Goal: Transaction & Acquisition: Purchase product/service

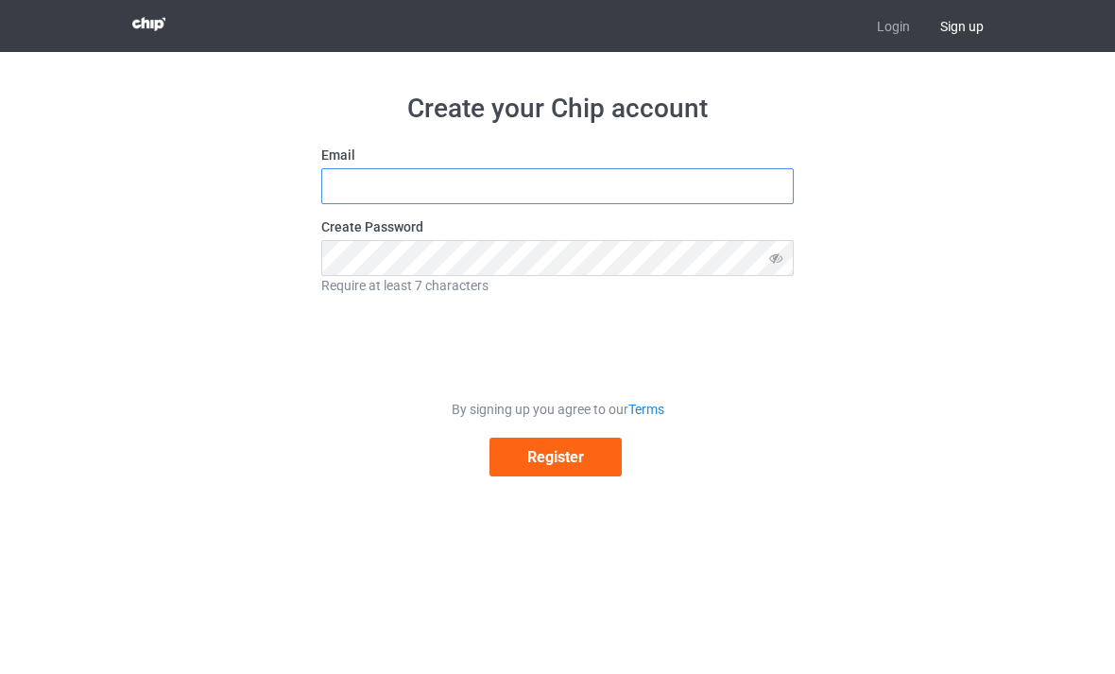
click at [507, 192] on input "text" at bounding box center [557, 186] width 473 height 36
type input "S"
type input "[EMAIL_ADDRESS][DOMAIN_NAME]"
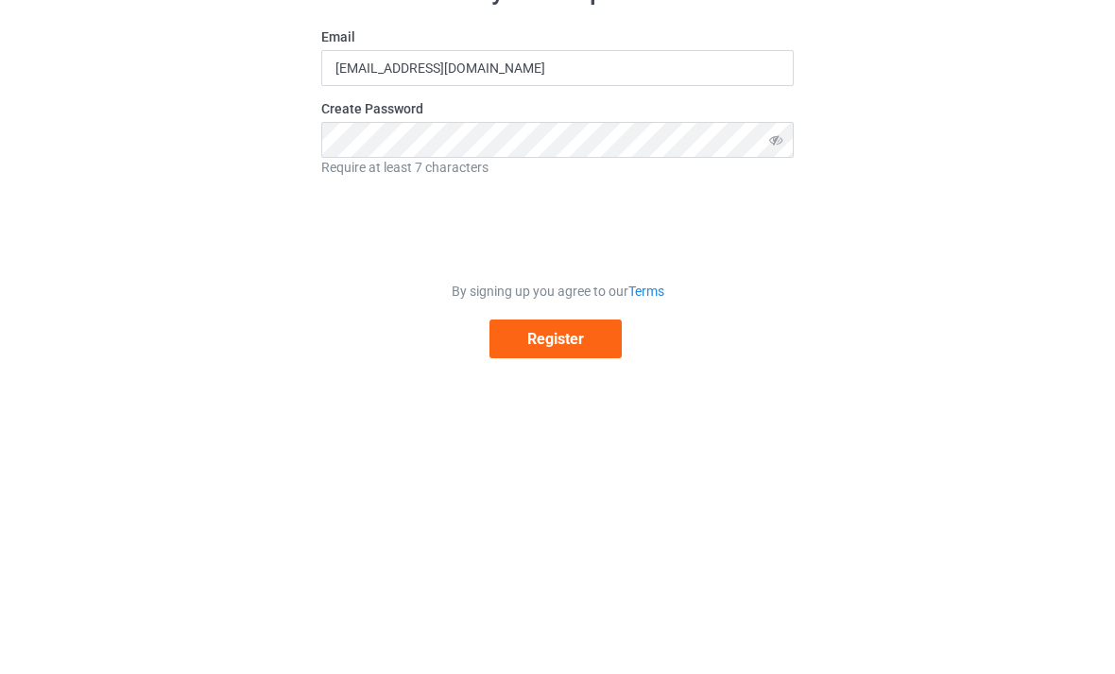
click at [770, 240] on icon at bounding box center [776, 258] width 35 height 36
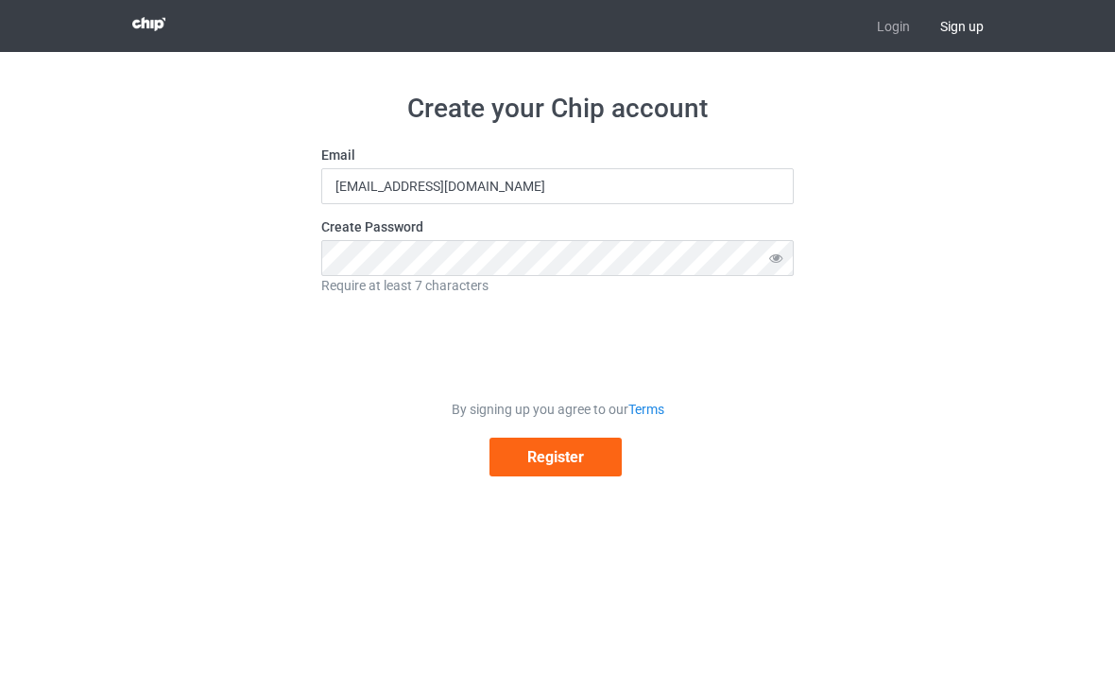
click at [582, 444] on button "Register" at bounding box center [556, 457] width 132 height 39
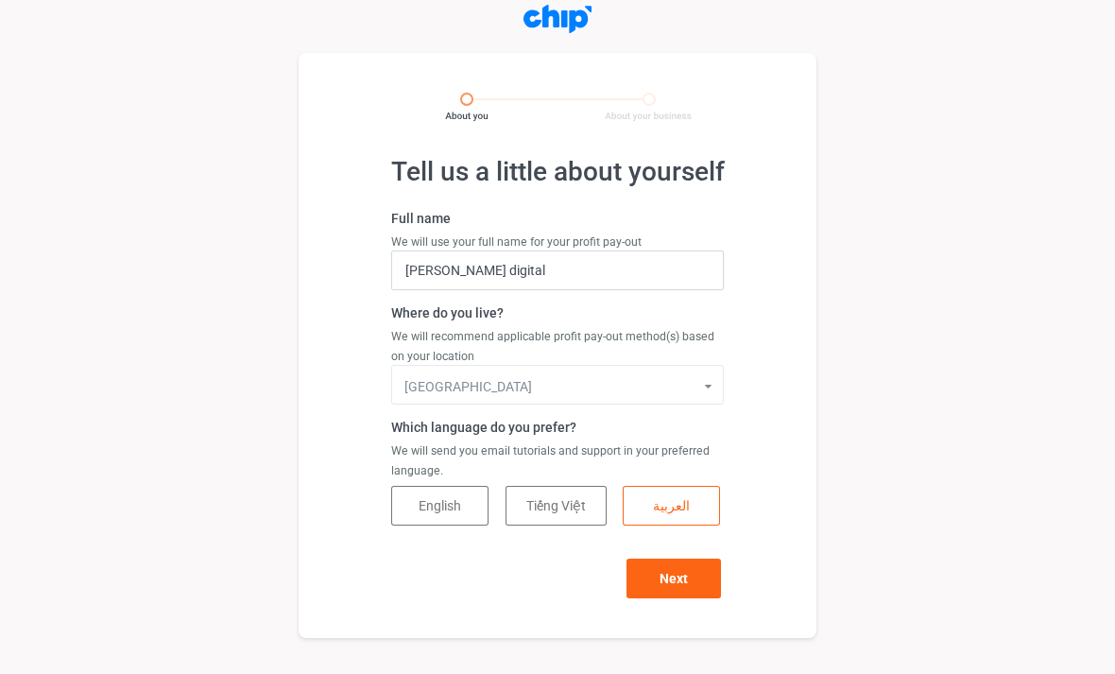
scroll to position [13, 0]
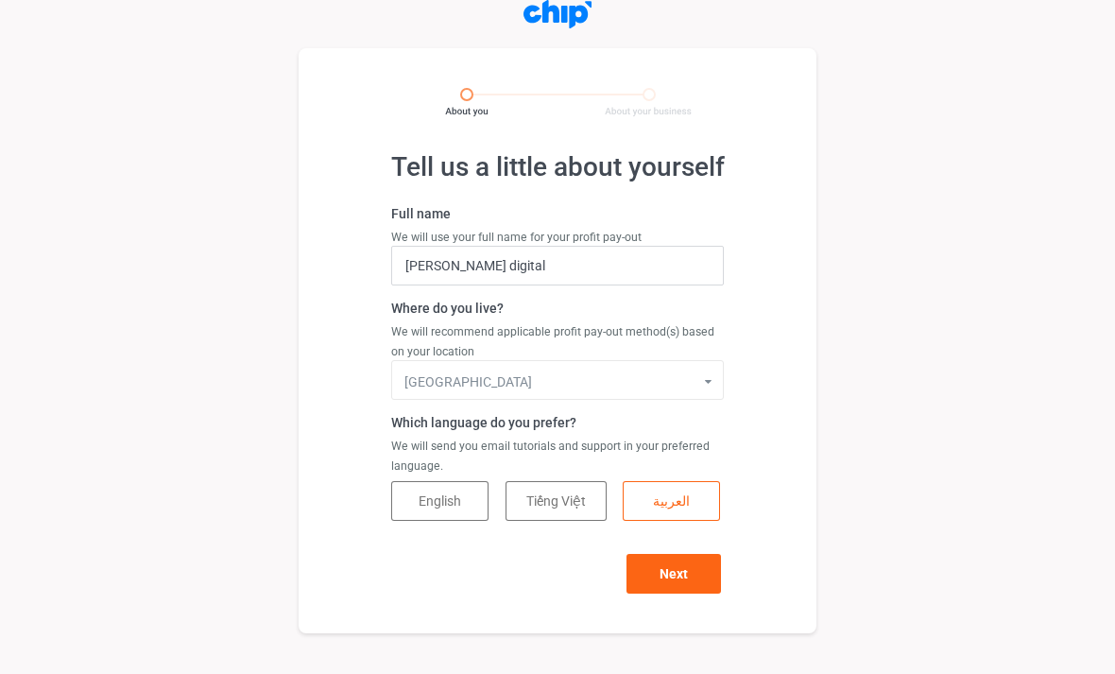
click at [693, 571] on button "Next" at bounding box center [674, 574] width 95 height 40
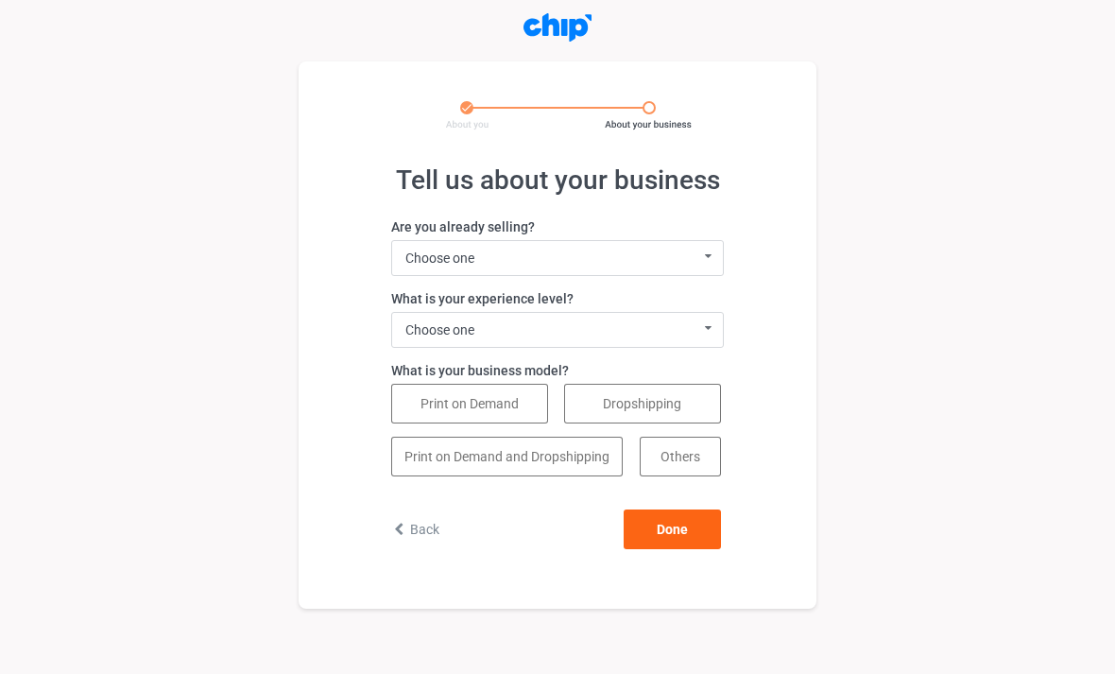
click at [702, 261] on icon at bounding box center [709, 256] width 25 height 31
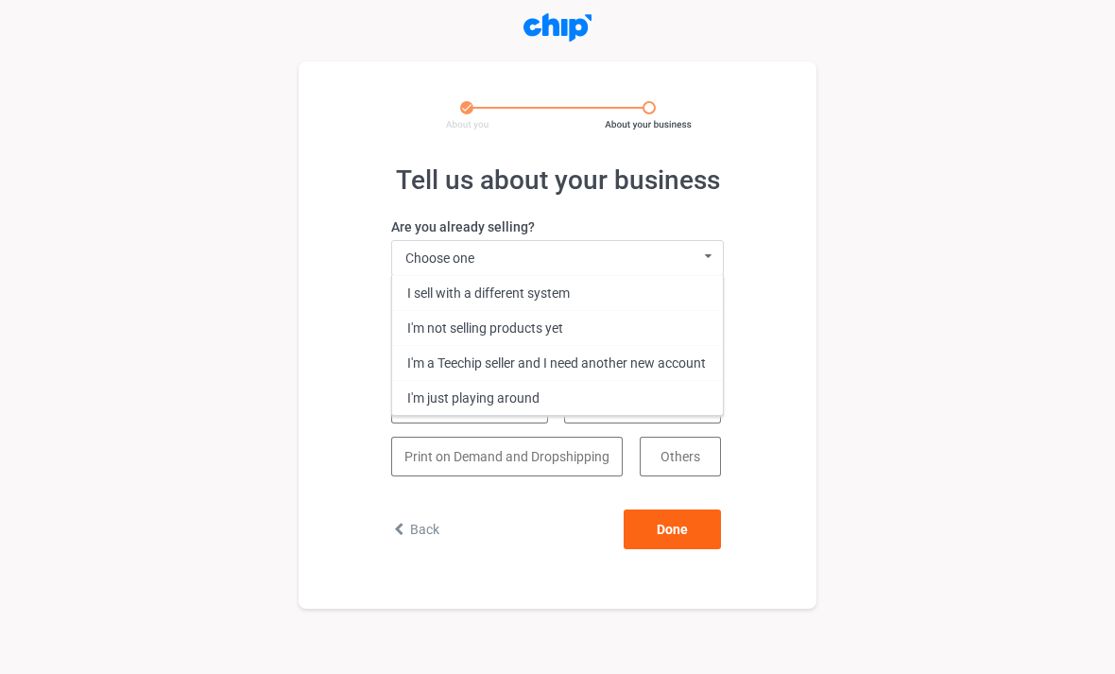
click at [535, 322] on div "I'm not selling products yet" at bounding box center [557, 327] width 331 height 35
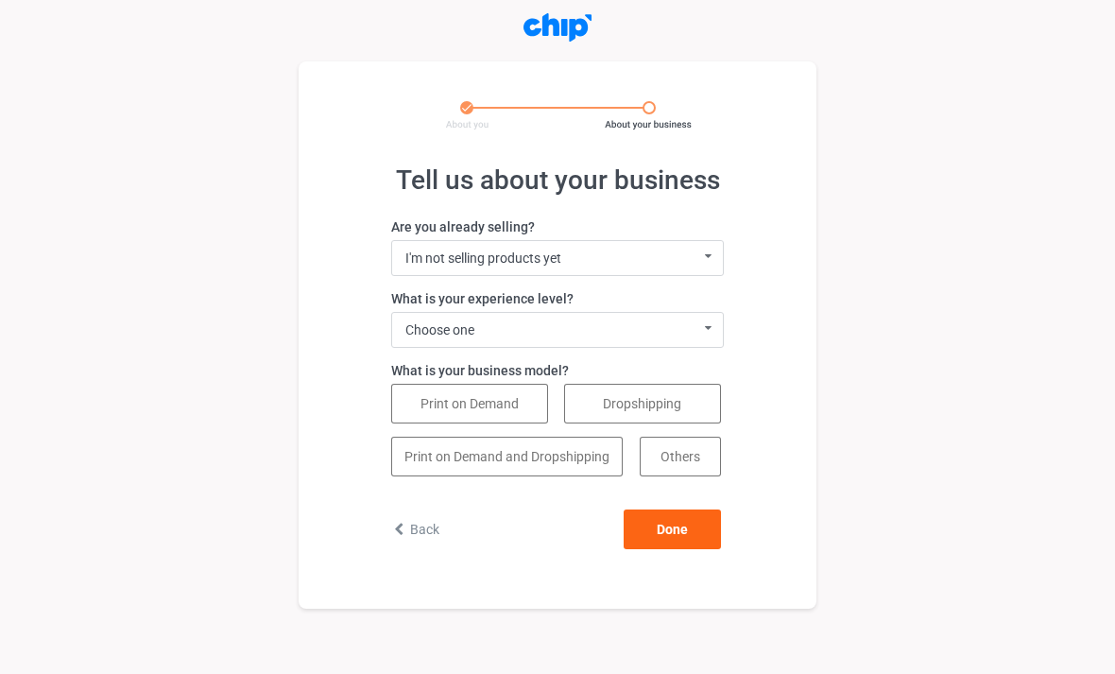
click at [670, 323] on div "Choose one 0 - 1 year (I'm just getting started) 2 - 3 years 4 - 5 years 5+ yea…" at bounding box center [557, 330] width 333 height 36
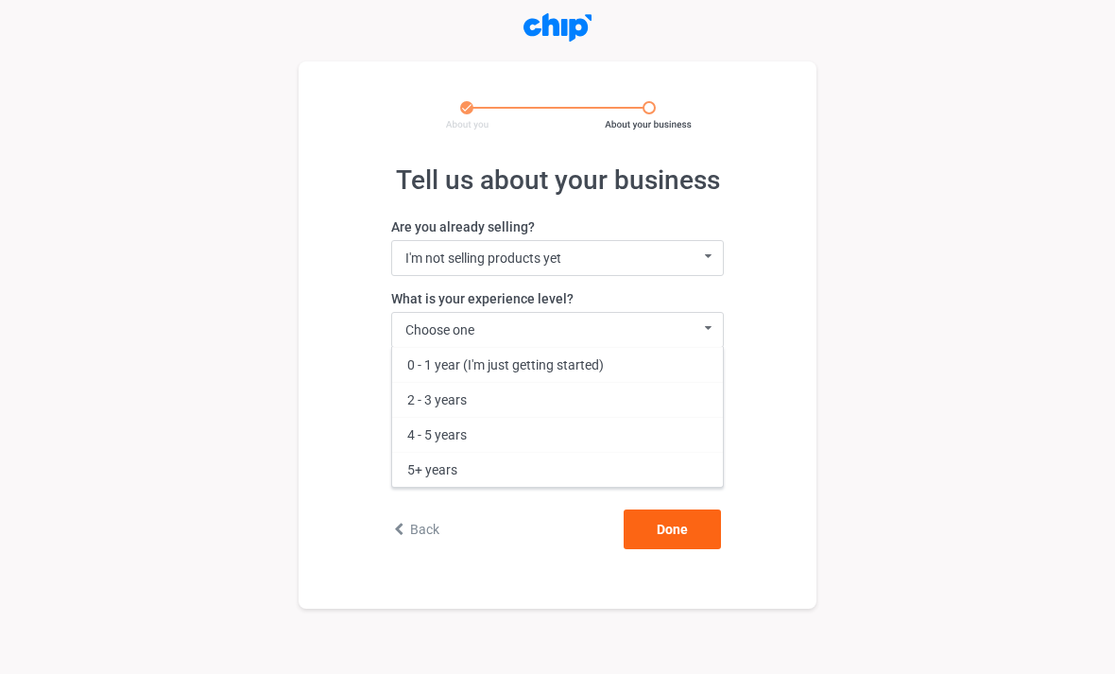
click at [578, 360] on div "0 - 1 year (I'm just getting started)" at bounding box center [557, 364] width 331 height 35
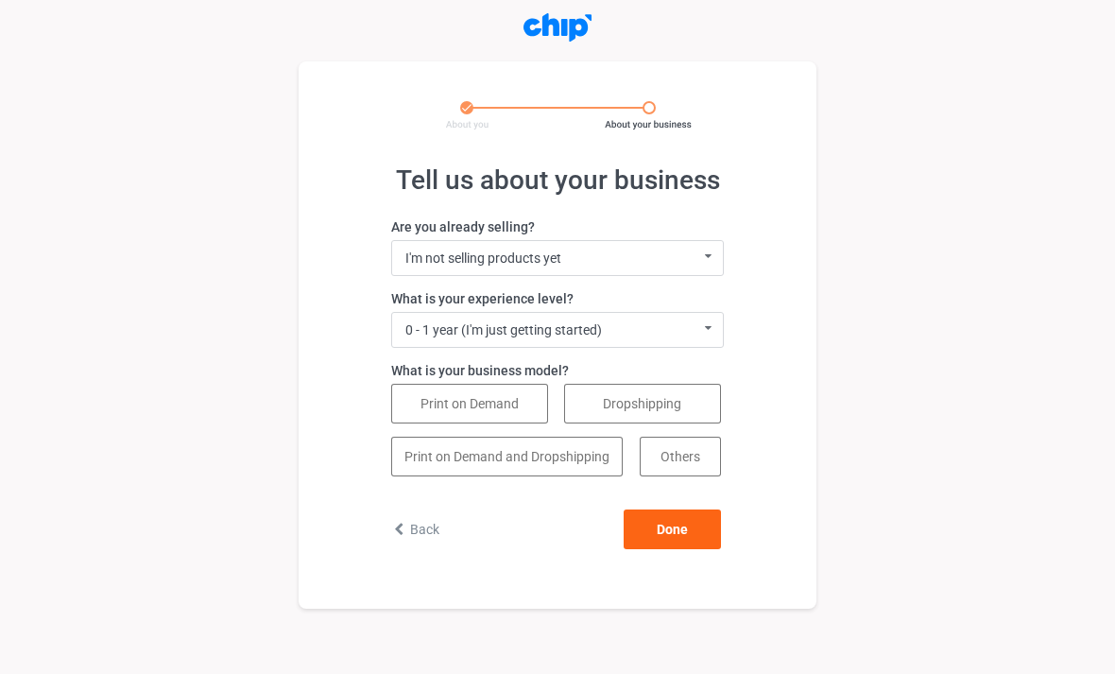
click at [521, 395] on button "Print on Demand" at bounding box center [469, 404] width 157 height 40
click at [670, 528] on button "Done" at bounding box center [672, 529] width 97 height 40
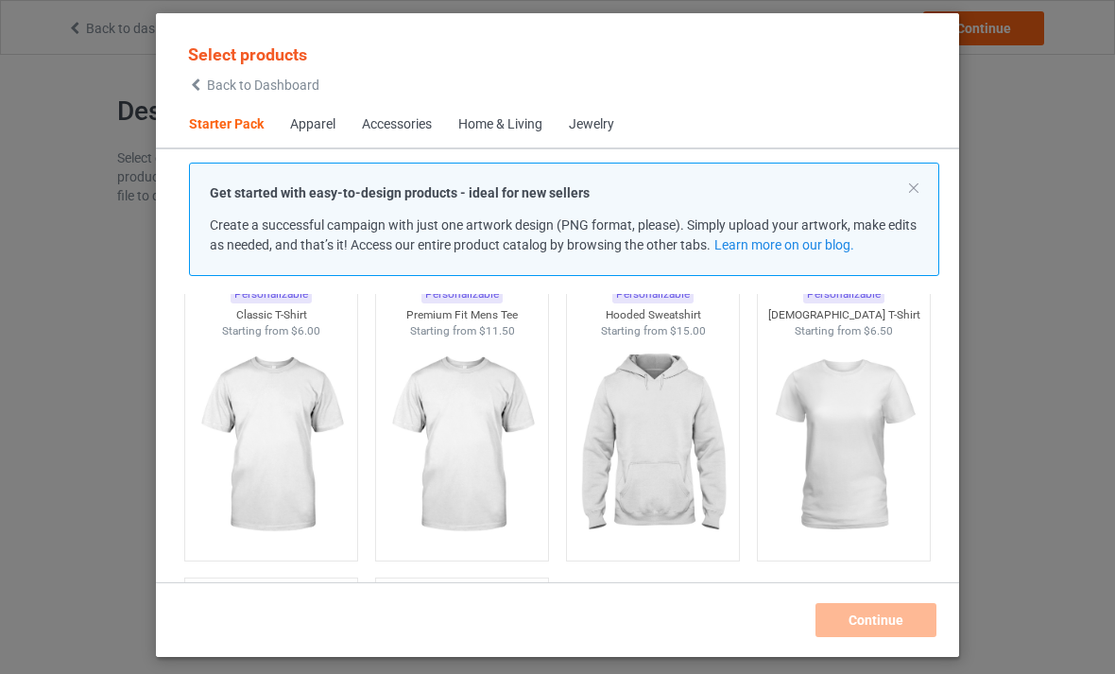
scroll to position [88, 0]
click at [847, 488] on img at bounding box center [843, 447] width 169 height 212
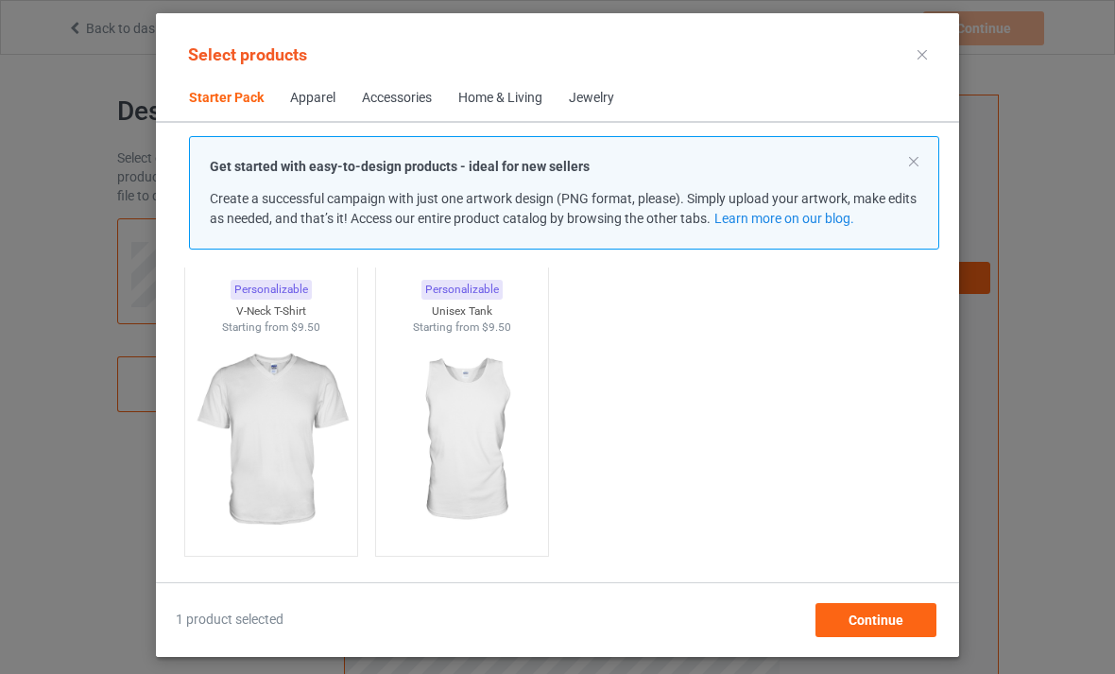
scroll to position [367, 0]
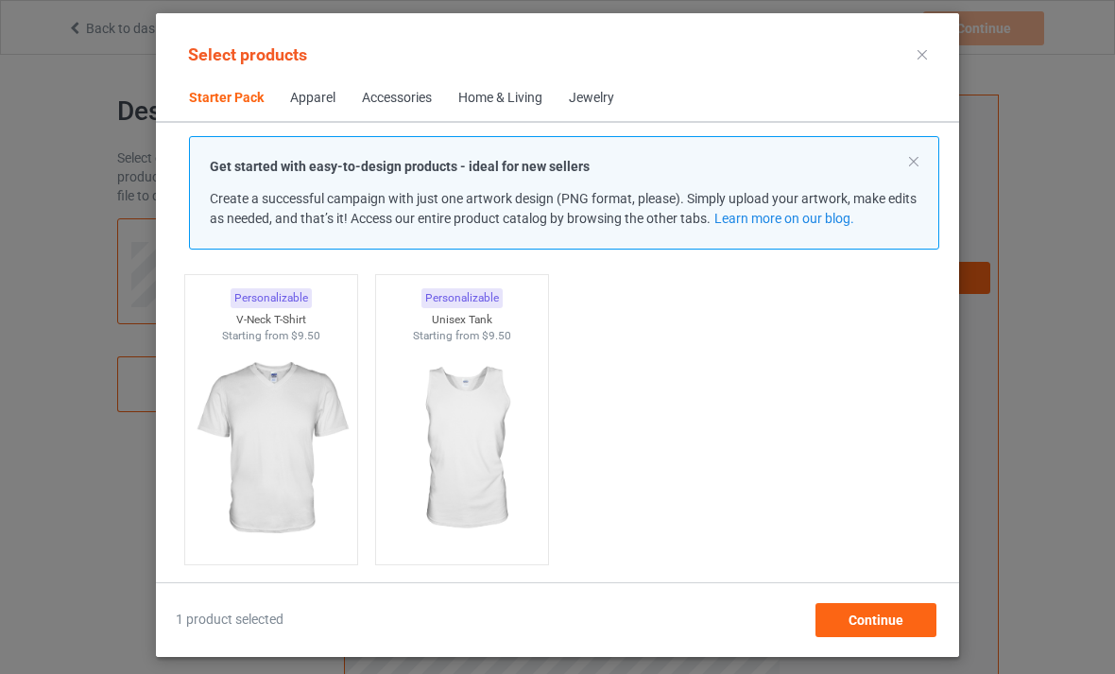
click at [475, 450] on img at bounding box center [461, 449] width 169 height 212
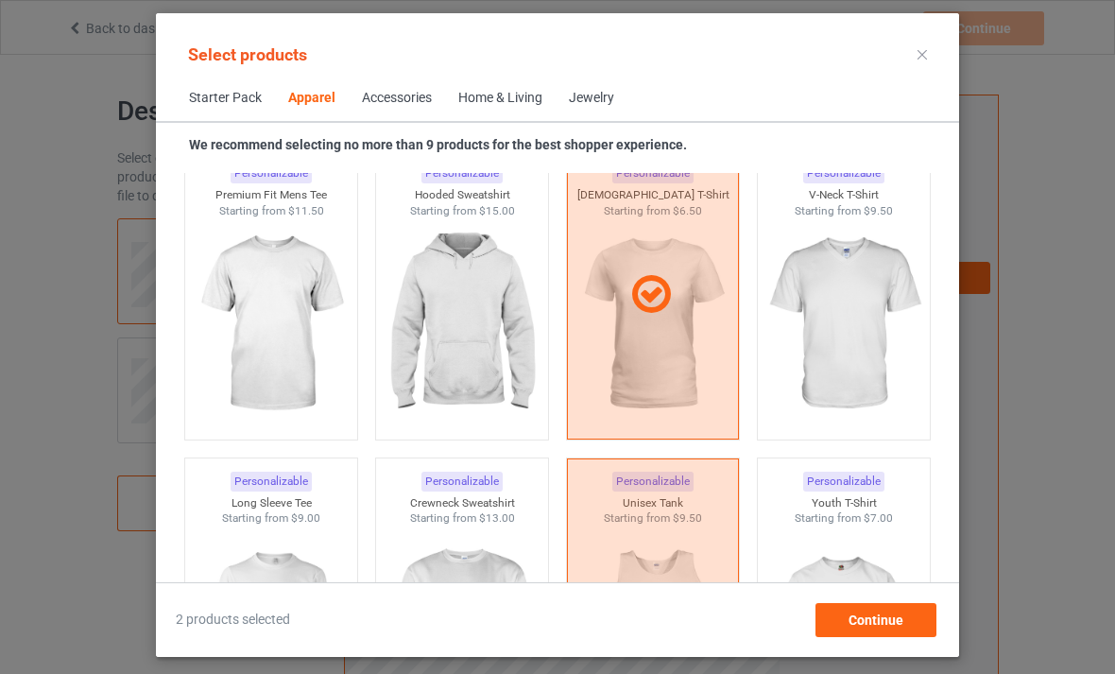
scroll to position [1075, 0]
click at [678, 391] on div at bounding box center [653, 296] width 173 height 289
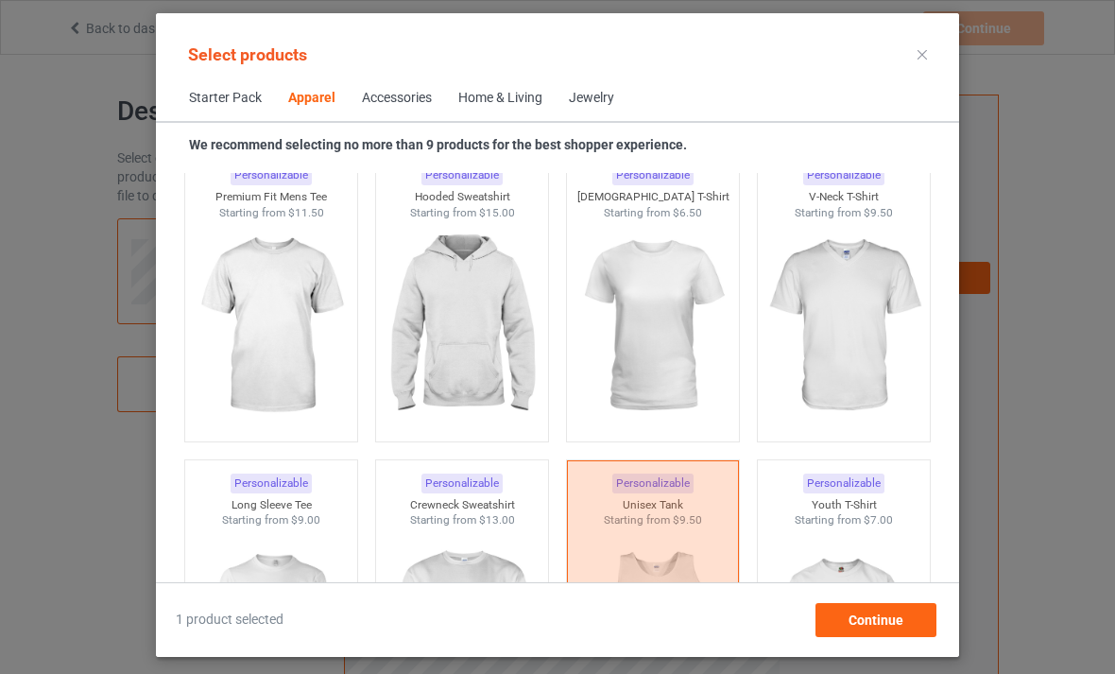
click at [679, 544] on div at bounding box center [653, 604] width 173 height 289
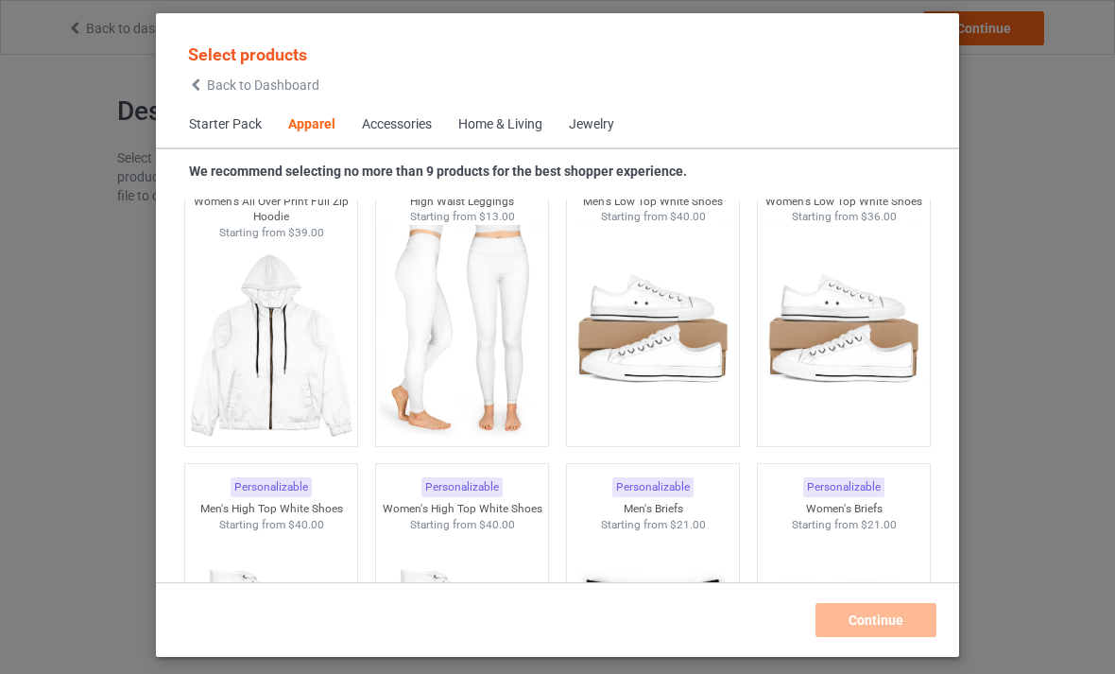
scroll to position [2015, 0]
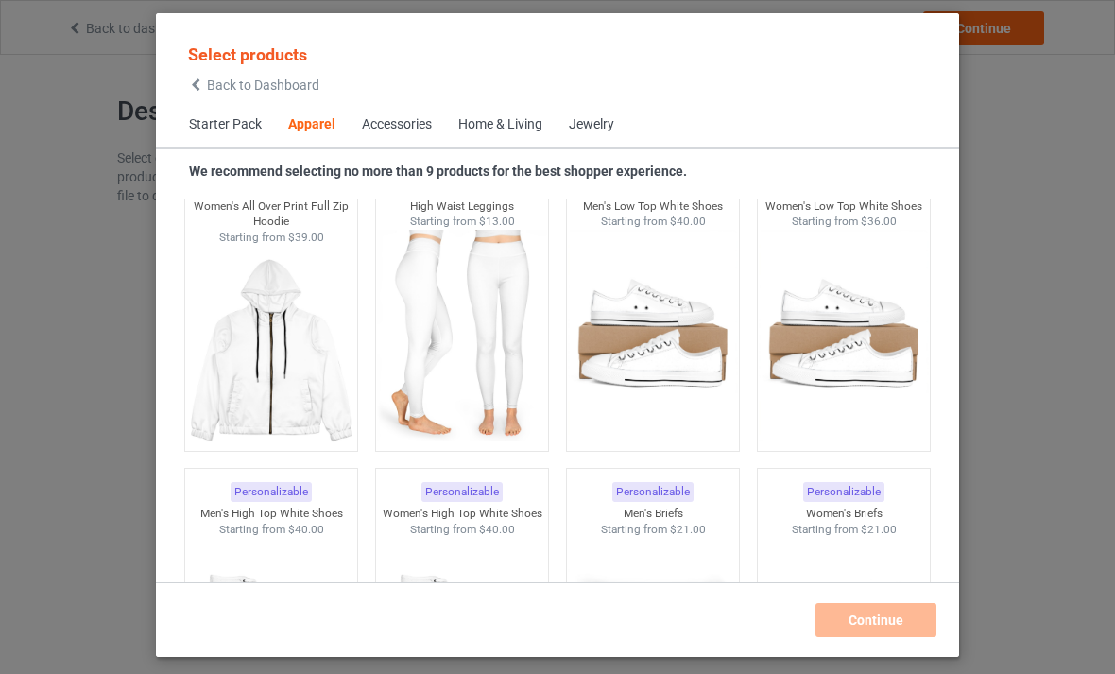
click at [670, 392] on img at bounding box center [652, 336] width 169 height 212
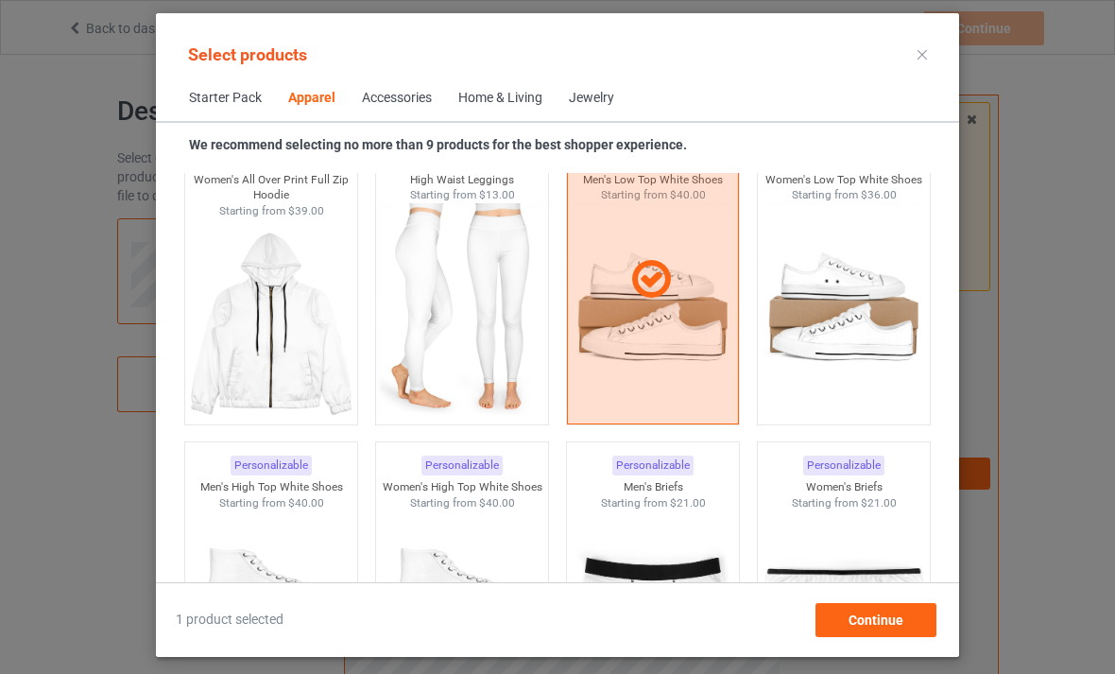
click at [862, 297] on img at bounding box center [843, 309] width 169 height 212
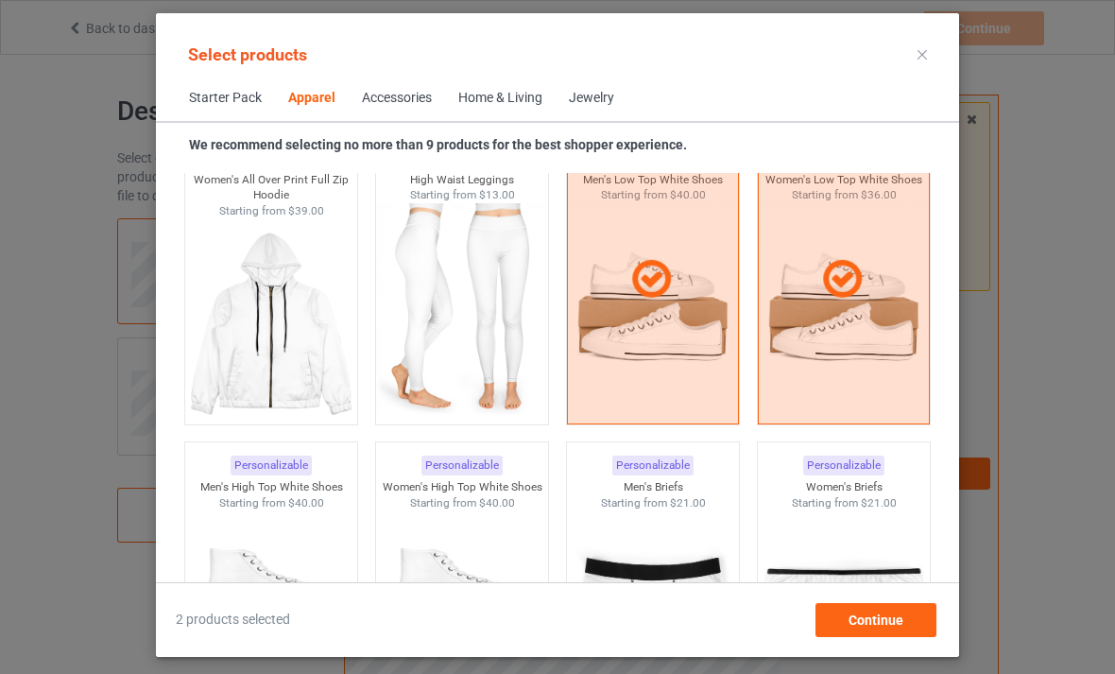
click at [499, 334] on img at bounding box center [461, 309] width 169 height 212
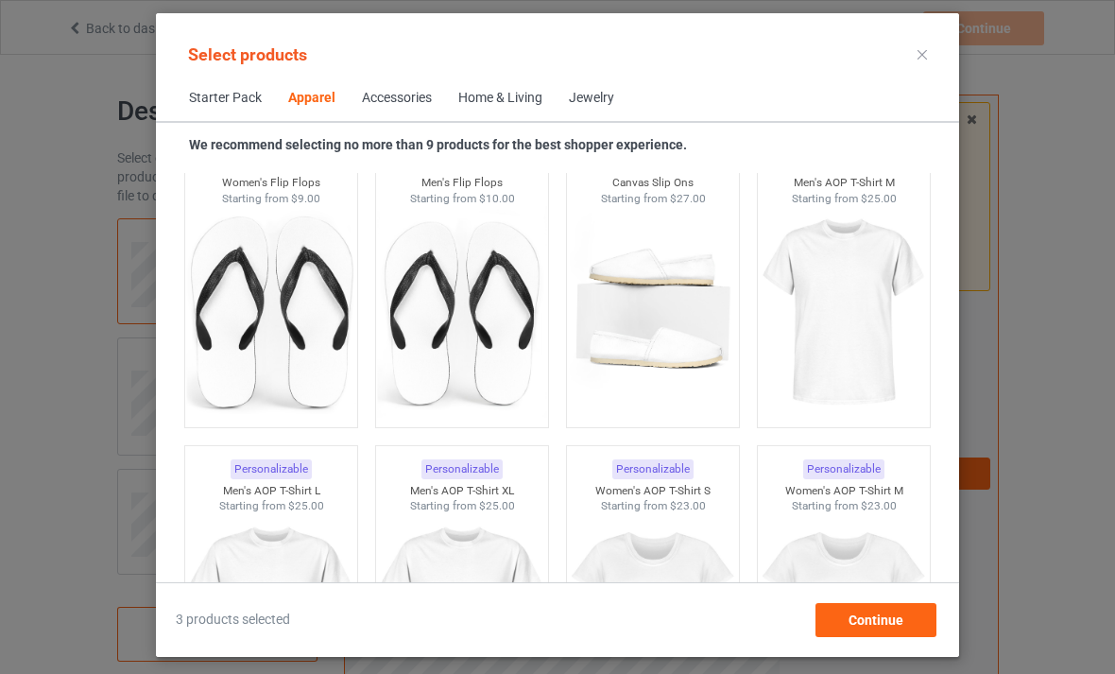
scroll to position [2947, 0]
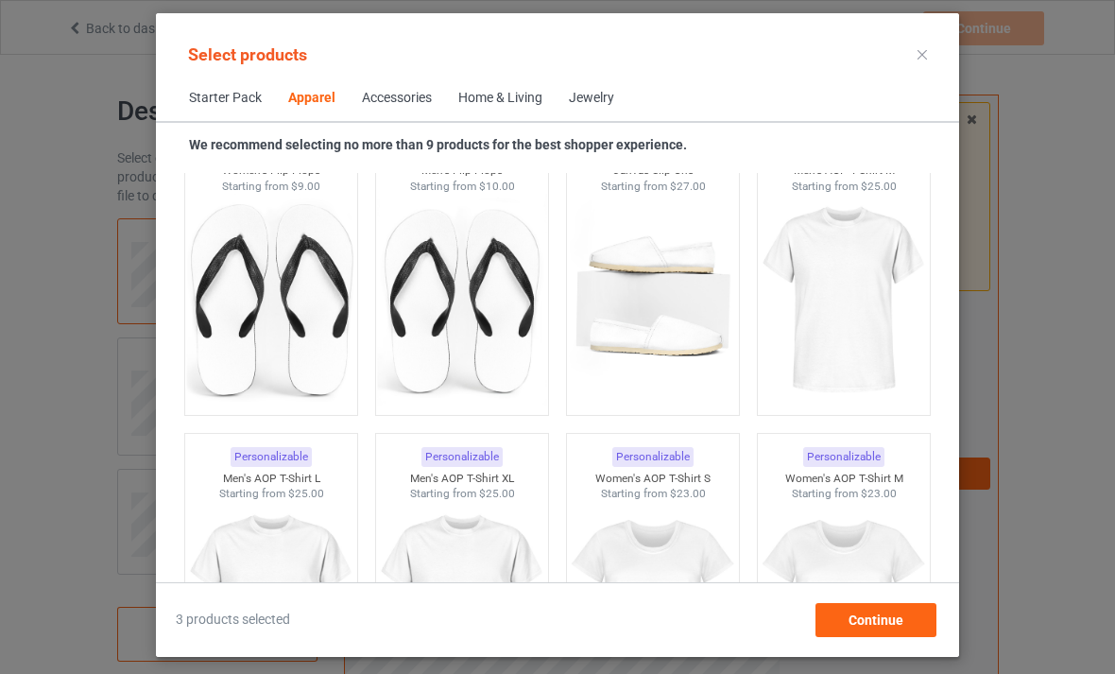
click at [665, 358] on img at bounding box center [652, 300] width 169 height 212
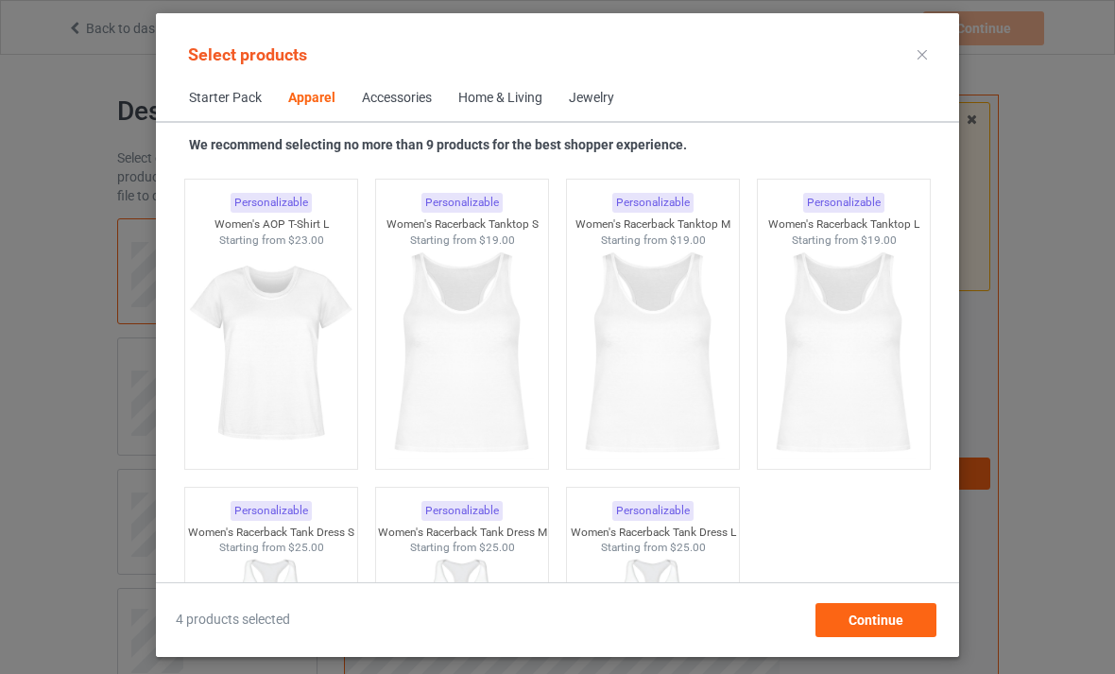
scroll to position [3510, 0]
click at [300, 378] on img at bounding box center [270, 353] width 169 height 212
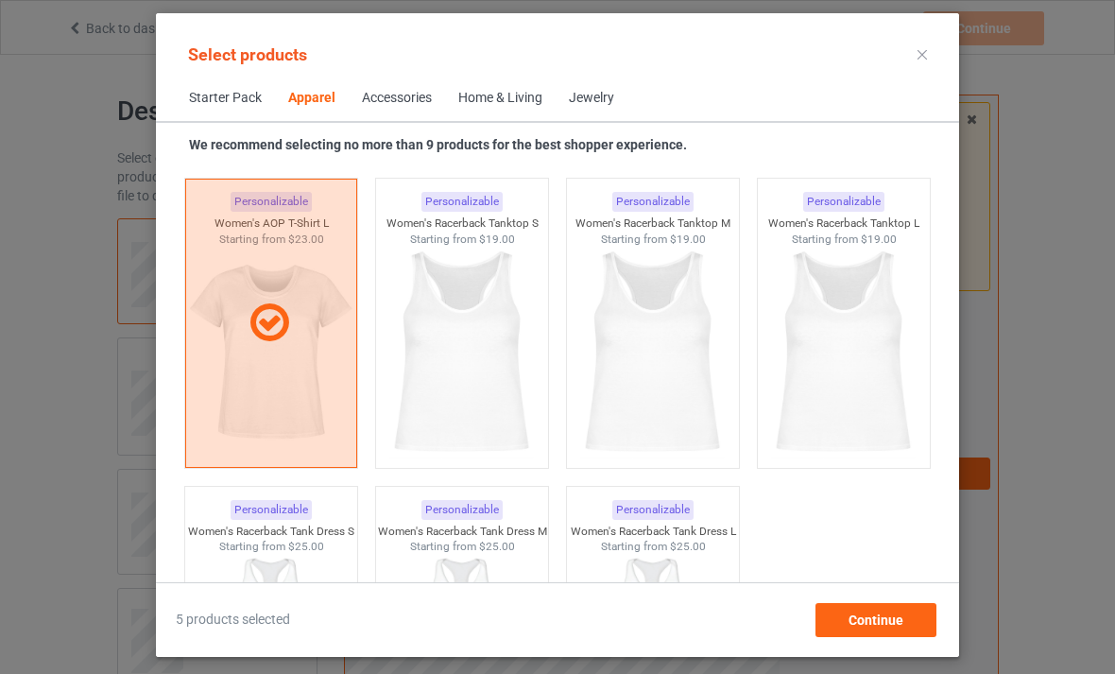
click at [474, 388] on img at bounding box center [461, 353] width 169 height 212
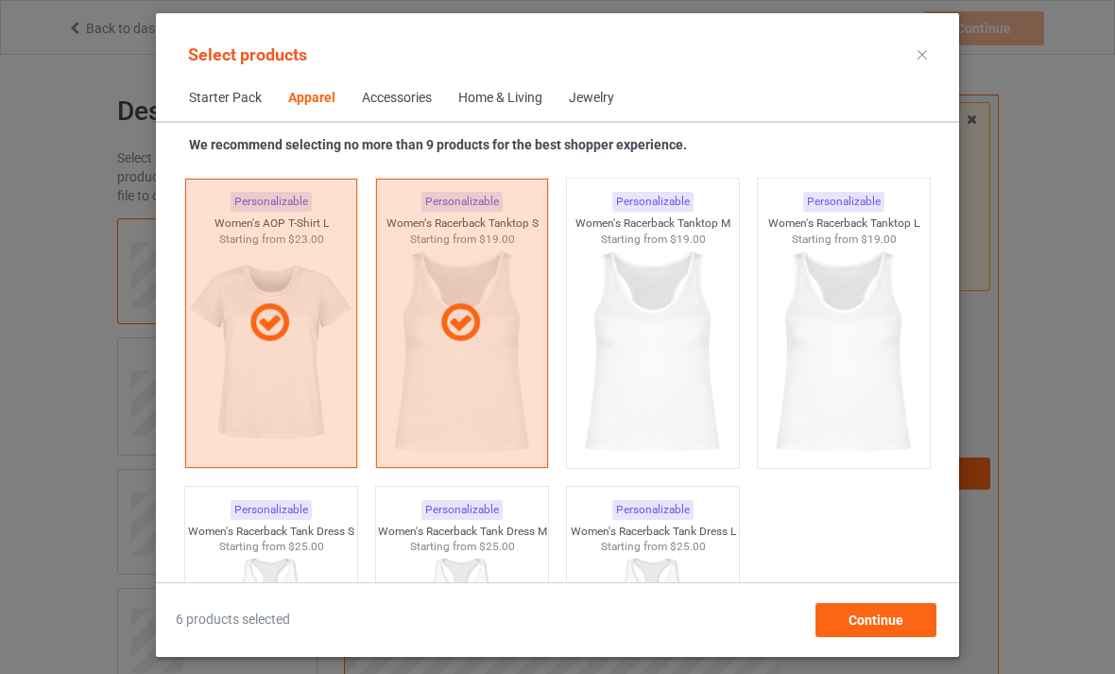
click at [665, 372] on img at bounding box center [652, 353] width 169 height 212
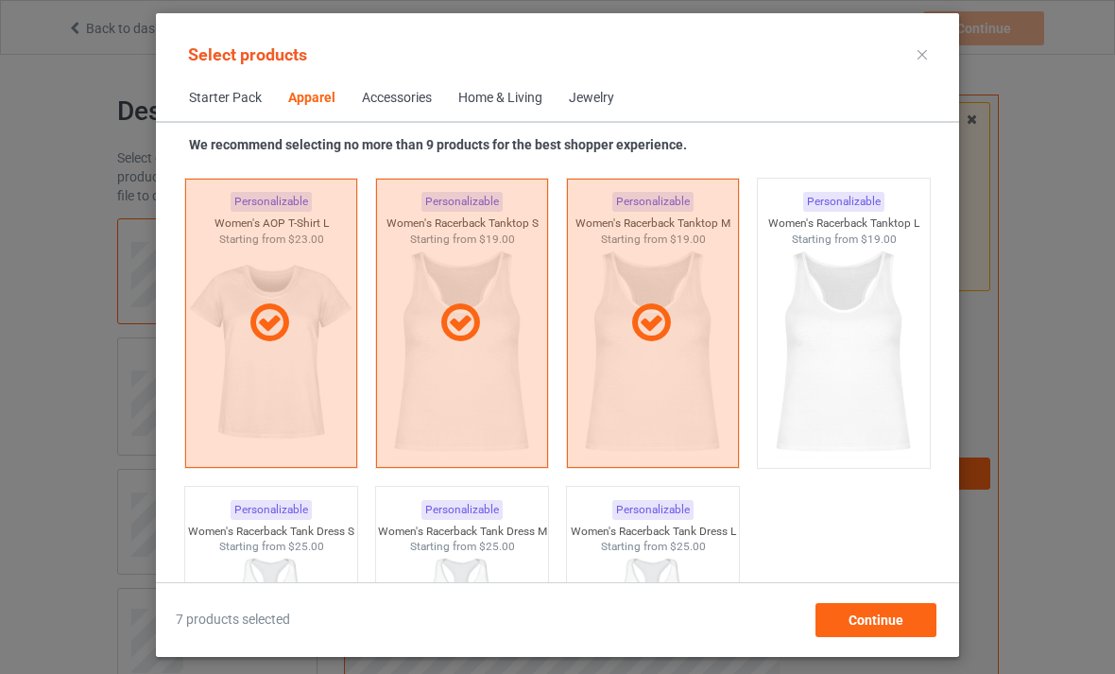
click at [854, 361] on img at bounding box center [843, 353] width 169 height 212
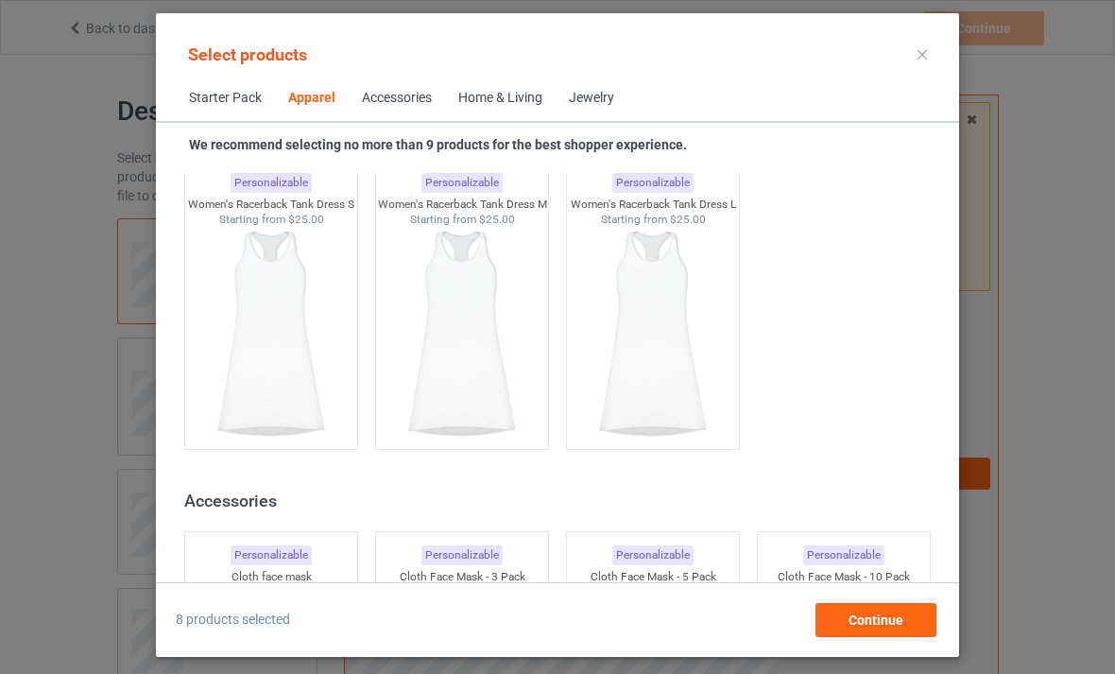
scroll to position [3825, 0]
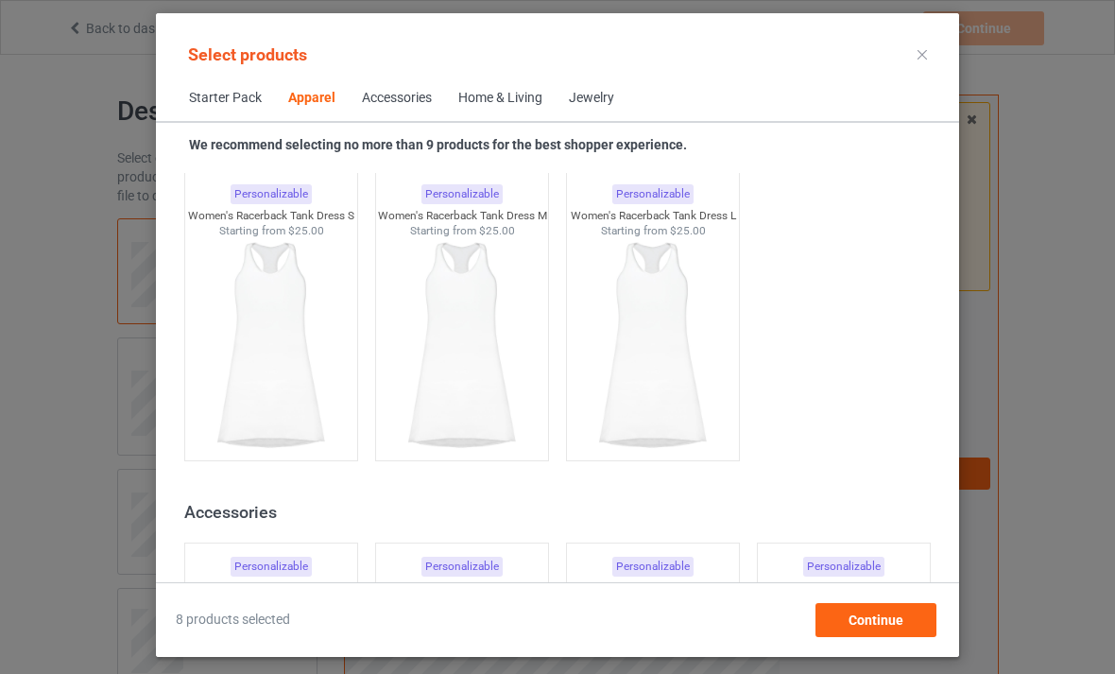
click at [271, 374] on img at bounding box center [270, 345] width 169 height 212
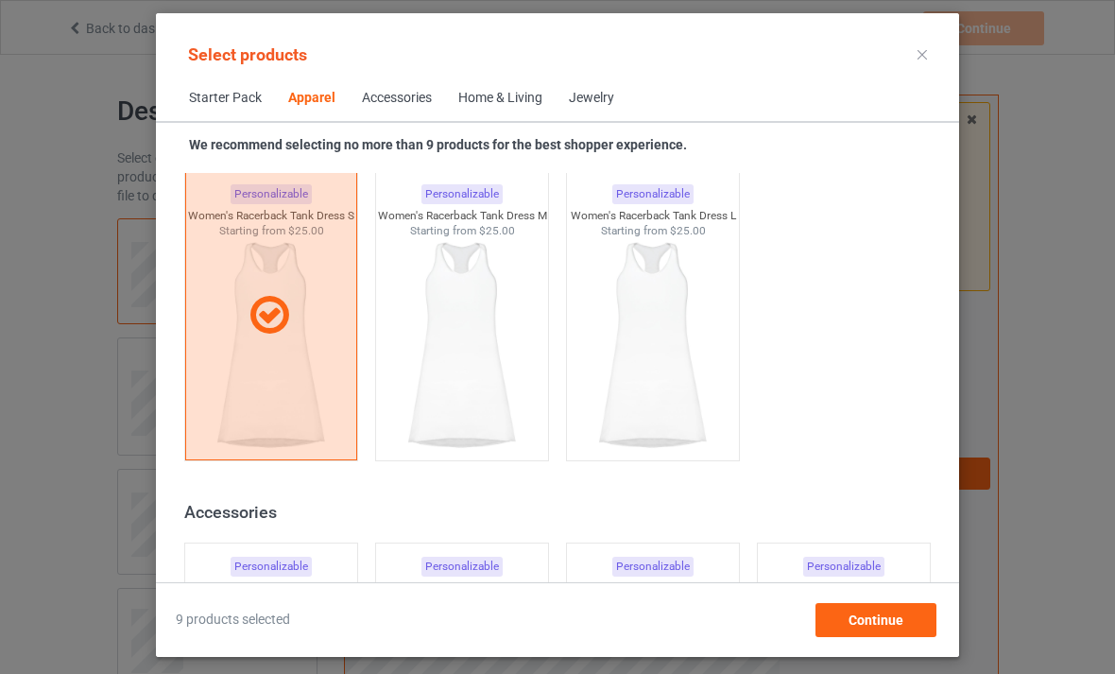
click at [487, 369] on img at bounding box center [461, 345] width 169 height 212
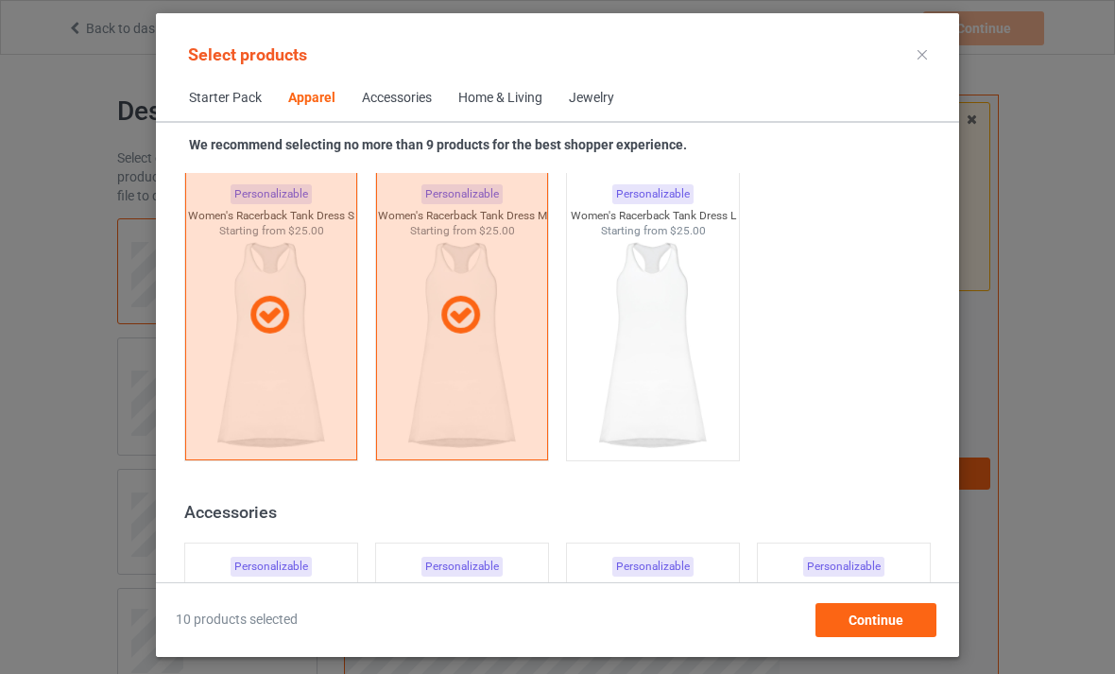
click at [667, 362] on img at bounding box center [652, 345] width 169 height 212
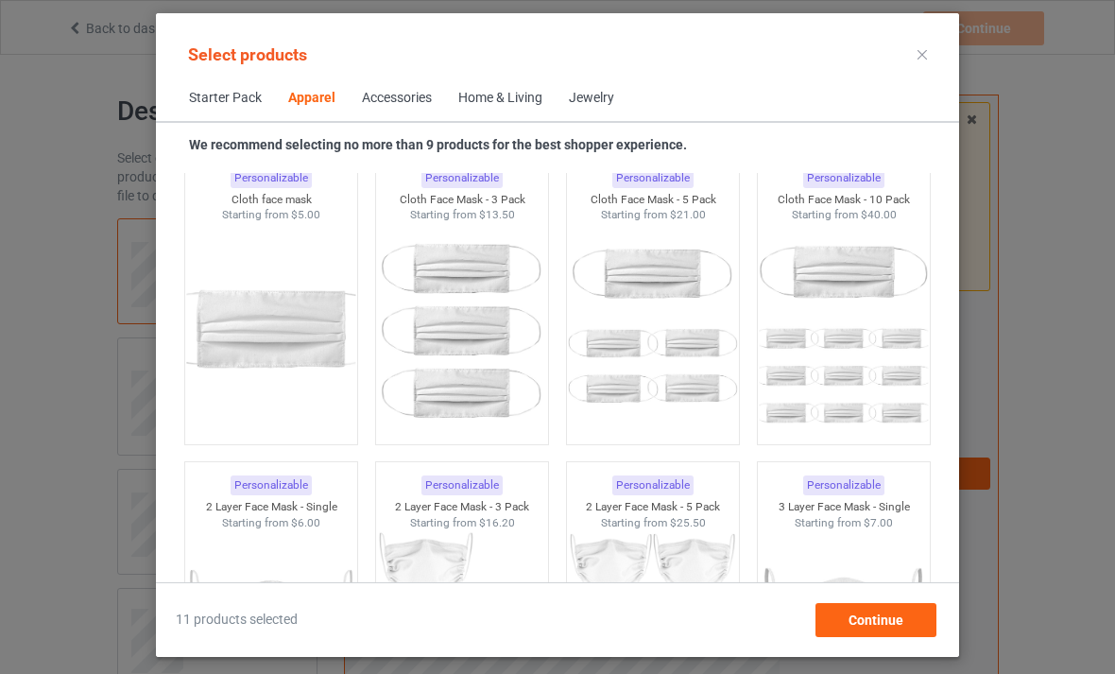
scroll to position [4215, 0]
click at [250, 317] on img at bounding box center [270, 328] width 169 height 212
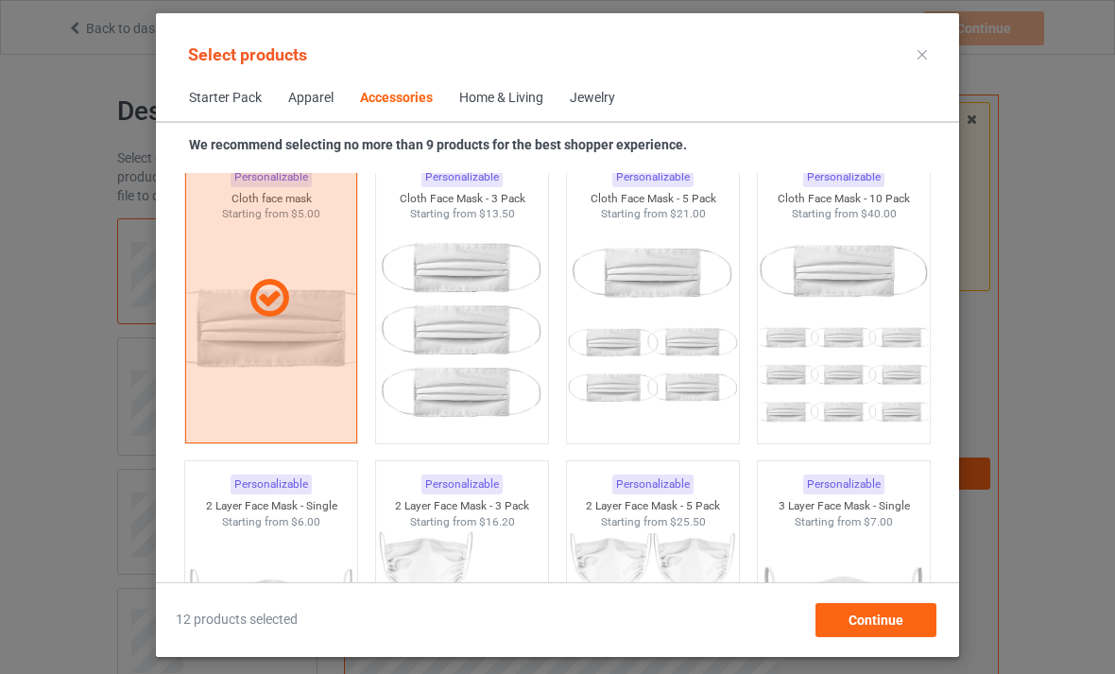
click at [461, 350] on img at bounding box center [461, 328] width 169 height 212
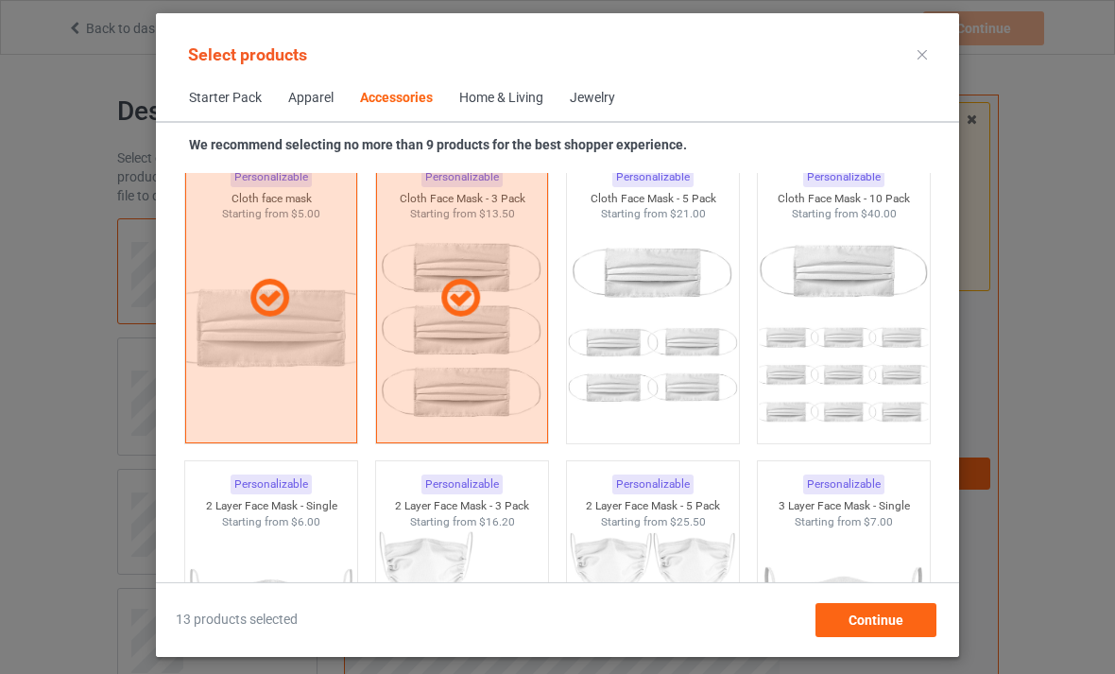
click at [630, 327] on img at bounding box center [652, 328] width 169 height 212
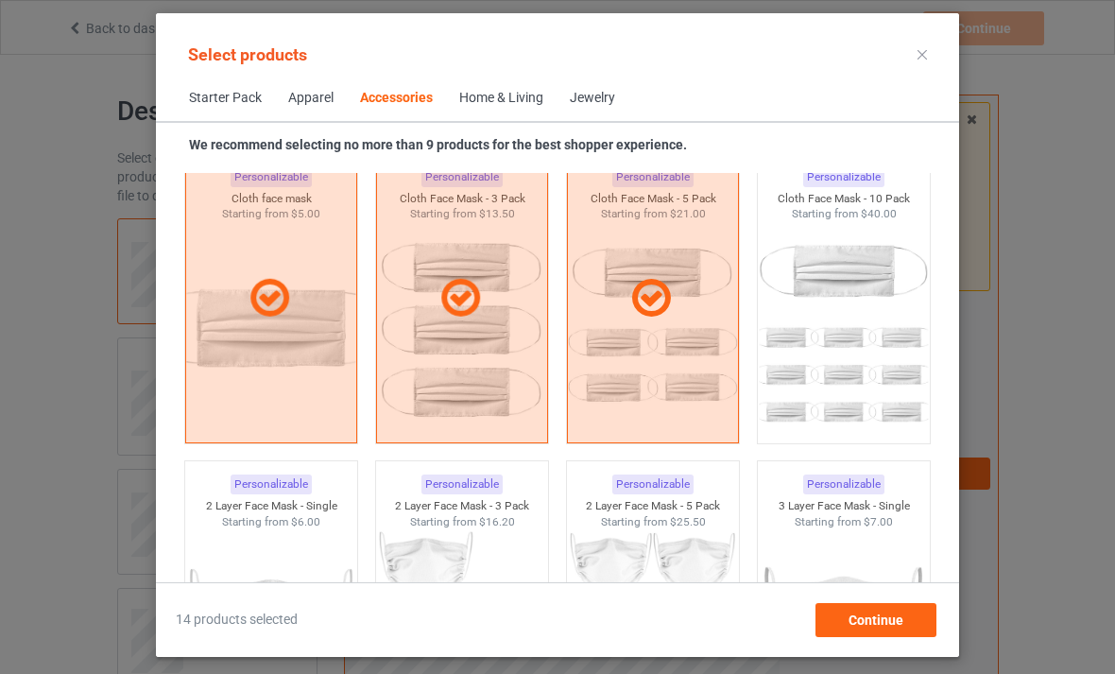
click at [815, 362] on img at bounding box center [843, 328] width 169 height 212
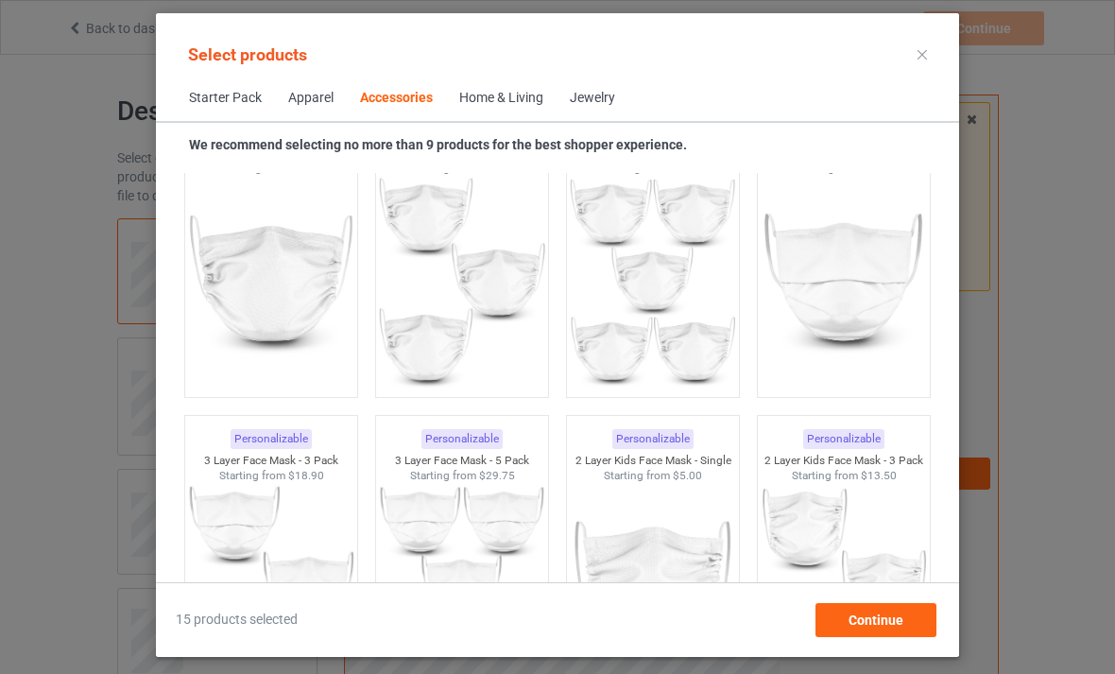
scroll to position [4569, 0]
click at [410, 327] on img at bounding box center [461, 281] width 169 height 212
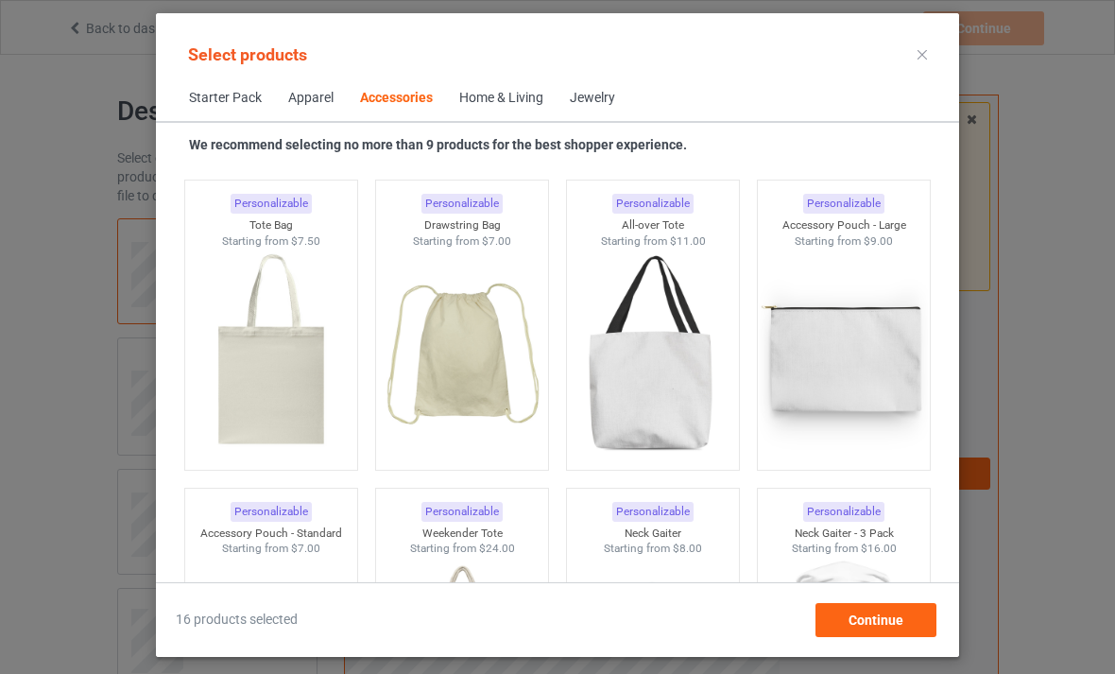
scroll to position [5725, 0]
click at [640, 411] on img at bounding box center [652, 356] width 169 height 212
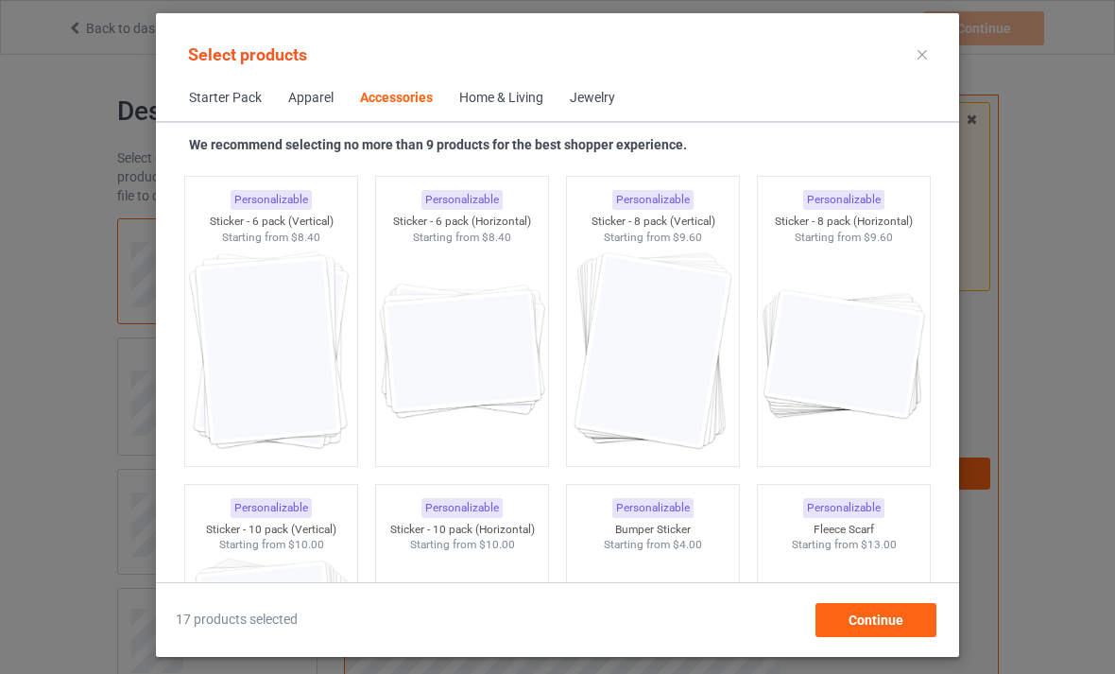
scroll to position [6963, 0]
click at [272, 343] on img at bounding box center [270, 348] width 169 height 212
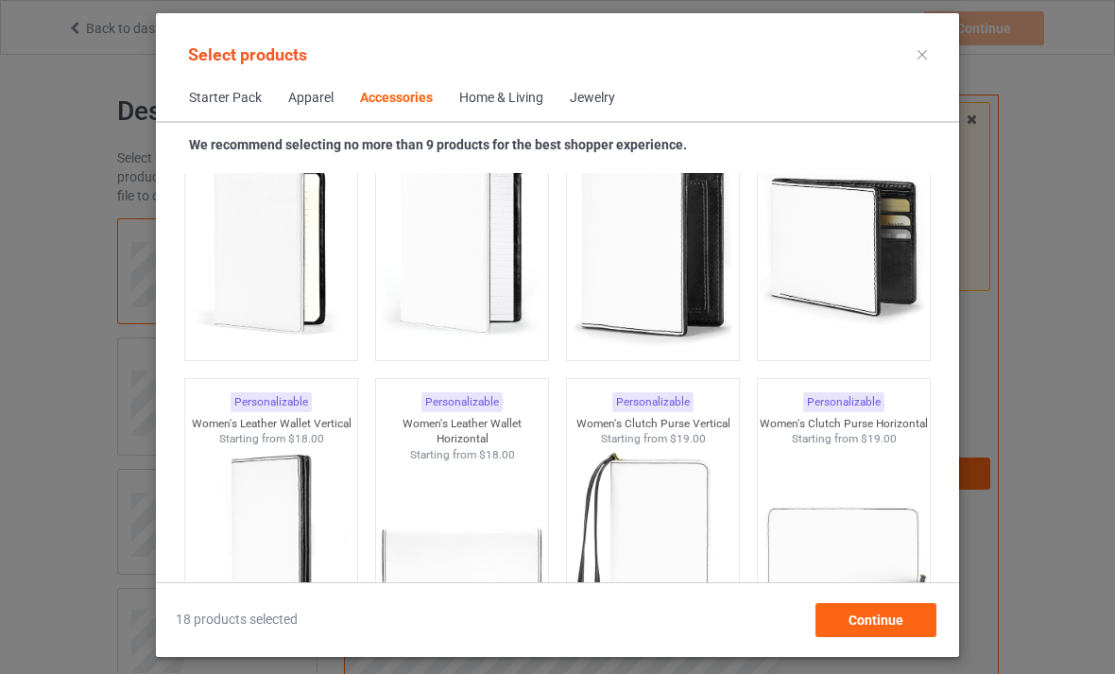
scroll to position [7681, 0]
click at [633, 291] on img at bounding box center [652, 246] width 169 height 212
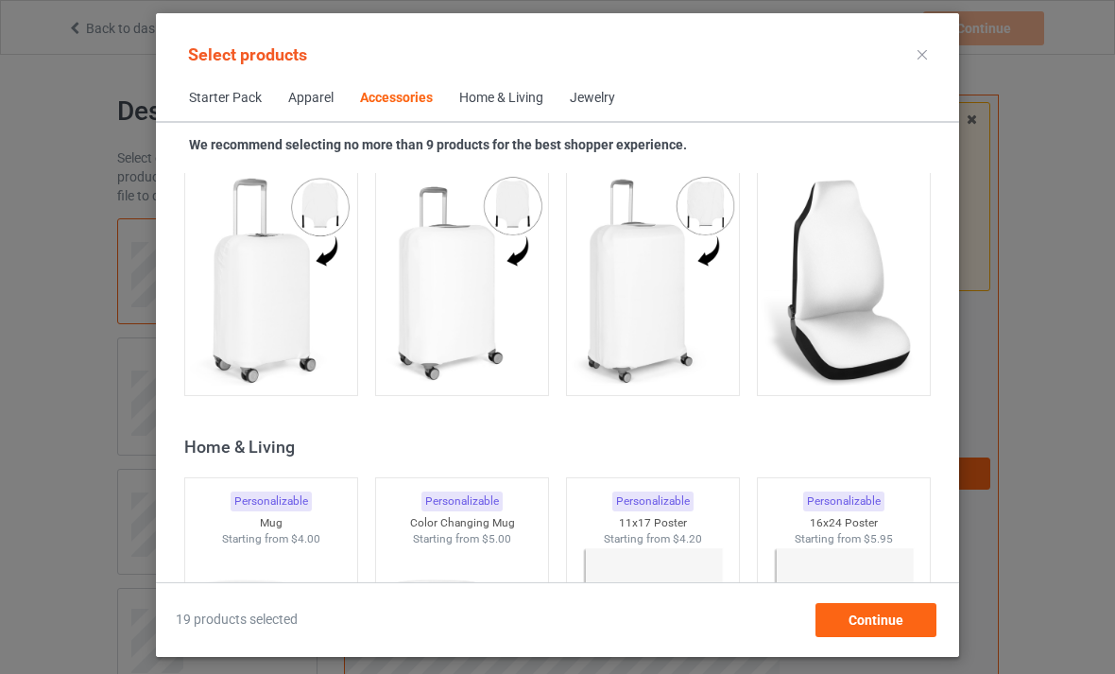
scroll to position [8261, 0]
click at [445, 319] on img at bounding box center [461, 281] width 169 height 212
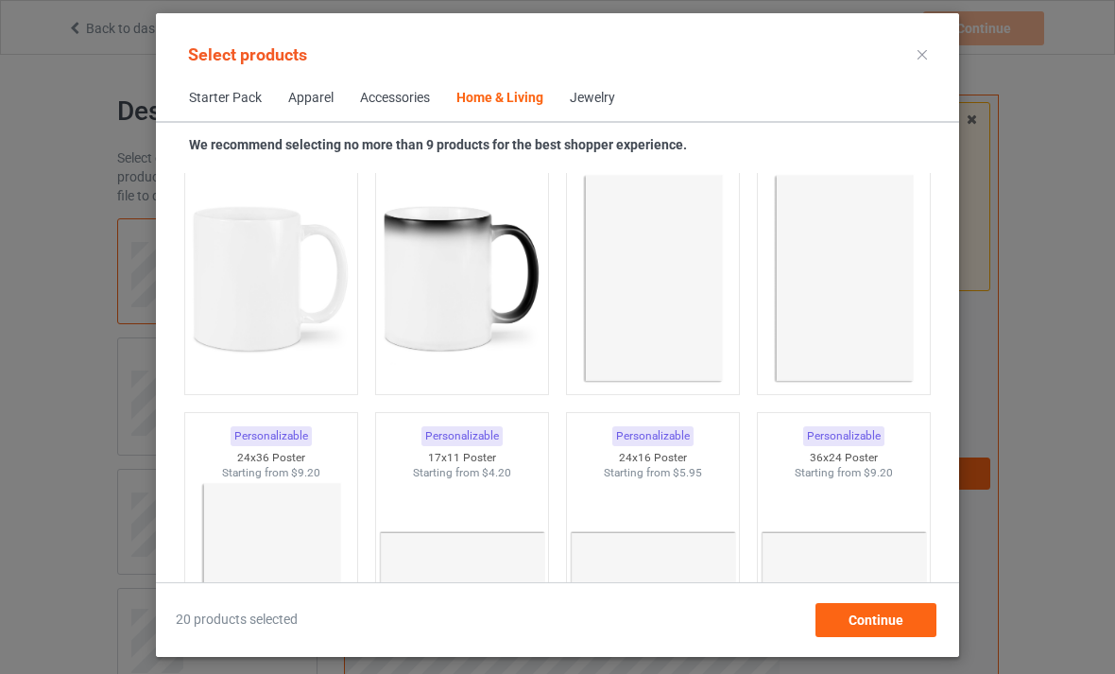
scroll to position [8637, 0]
click at [447, 312] on img at bounding box center [461, 277] width 169 height 212
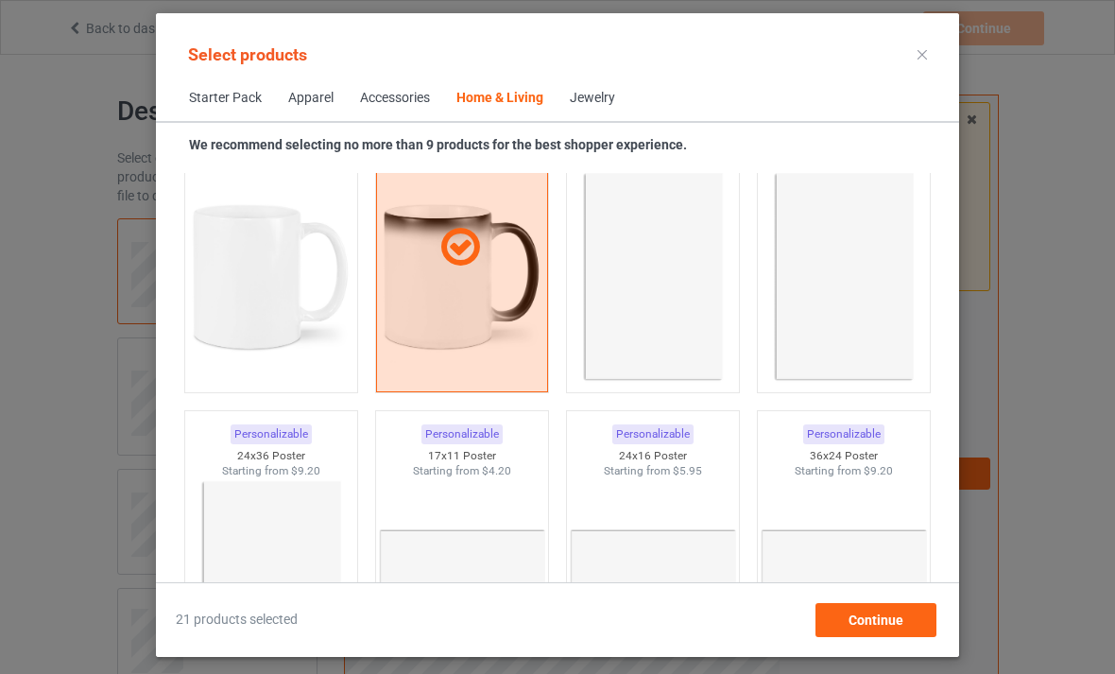
click at [275, 293] on img at bounding box center [270, 277] width 169 height 212
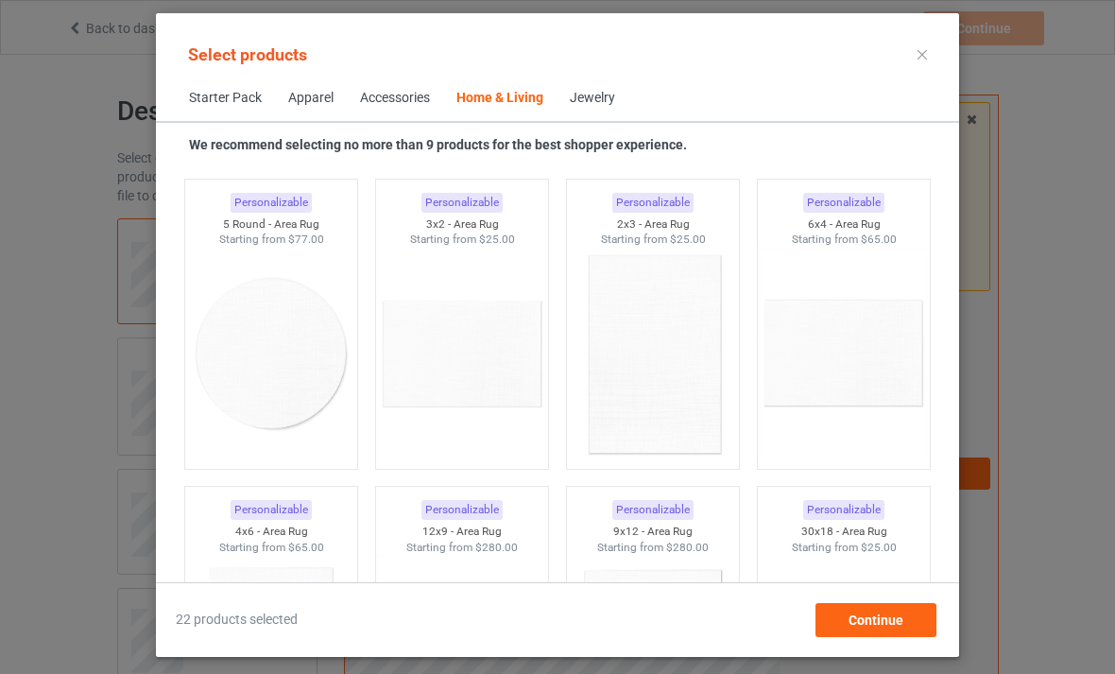
scroll to position [55, 0]
click at [861, 631] on div "Continue" at bounding box center [876, 620] width 121 height 34
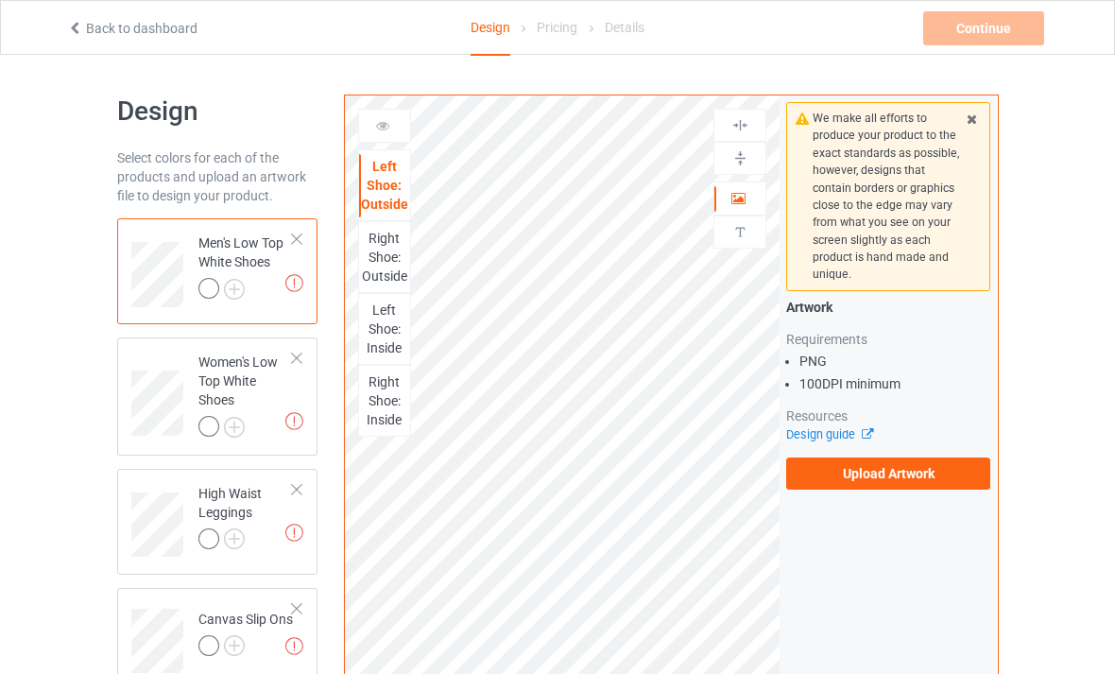
click at [839, 474] on label "Upload Artwork" at bounding box center [888, 473] width 204 height 32
click at [0, 0] on input "Upload Artwork" at bounding box center [0, 0] width 0 height 0
click at [969, 123] on icon at bounding box center [972, 116] width 16 height 13
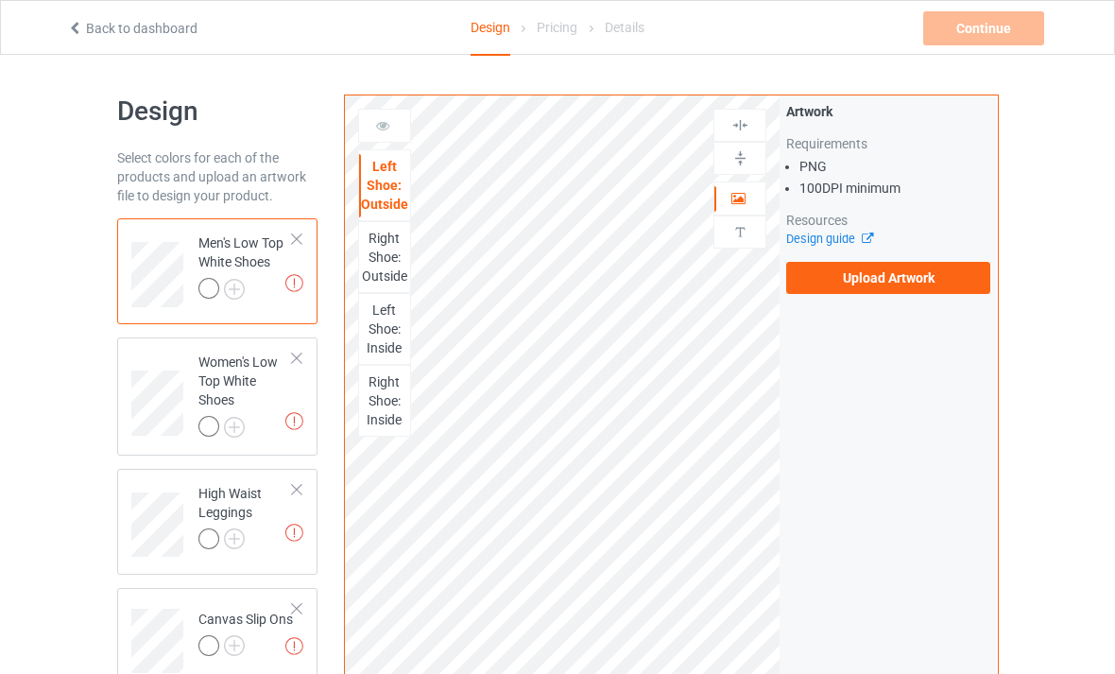
click at [837, 272] on label "Upload Artwork" at bounding box center [888, 278] width 204 height 32
click at [0, 0] on input "Upload Artwork" at bounding box center [0, 0] width 0 height 0
click at [734, 202] on icon at bounding box center [739, 195] width 16 height 13
click at [734, 196] on icon at bounding box center [739, 195] width 16 height 13
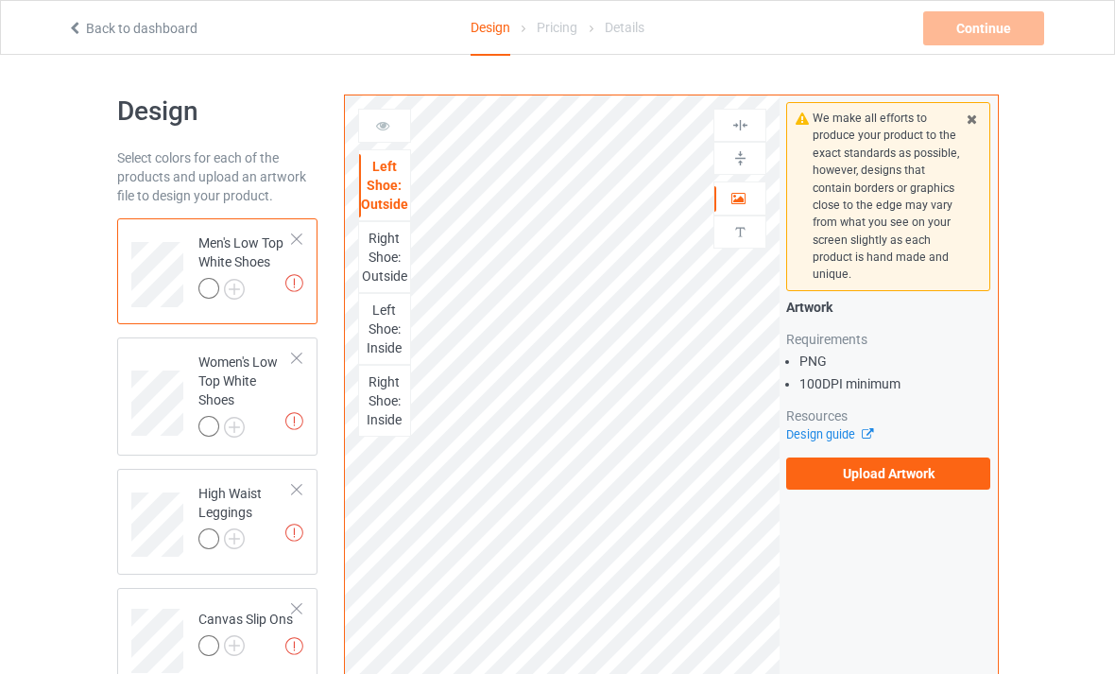
click at [838, 474] on label "Upload Artwork" at bounding box center [888, 473] width 204 height 32
click at [0, 0] on input "Upload Artwork" at bounding box center [0, 0] width 0 height 0
click at [888, 461] on label "Upload Artwork" at bounding box center [888, 473] width 204 height 32
click at [0, 0] on input "Upload Artwork" at bounding box center [0, 0] width 0 height 0
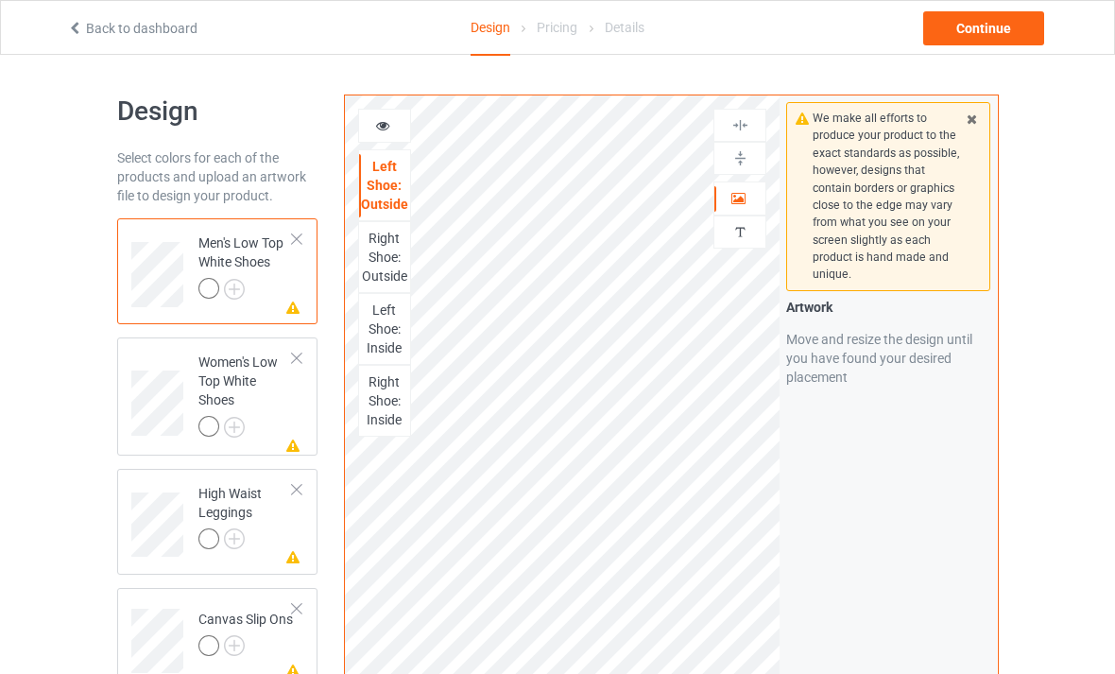
click at [390, 255] on div "Right Shoe: Outside" at bounding box center [384, 257] width 51 height 57
click at [396, 317] on div "Left Shoe: Inside" at bounding box center [384, 329] width 51 height 57
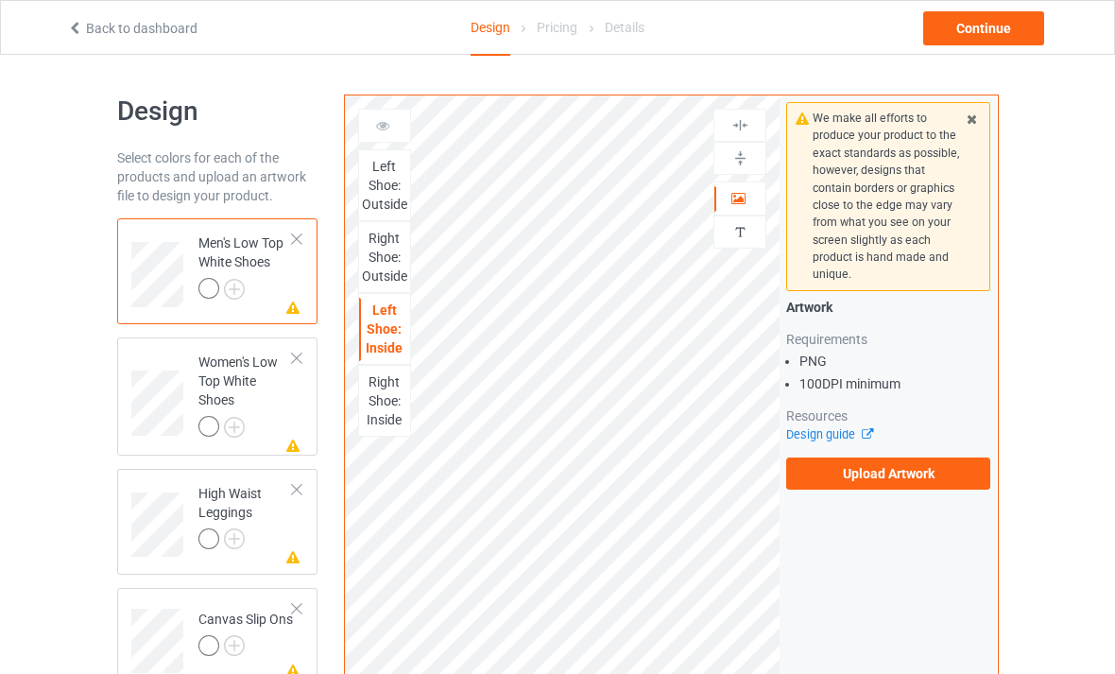
click at [384, 390] on div "Right Shoe: Inside" at bounding box center [384, 400] width 51 height 57
click at [386, 253] on div "Right Shoe: Outside" at bounding box center [384, 257] width 51 height 57
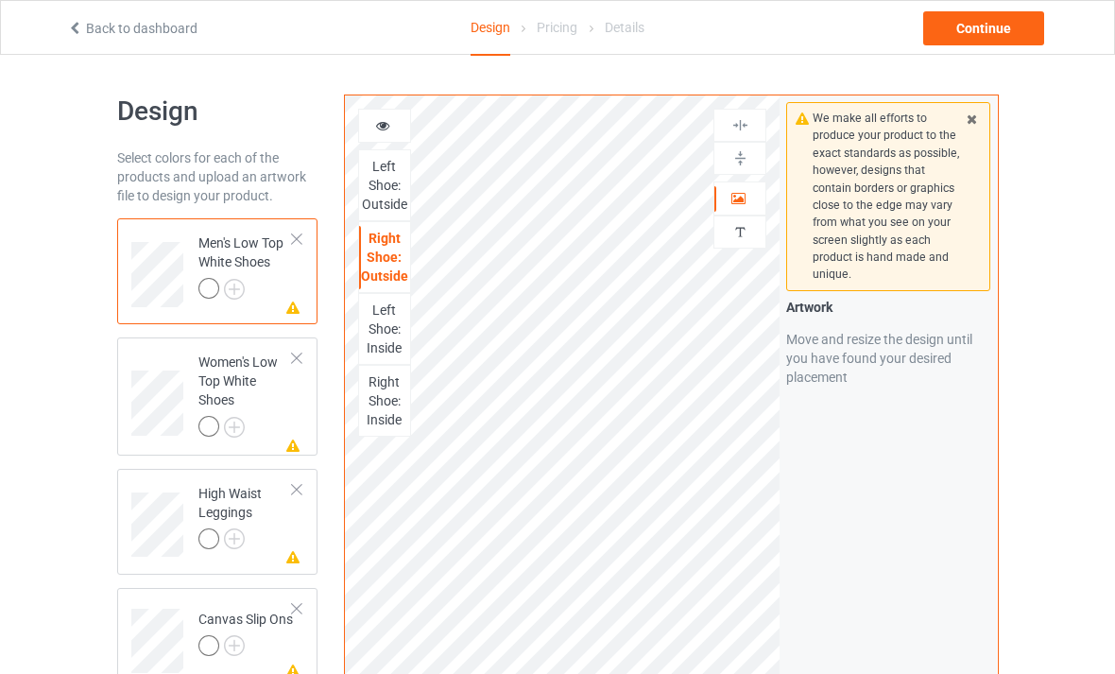
click at [733, 164] on img at bounding box center [741, 158] width 18 height 18
click at [743, 131] on img at bounding box center [741, 125] width 18 height 18
click at [744, 132] on img at bounding box center [741, 125] width 18 height 18
click at [741, 126] on img at bounding box center [741, 125] width 18 height 18
click at [741, 160] on img at bounding box center [741, 158] width 18 height 18
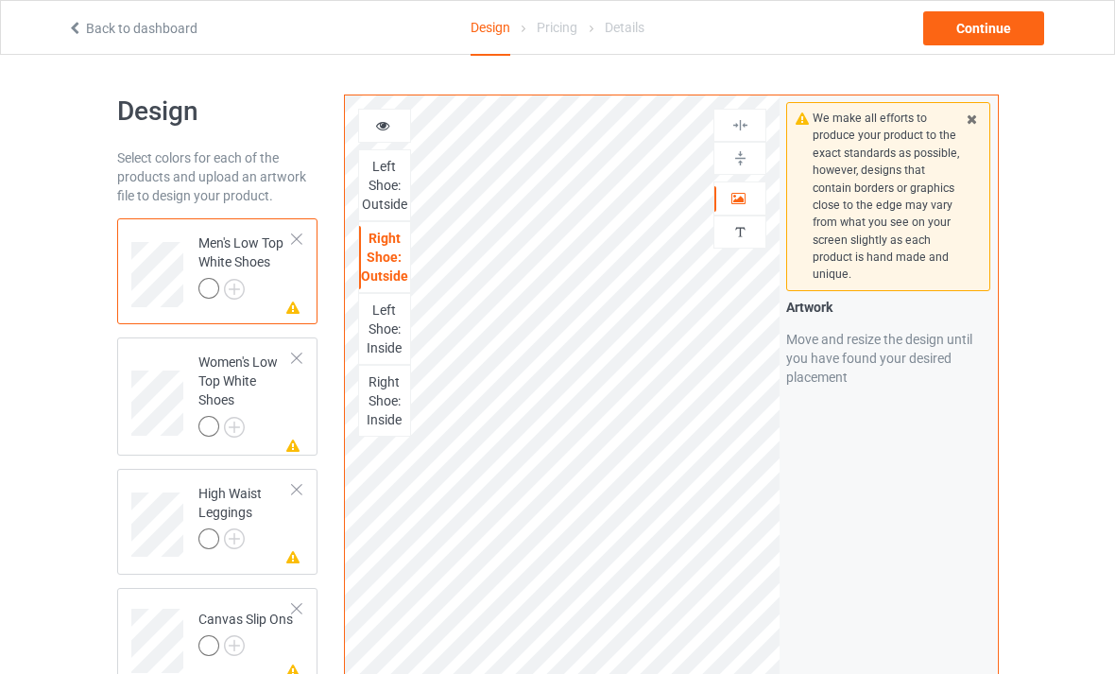
click at [397, 317] on div "Left Shoe: Inside" at bounding box center [384, 329] width 51 height 57
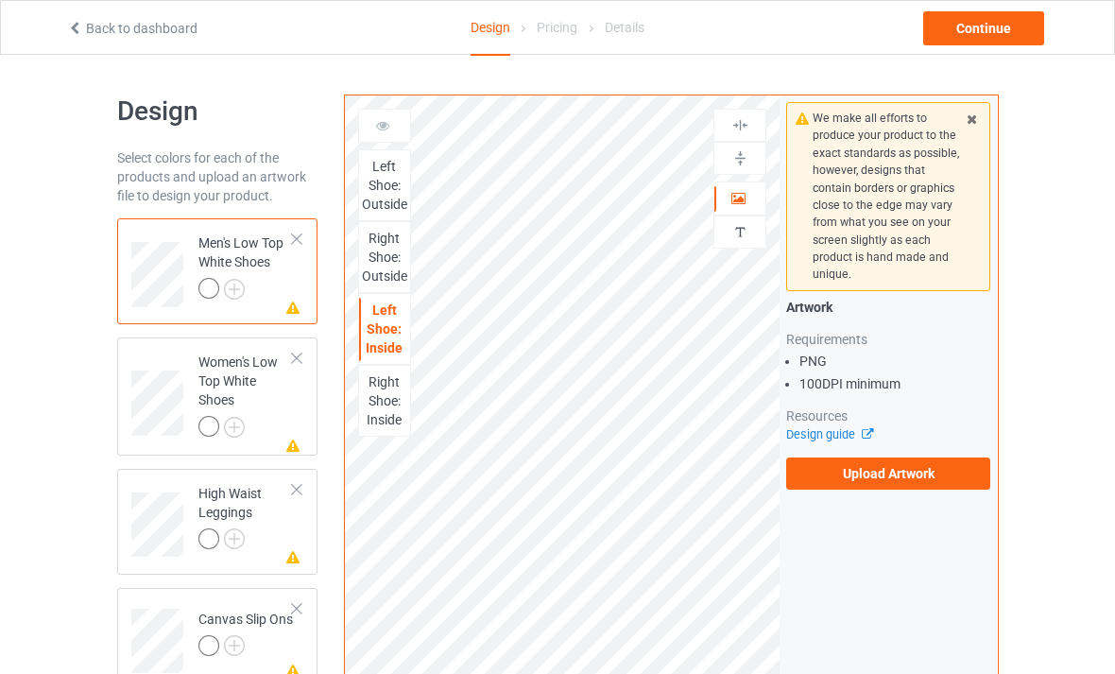
click at [294, 306] on icon at bounding box center [293, 305] width 16 height 13
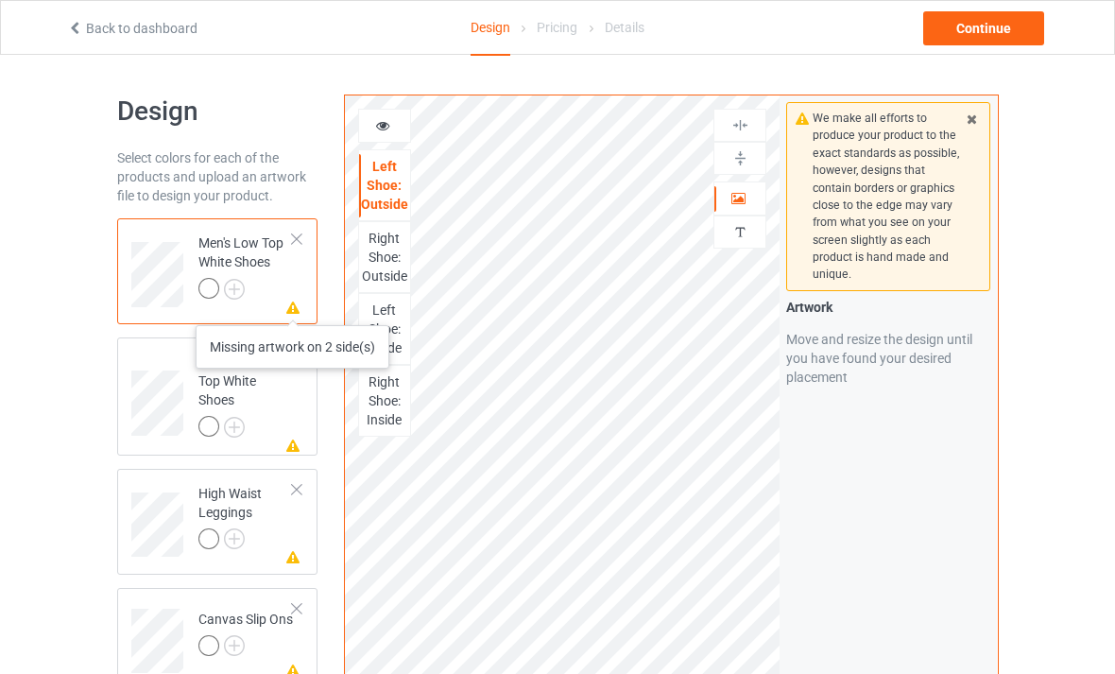
click at [0, 0] on img at bounding box center [0, 0] width 0 height 0
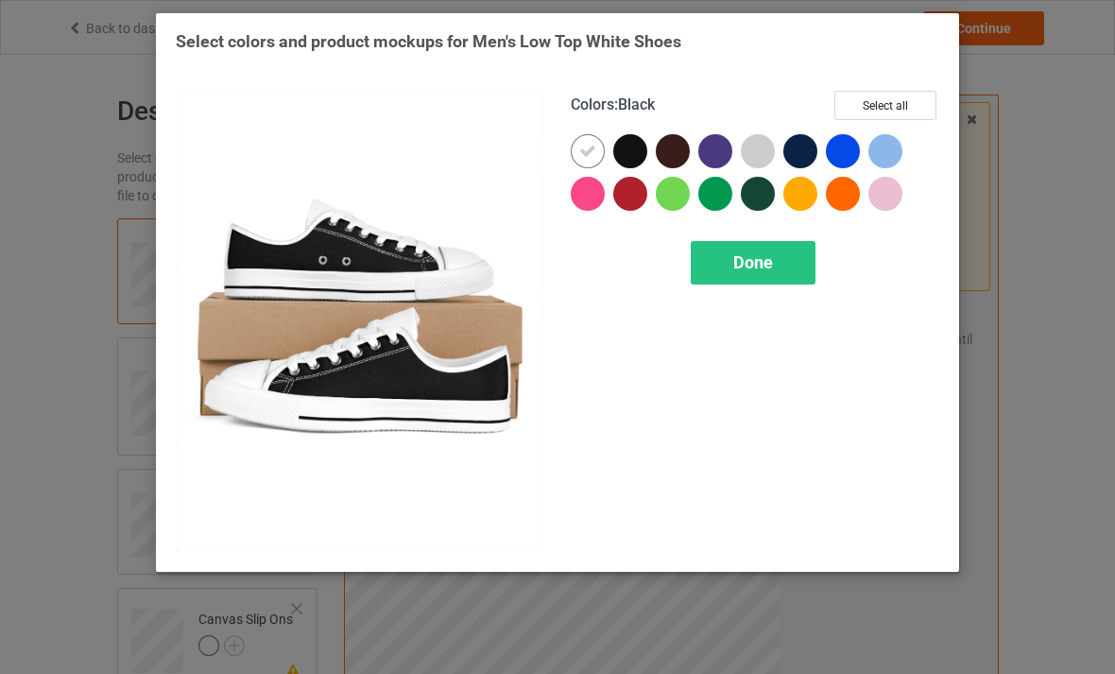
click at [640, 145] on div at bounding box center [630, 151] width 34 height 34
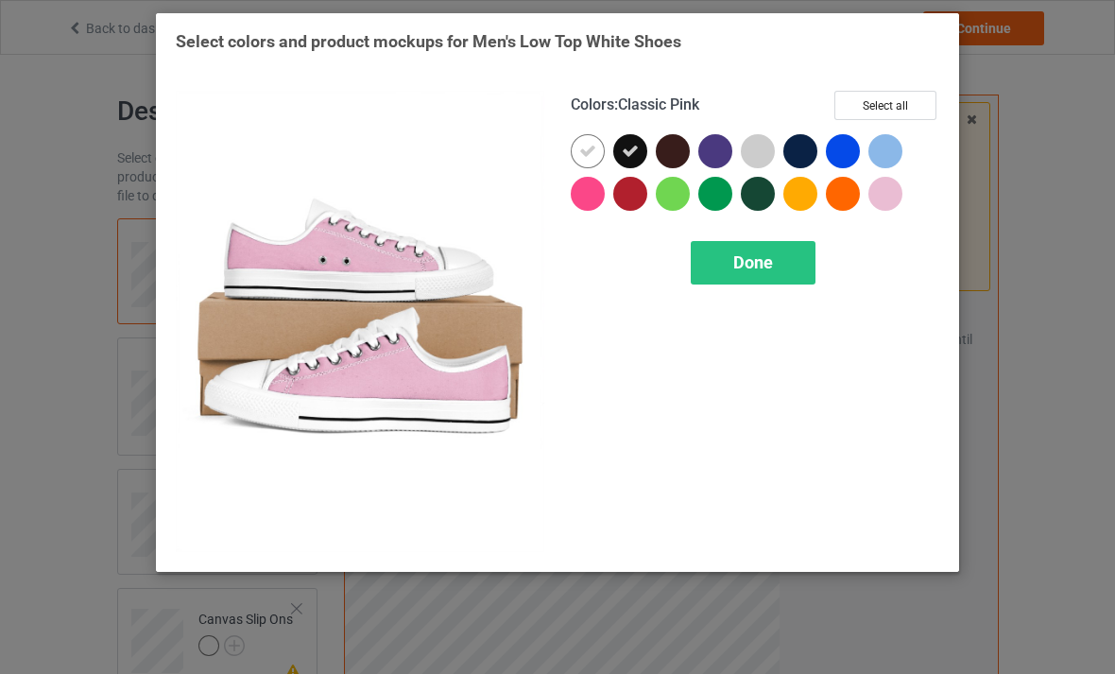
click at [773, 263] on div "Done" at bounding box center [753, 262] width 125 height 43
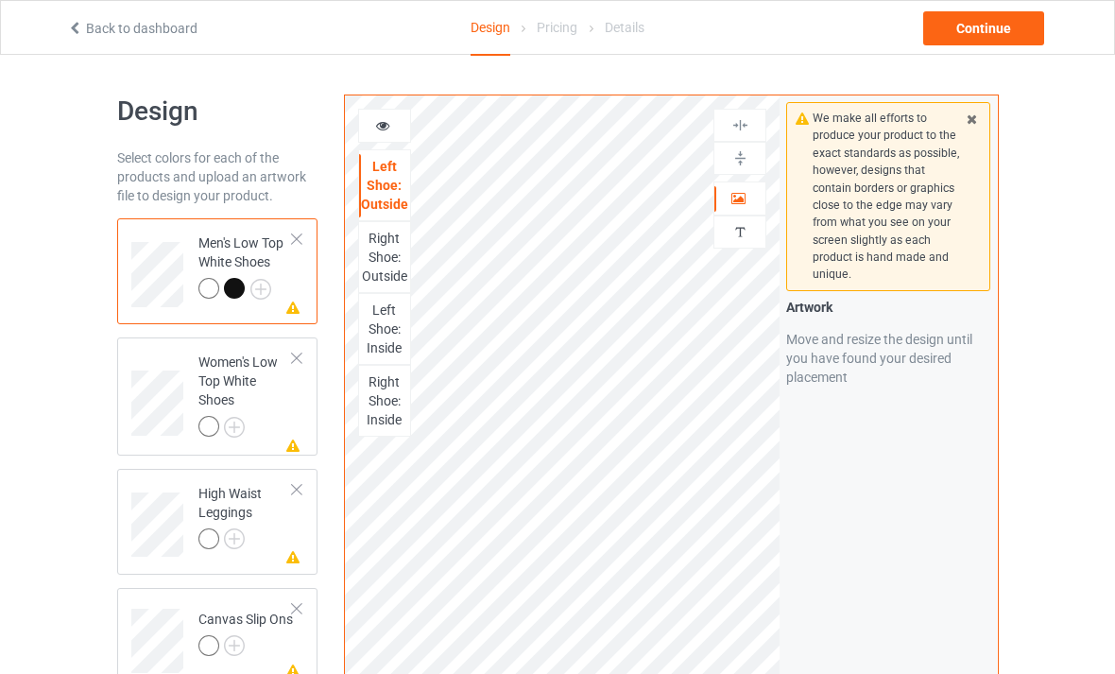
click at [0, 0] on img at bounding box center [0, 0] width 0 height 0
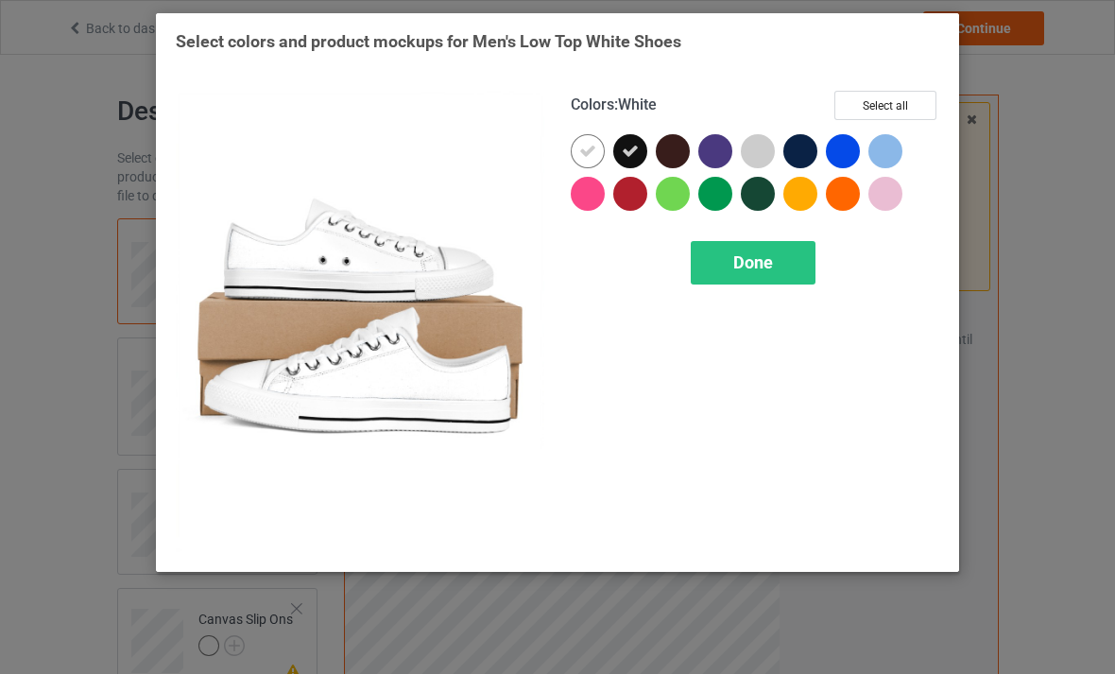
click at [890, 105] on button "Select all" at bounding box center [886, 105] width 102 height 29
click at [775, 264] on div "Done" at bounding box center [753, 262] width 125 height 43
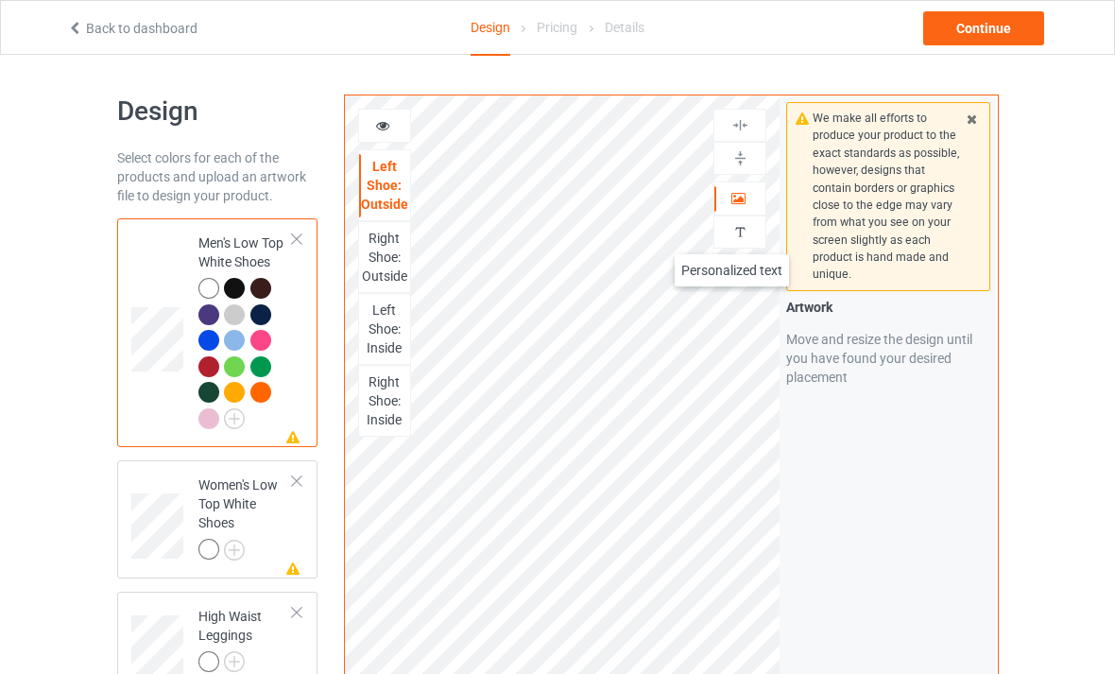
click at [733, 235] on img at bounding box center [741, 232] width 18 height 18
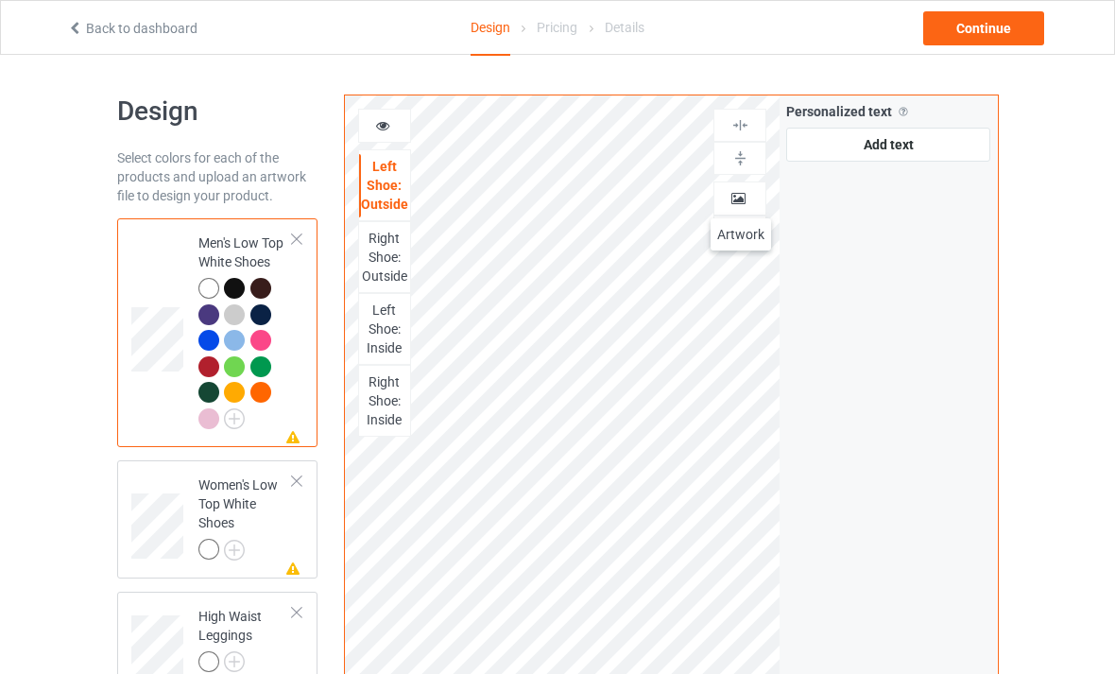
click at [741, 199] on icon at bounding box center [739, 195] width 16 height 13
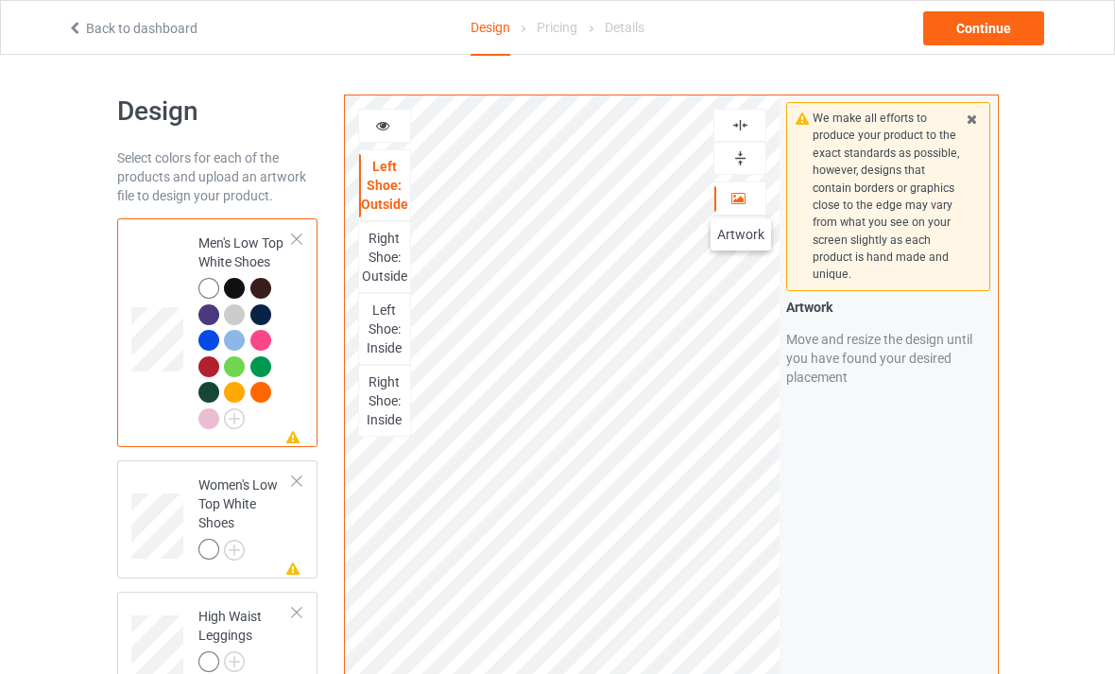
click at [383, 259] on div "Right Shoe: Outside" at bounding box center [384, 257] width 51 height 57
click at [386, 325] on div "Left Shoe: Inside" at bounding box center [384, 329] width 51 height 57
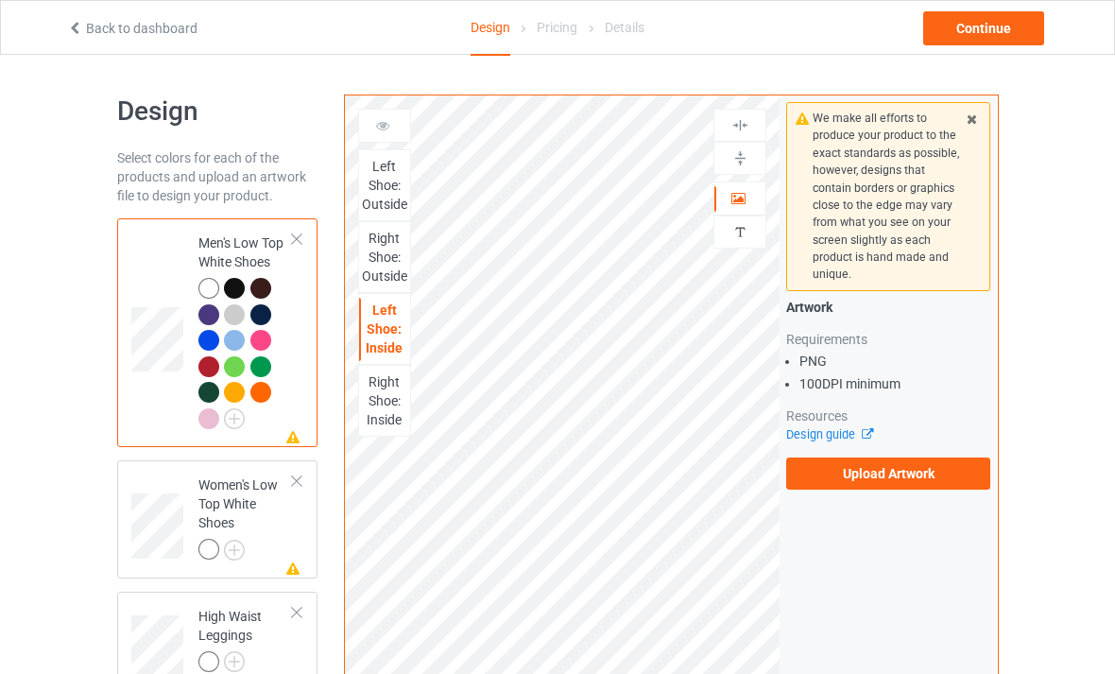
click at [395, 390] on div "Right Shoe: Inside" at bounding box center [384, 400] width 51 height 57
click at [382, 256] on div "Right Shoe: Outside" at bounding box center [384, 257] width 51 height 57
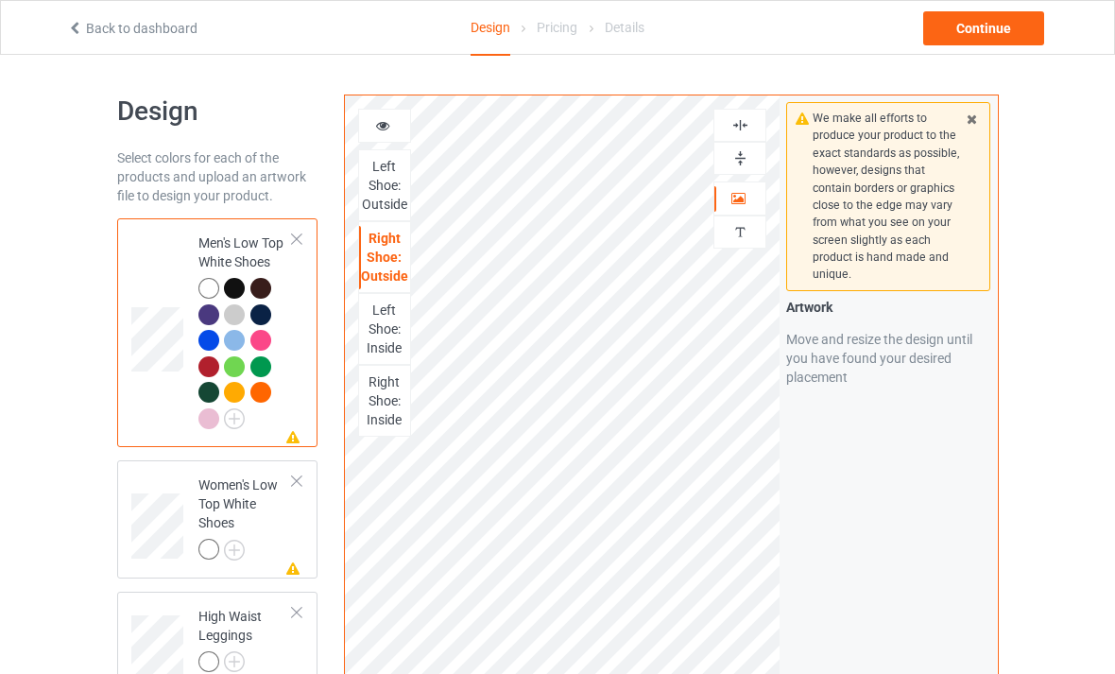
click at [298, 429] on icon at bounding box center [293, 434] width 16 height 13
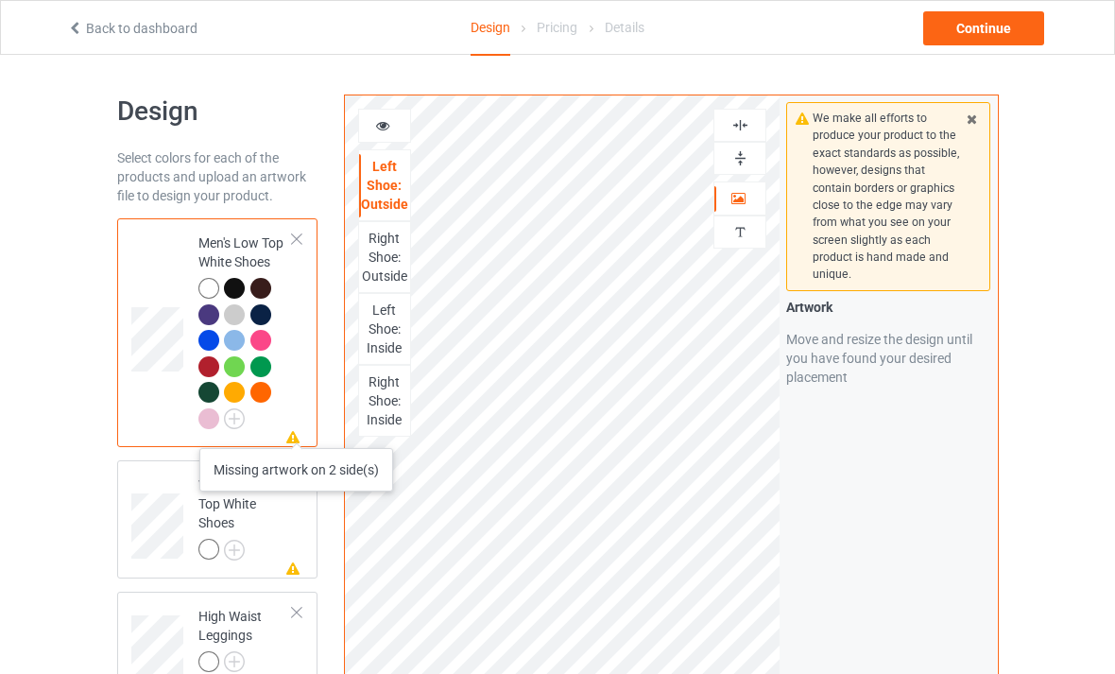
click at [380, 126] on icon at bounding box center [383, 122] width 16 height 13
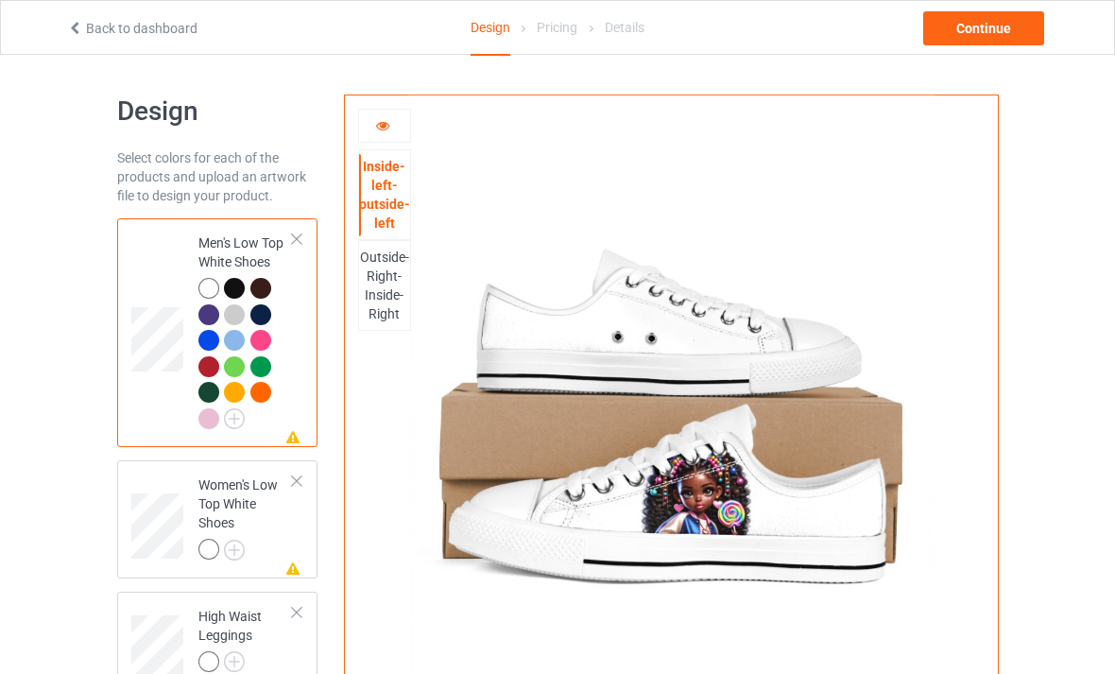
click at [378, 131] on div at bounding box center [384, 125] width 51 height 19
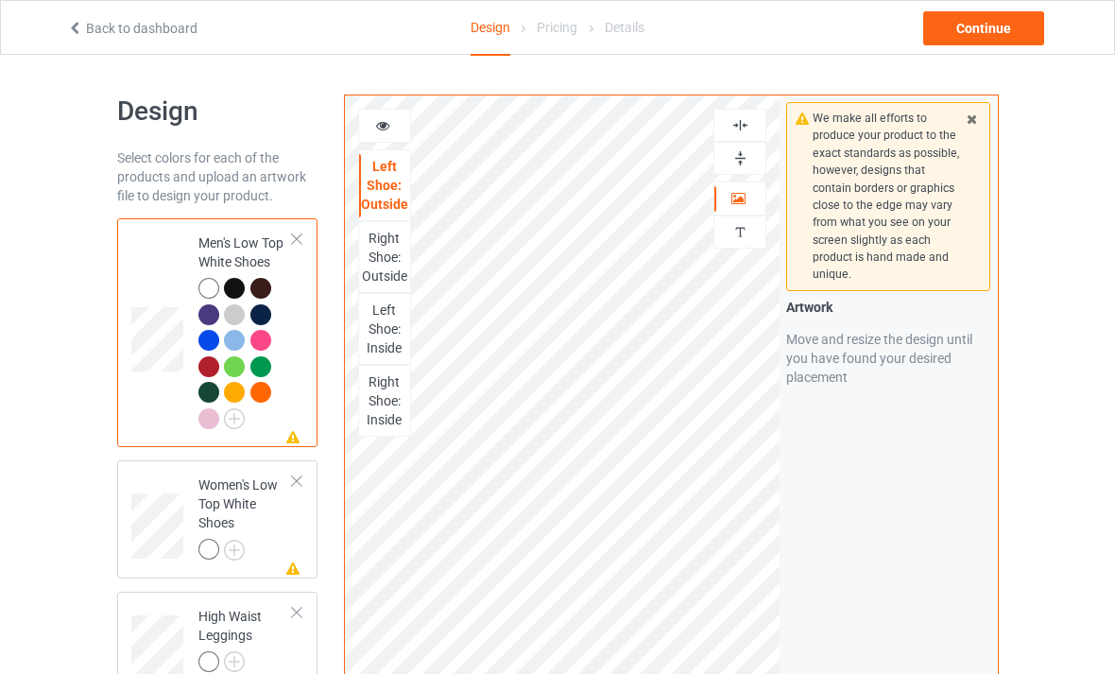
click at [241, 286] on div at bounding box center [234, 288] width 21 height 21
click at [234, 282] on div at bounding box center [234, 288] width 21 height 21
click at [392, 129] on div at bounding box center [384, 125] width 51 height 19
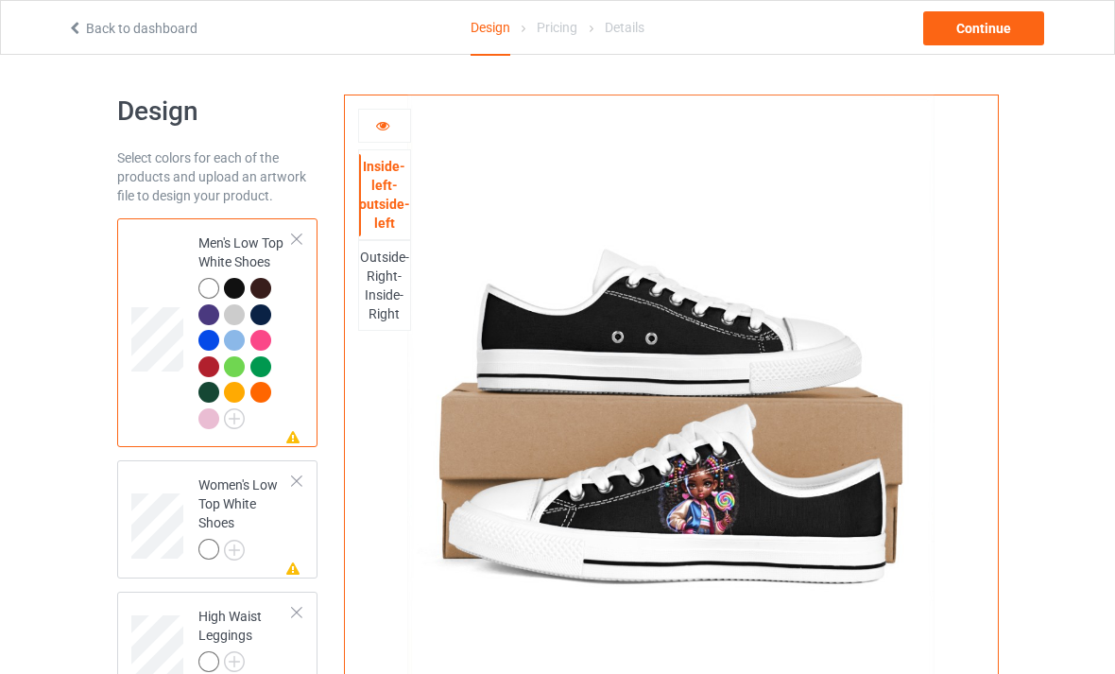
click at [262, 346] on div at bounding box center [263, 343] width 26 height 26
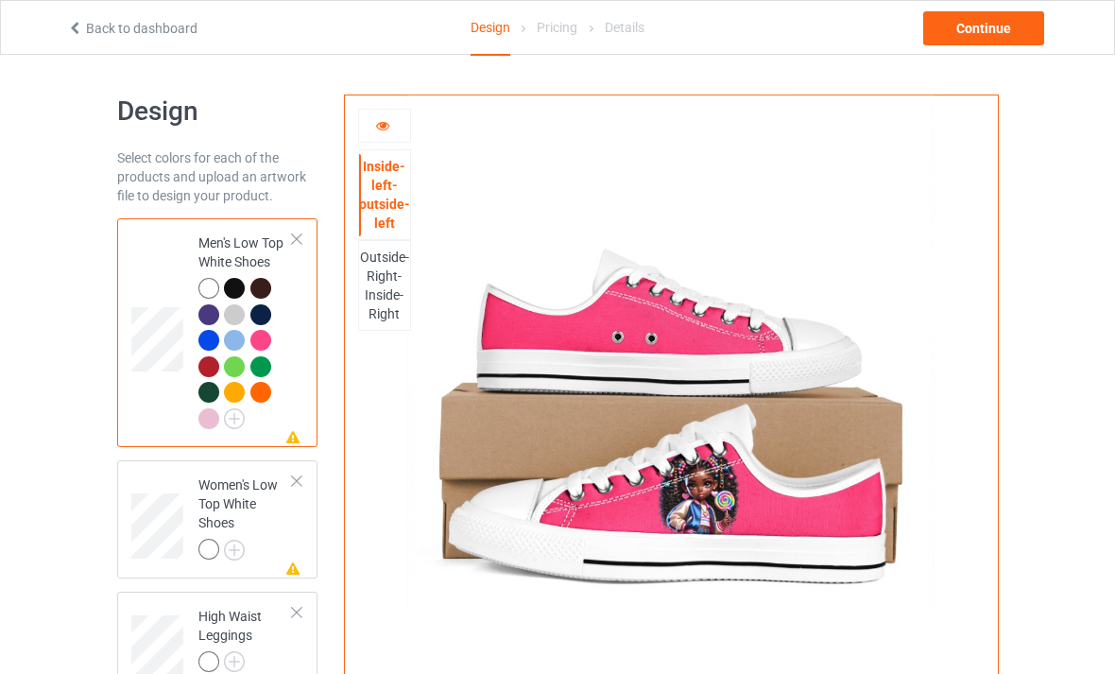
click at [393, 306] on div "Outside-Right-Inside-Right" at bounding box center [384, 286] width 51 height 76
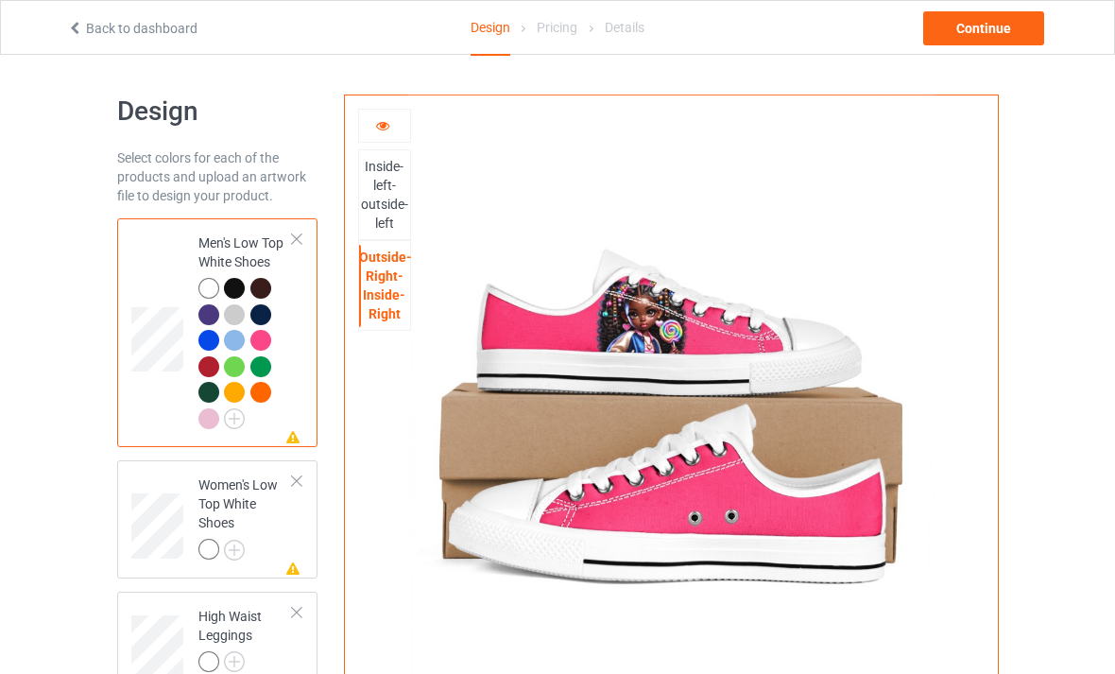
click at [300, 238] on div at bounding box center [296, 239] width 13 height 13
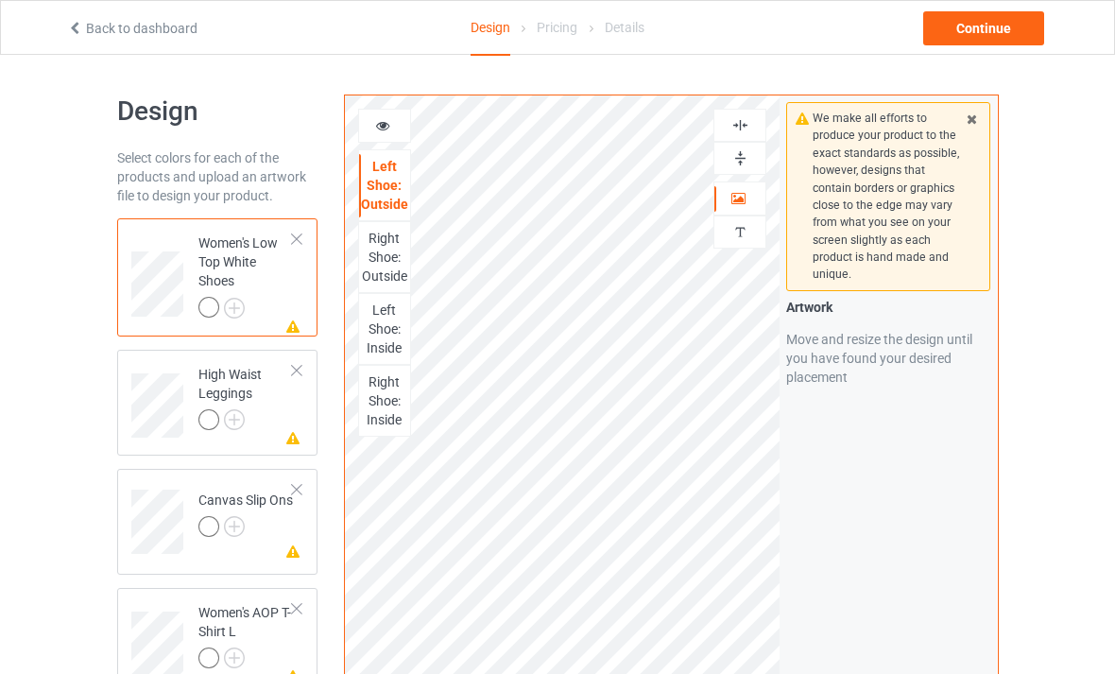
click at [295, 233] on div at bounding box center [296, 239] width 13 height 13
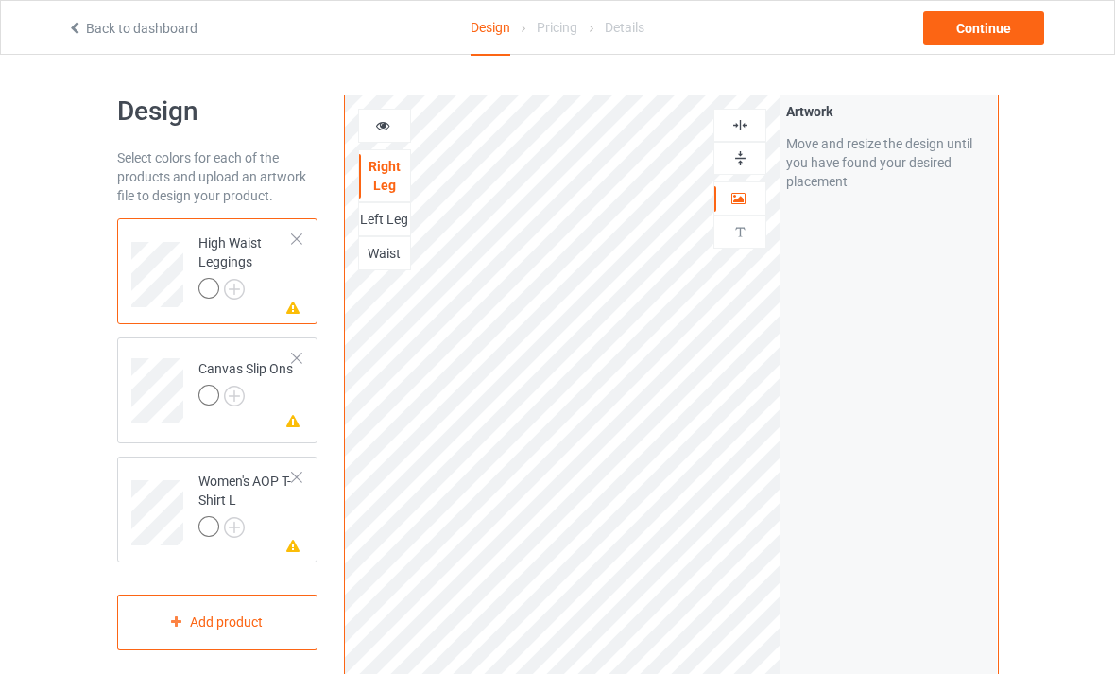
click at [296, 235] on div at bounding box center [296, 239] width 13 height 13
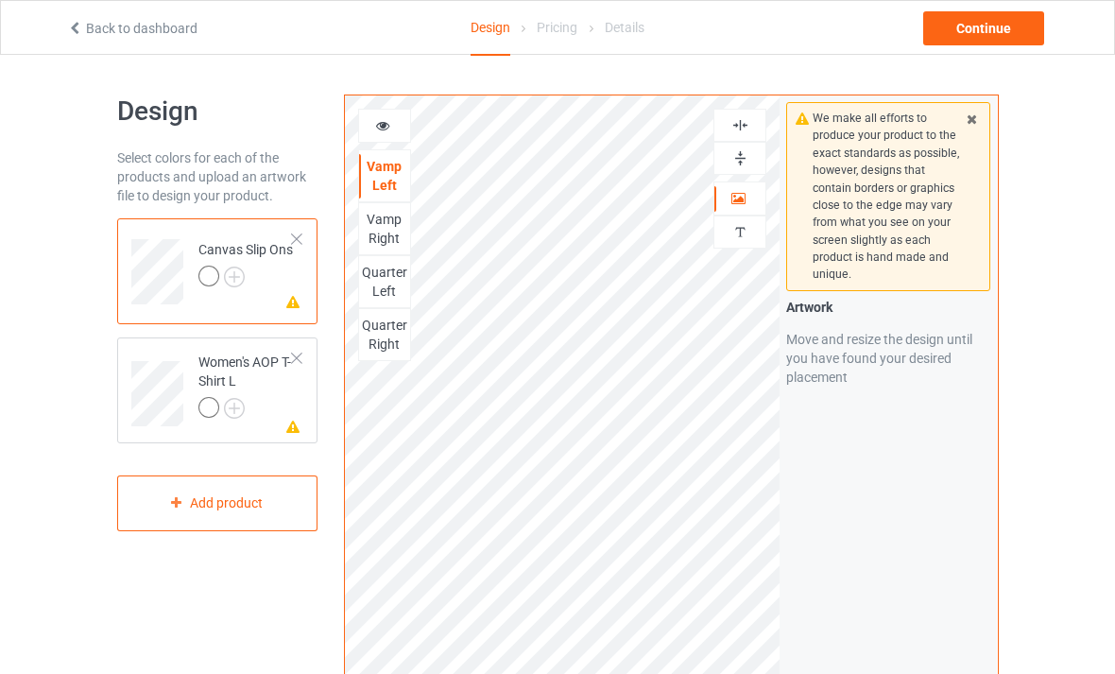
click at [388, 224] on div "Vamp Right" at bounding box center [384, 229] width 51 height 38
click at [388, 291] on div "Quarter Left" at bounding box center [384, 282] width 51 height 38
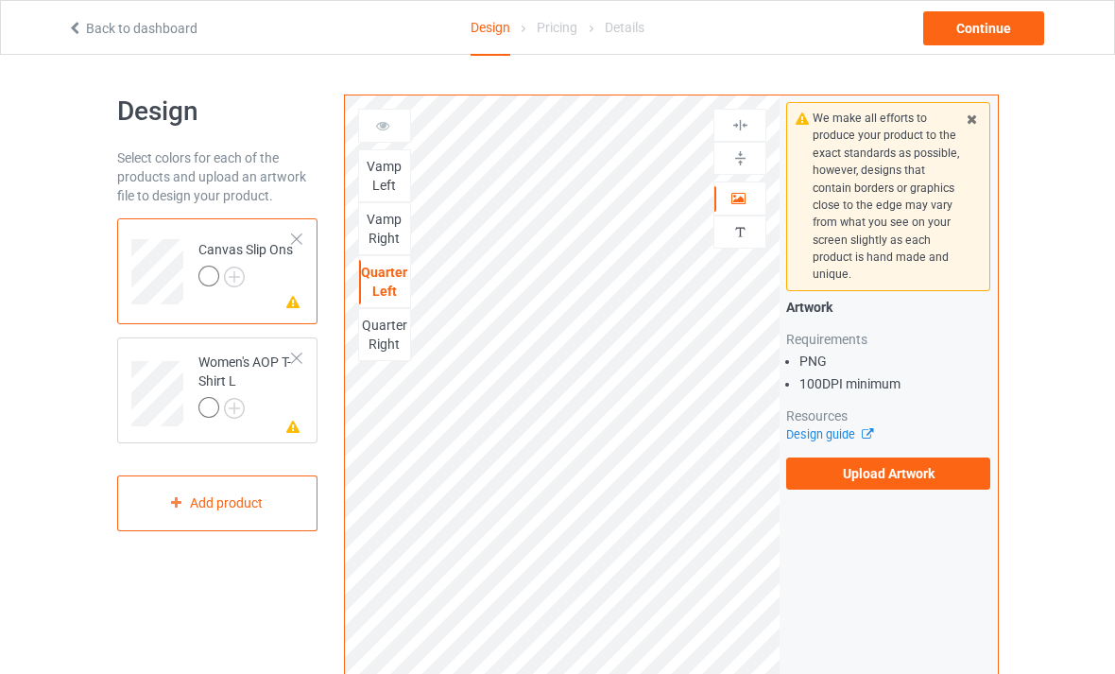
click at [390, 129] on div at bounding box center [384, 125] width 51 height 19
click at [392, 132] on div at bounding box center [384, 125] width 51 height 19
click at [393, 172] on div "Vamp Left" at bounding box center [384, 176] width 51 height 38
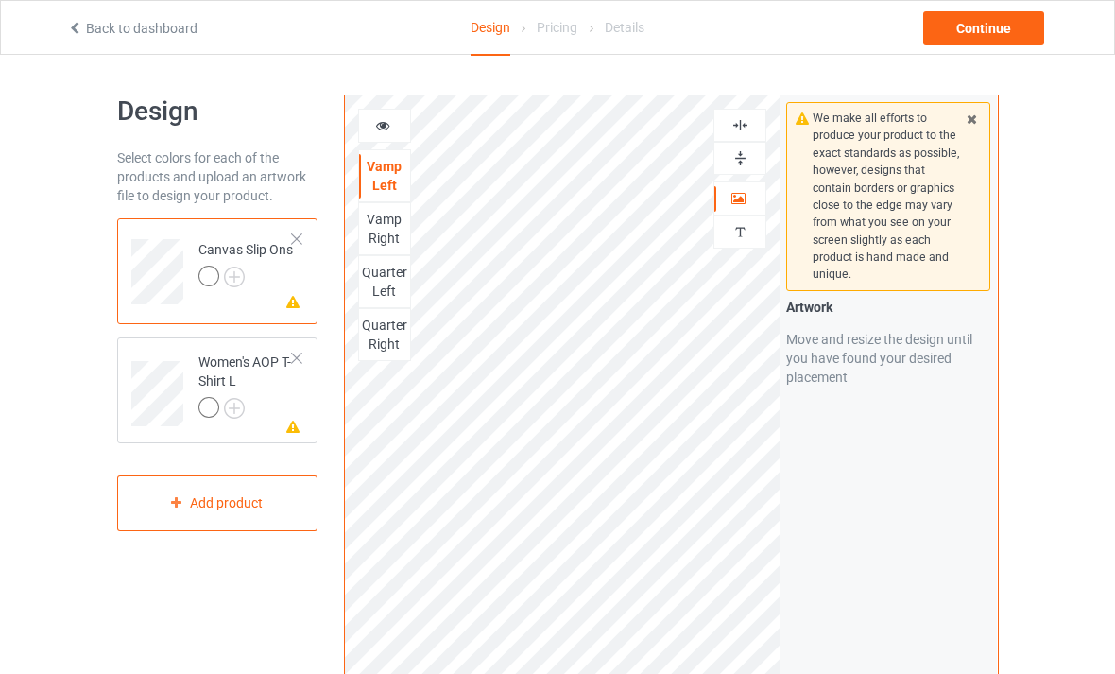
click at [388, 131] on div at bounding box center [384, 125] width 51 height 19
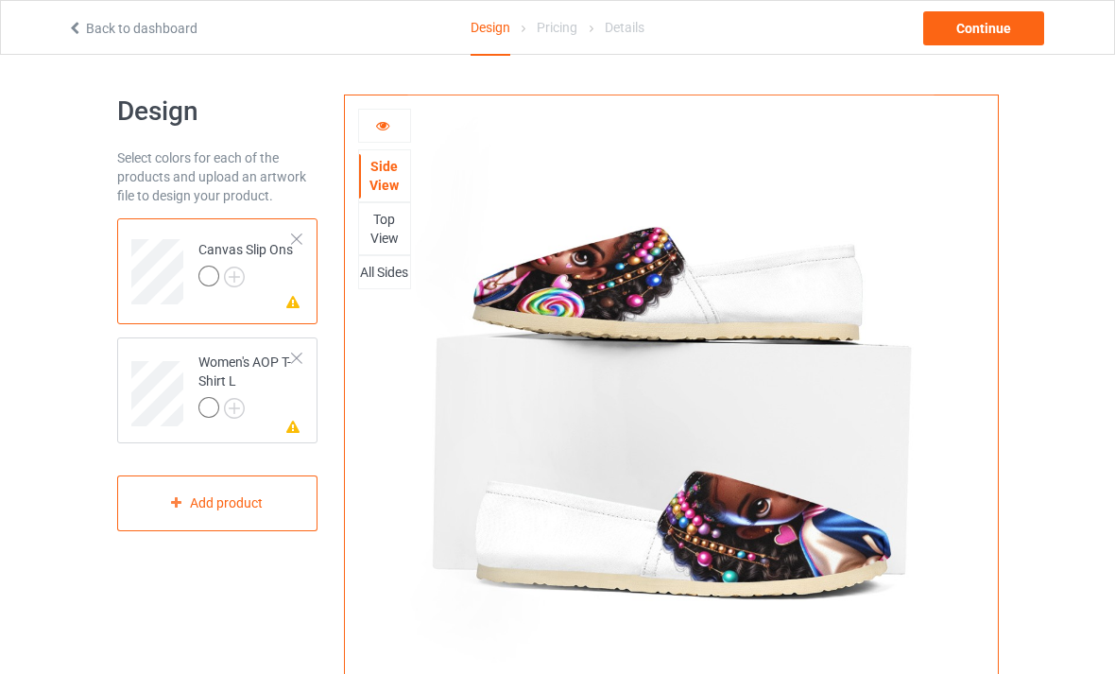
click at [391, 129] on div at bounding box center [384, 125] width 51 height 19
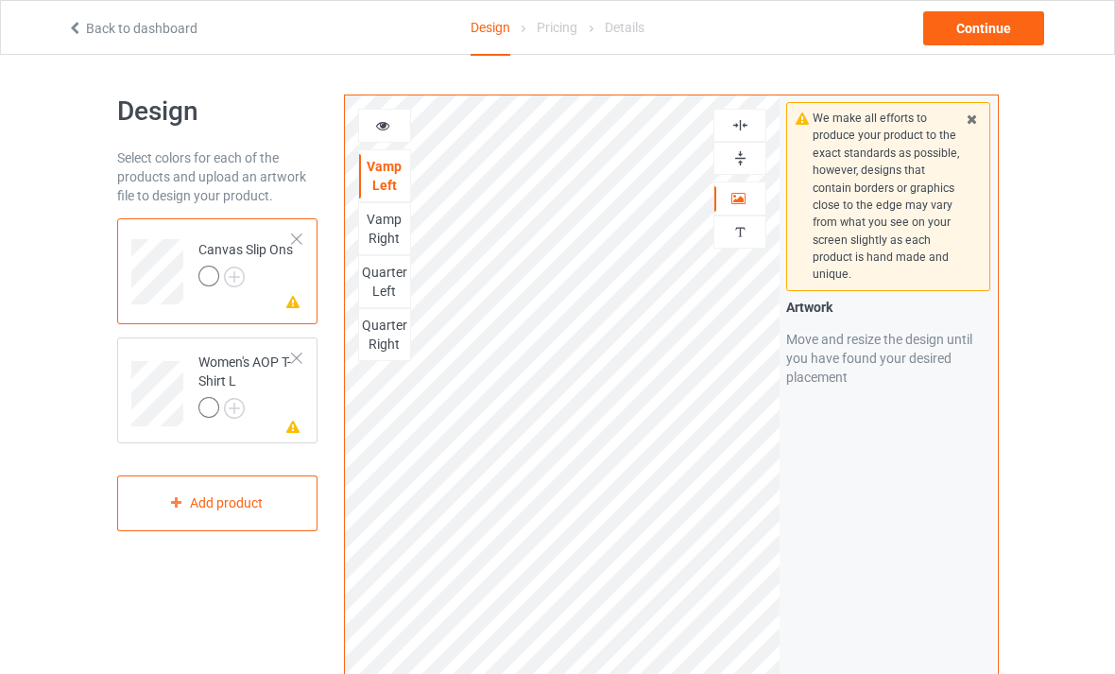
click at [0, 0] on img at bounding box center [0, 0] width 0 height 0
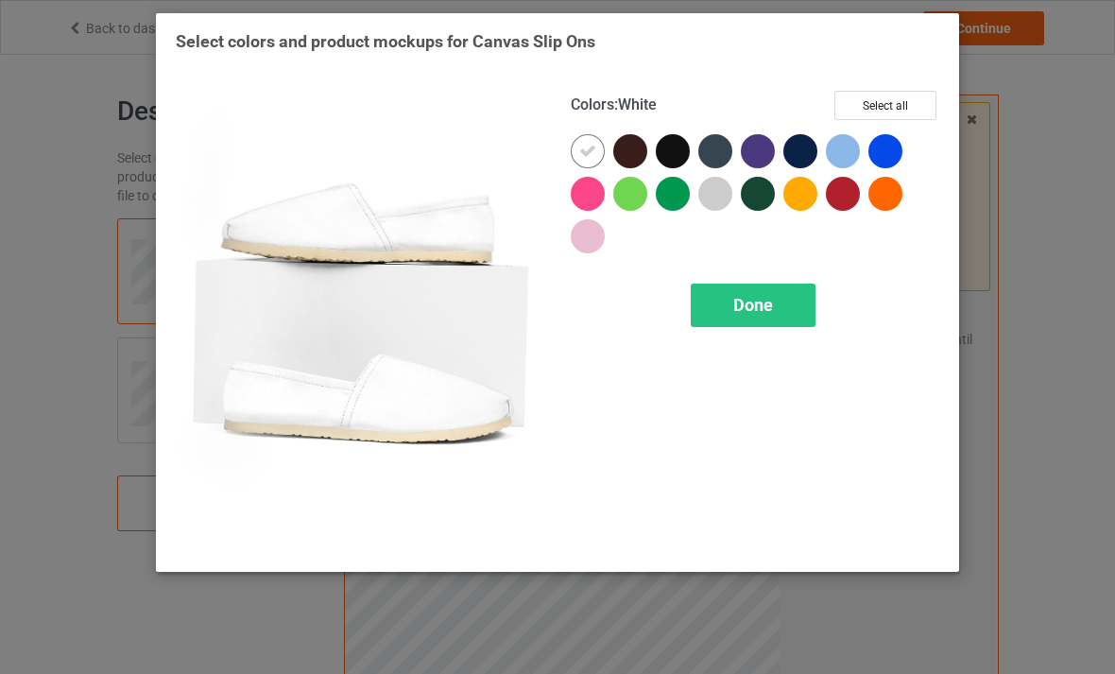
click at [895, 105] on button "Select all" at bounding box center [886, 105] width 102 height 29
click at [735, 296] on span "Done" at bounding box center [753, 305] width 40 height 20
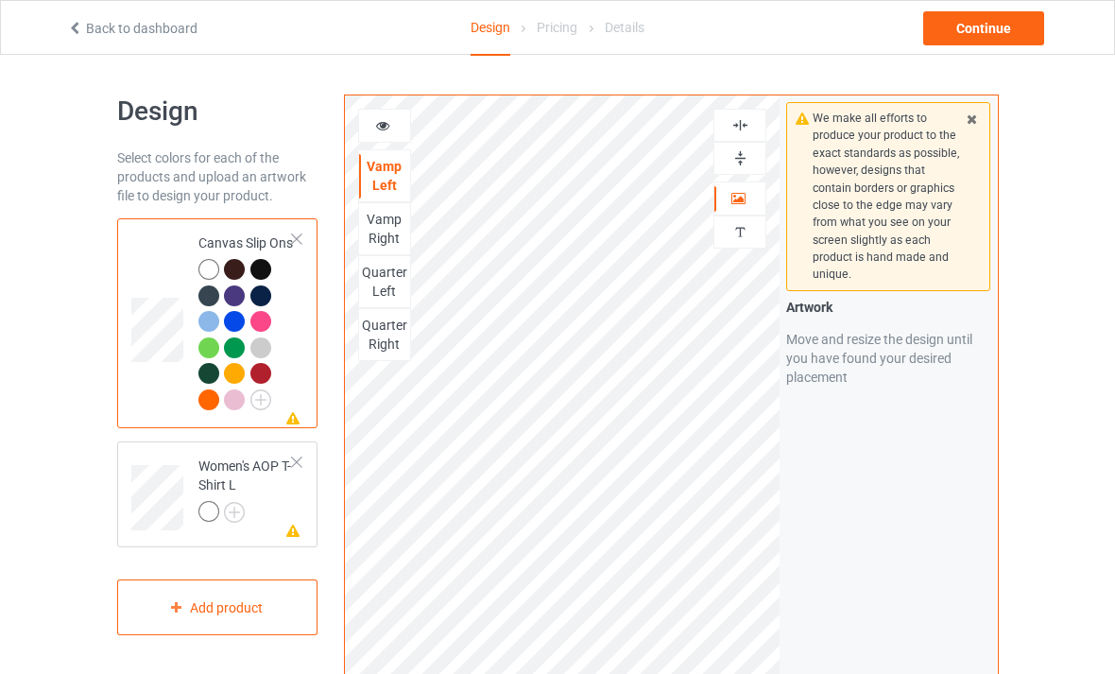
click at [233, 410] on div at bounding box center [234, 399] width 21 height 21
click at [388, 129] on icon at bounding box center [383, 122] width 16 height 13
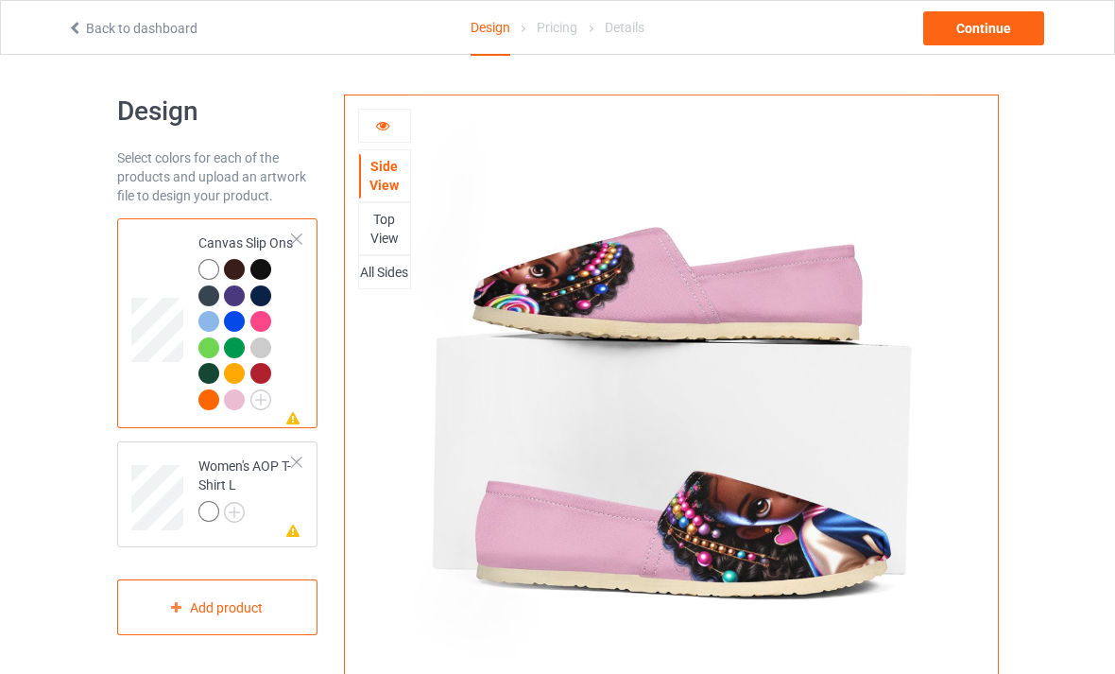
click at [403, 236] on div "Top View" at bounding box center [384, 229] width 51 height 38
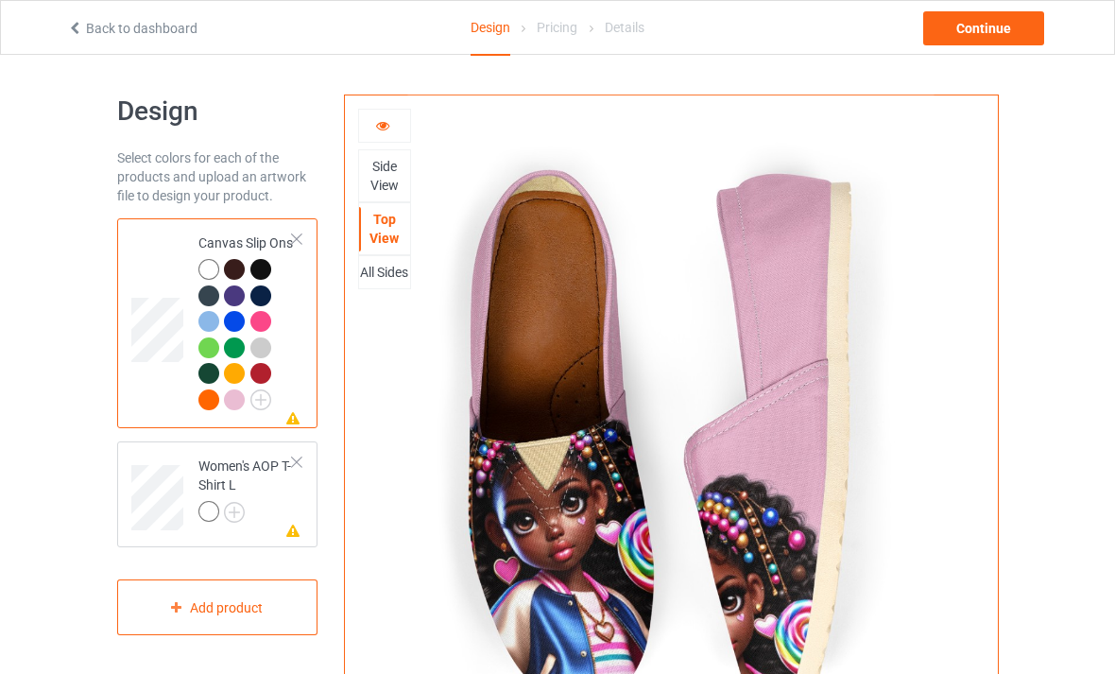
click at [395, 129] on div at bounding box center [384, 125] width 51 height 19
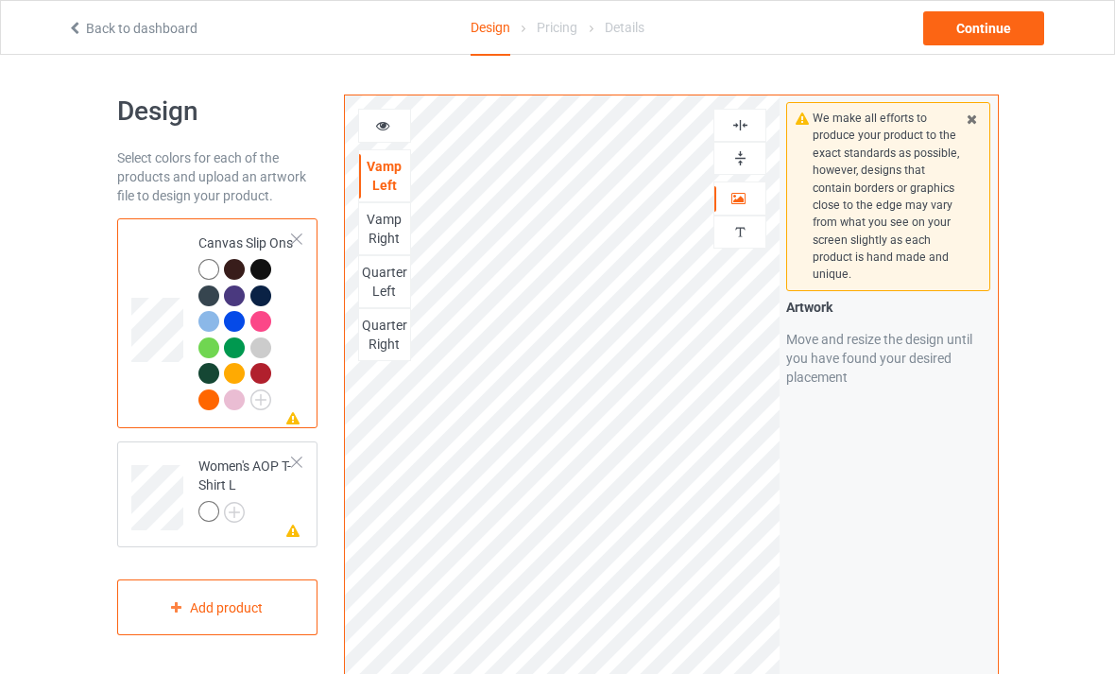
click at [390, 123] on icon at bounding box center [383, 122] width 16 height 13
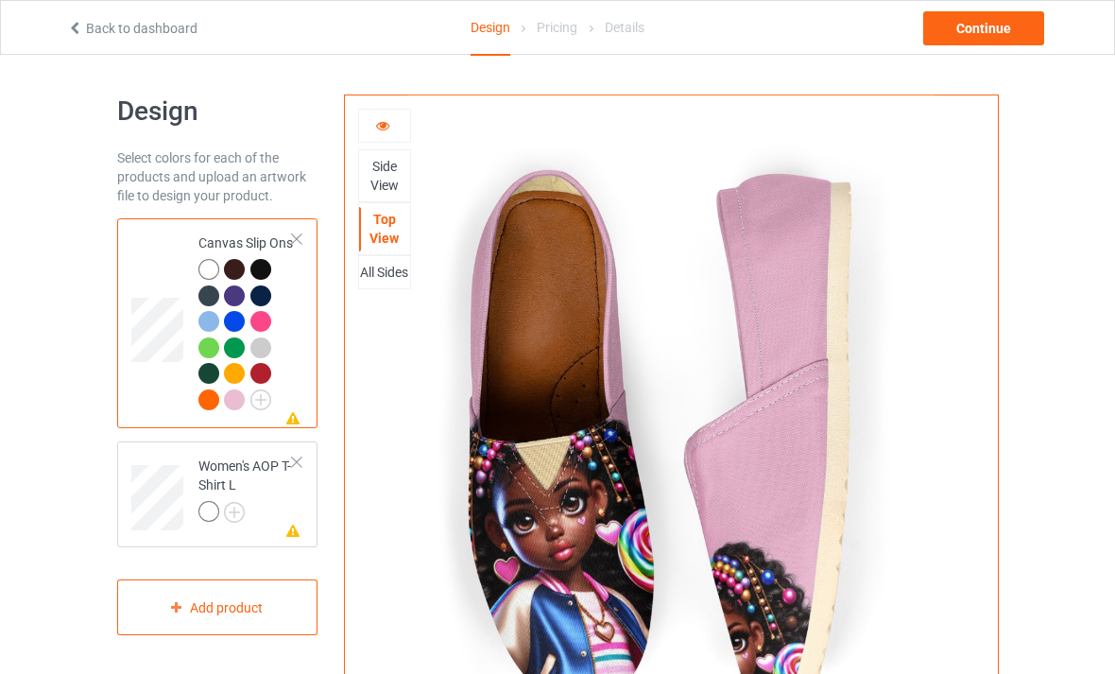
click at [386, 169] on div "Side View" at bounding box center [384, 176] width 51 height 38
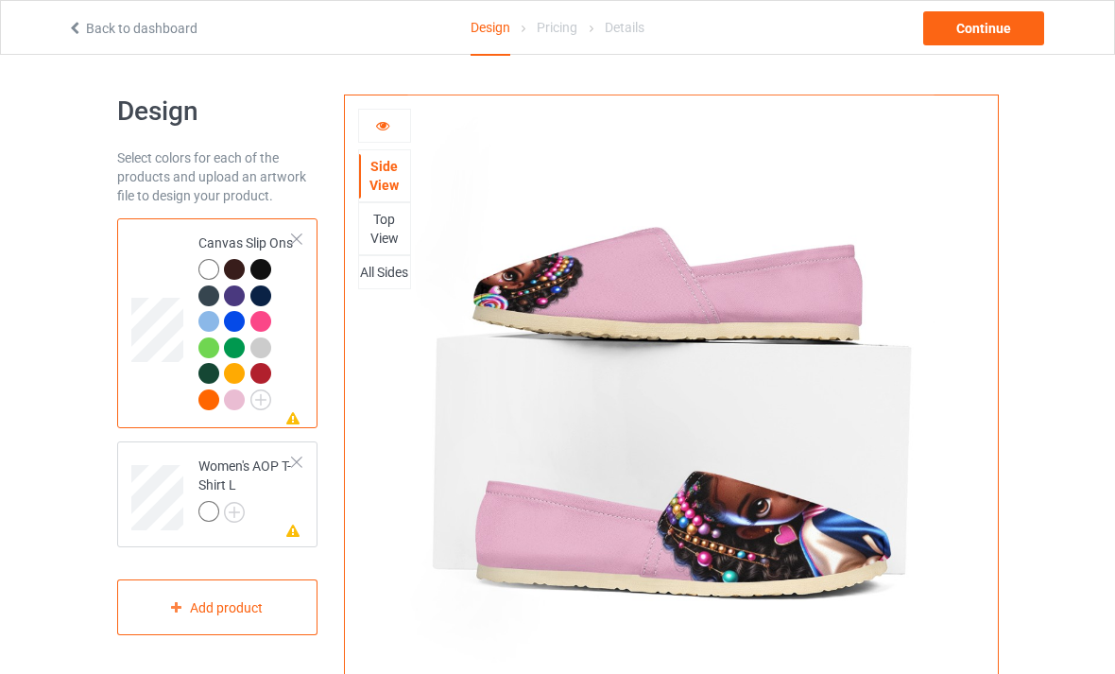
click at [384, 230] on div "Top View" at bounding box center [384, 229] width 51 height 38
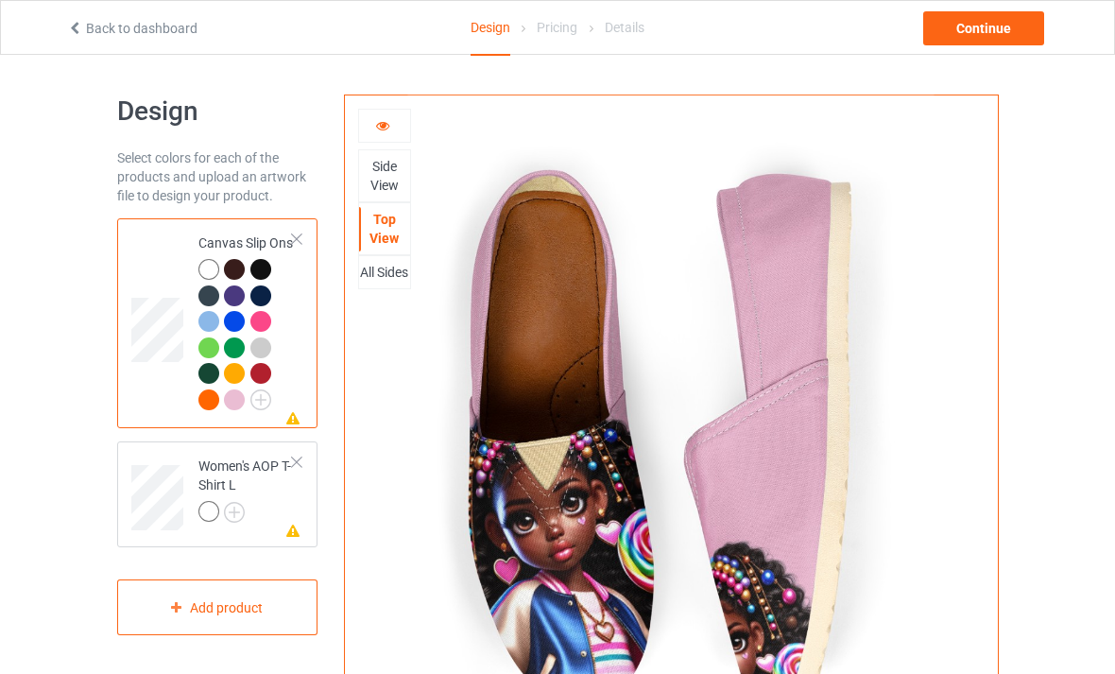
click at [382, 268] on div "All Sides" at bounding box center [384, 272] width 51 height 19
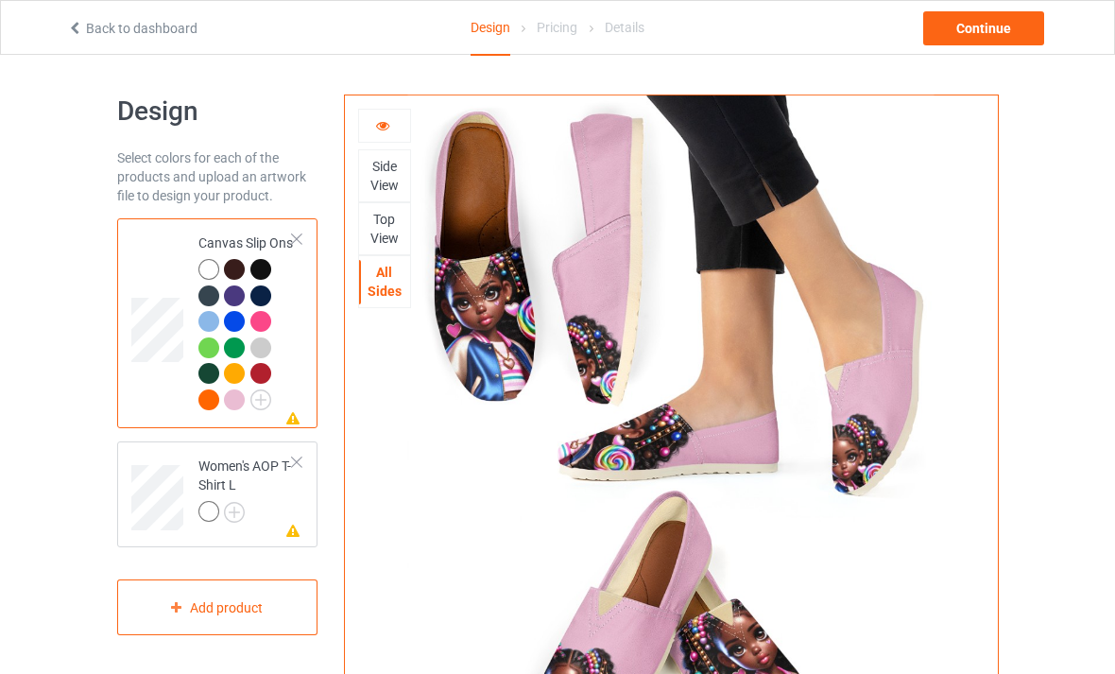
click at [387, 129] on icon at bounding box center [383, 122] width 16 height 13
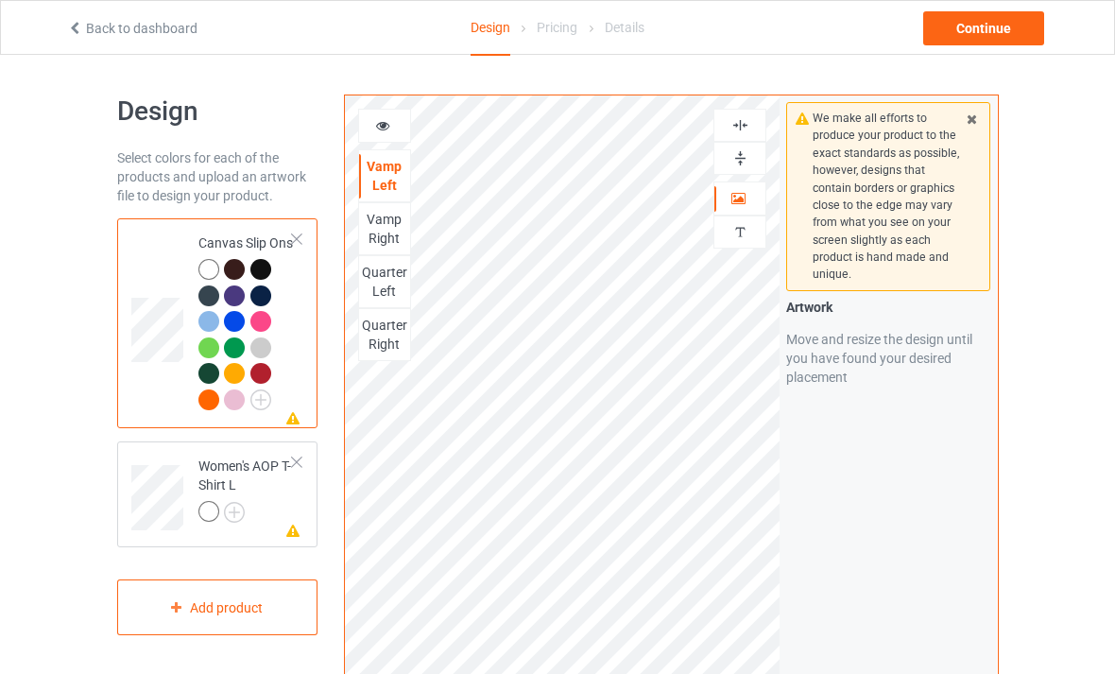
click at [394, 232] on div "Vamp Right" at bounding box center [384, 229] width 51 height 38
click at [384, 173] on div "Vamp Left" at bounding box center [384, 176] width 51 height 38
click at [378, 124] on icon at bounding box center [383, 122] width 16 height 13
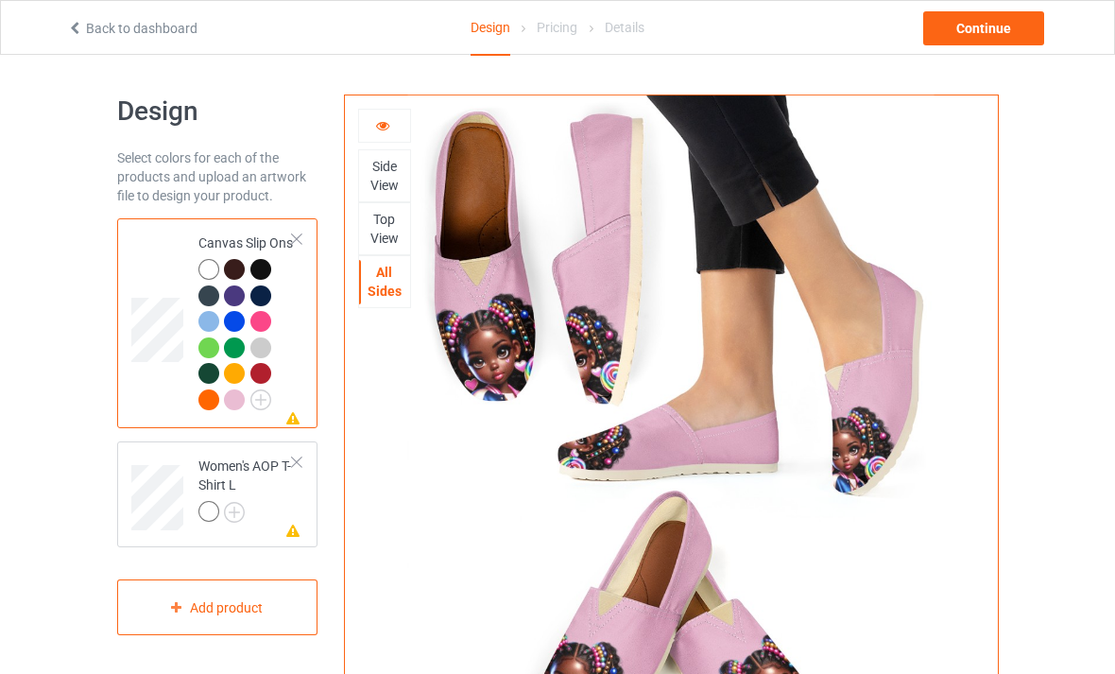
click at [384, 129] on icon at bounding box center [383, 122] width 16 height 13
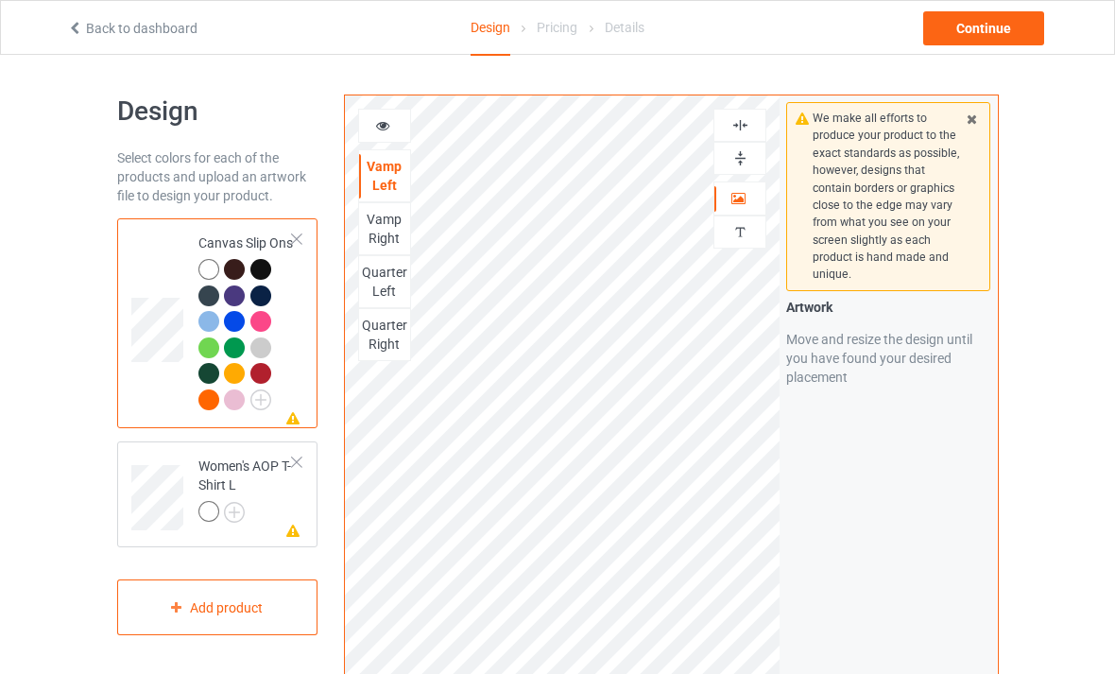
click at [392, 233] on div "Vamp Right" at bounding box center [384, 229] width 51 height 38
click at [386, 167] on div "Vamp Left" at bounding box center [384, 176] width 51 height 38
click at [386, 118] on icon at bounding box center [383, 122] width 16 height 13
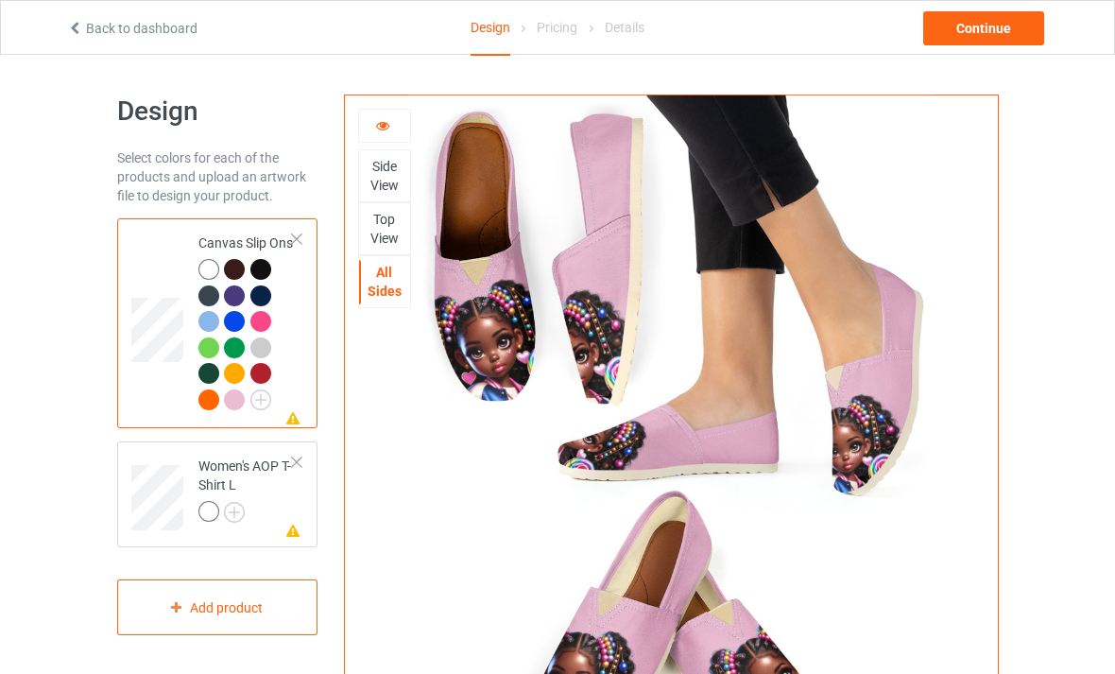
click at [383, 133] on div at bounding box center [384, 125] width 51 height 19
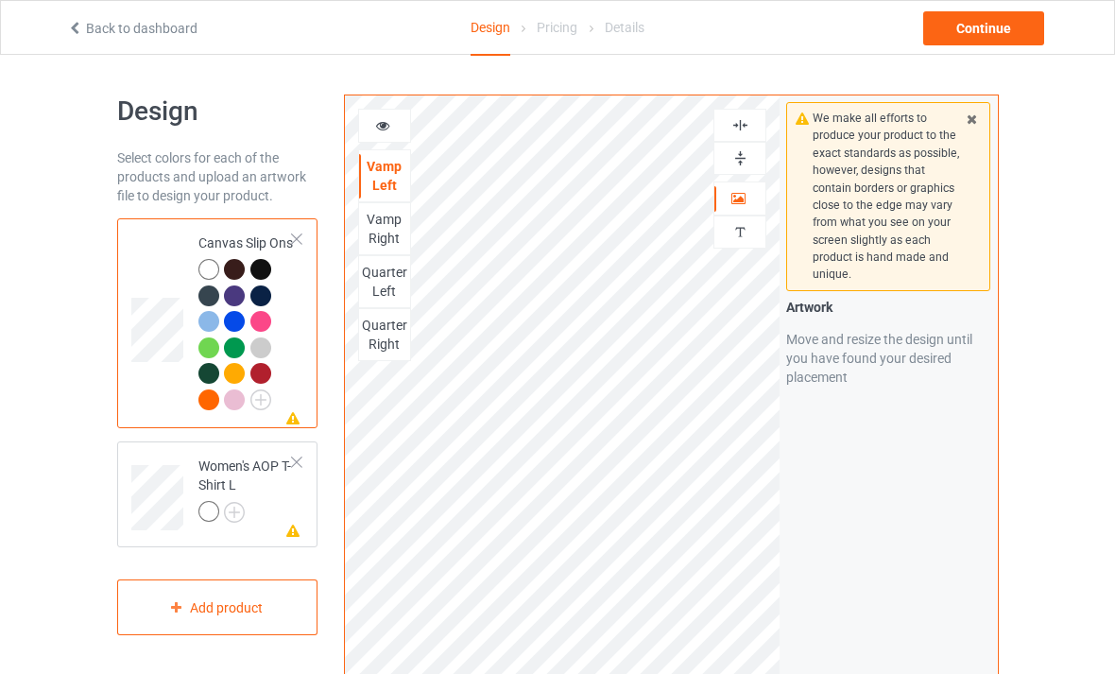
click at [391, 284] on div "Quarter Left" at bounding box center [384, 282] width 51 height 38
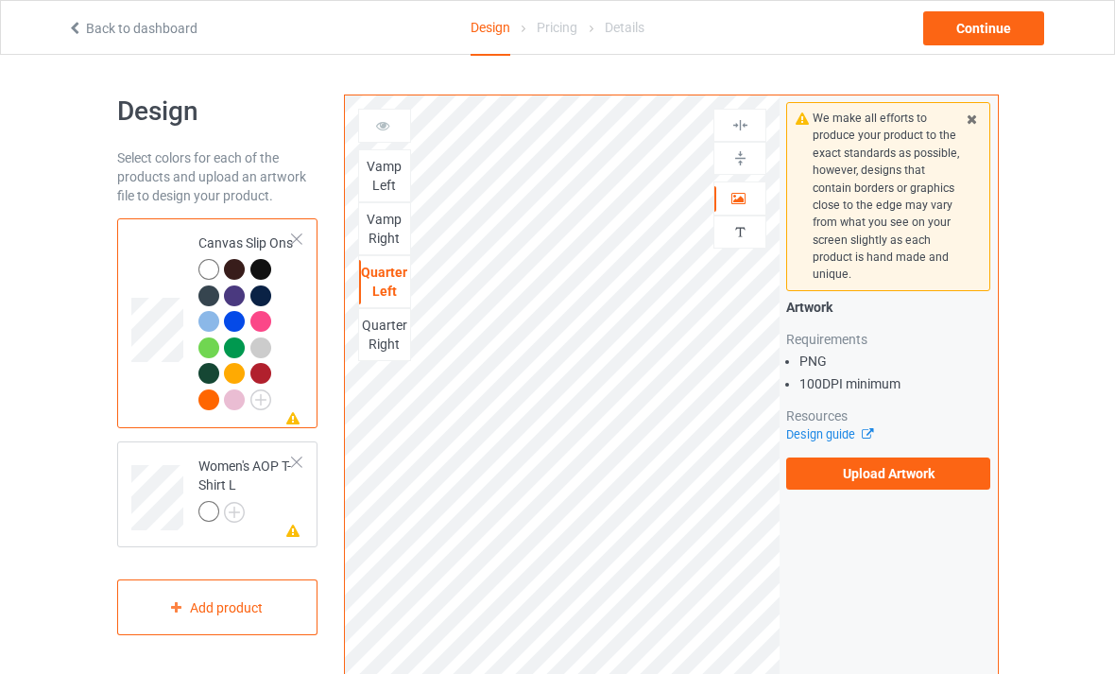
click at [391, 335] on div "Quarter Right" at bounding box center [384, 335] width 51 height 38
click at [300, 423] on icon at bounding box center [293, 415] width 16 height 13
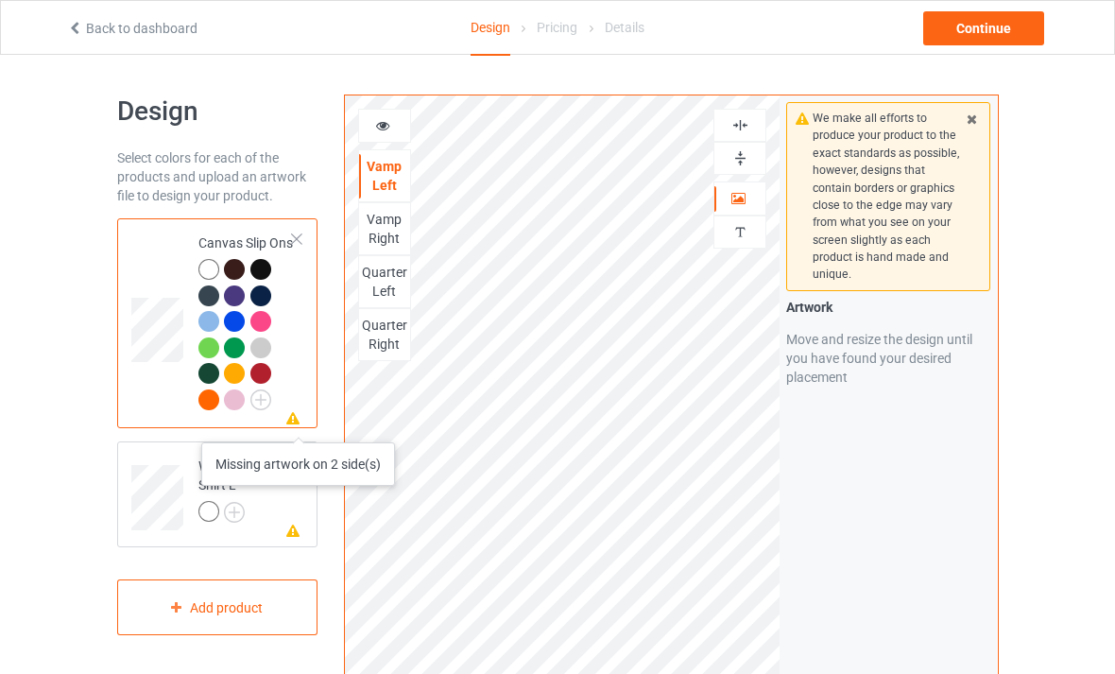
click at [390, 287] on div "Quarter Left" at bounding box center [384, 282] width 51 height 38
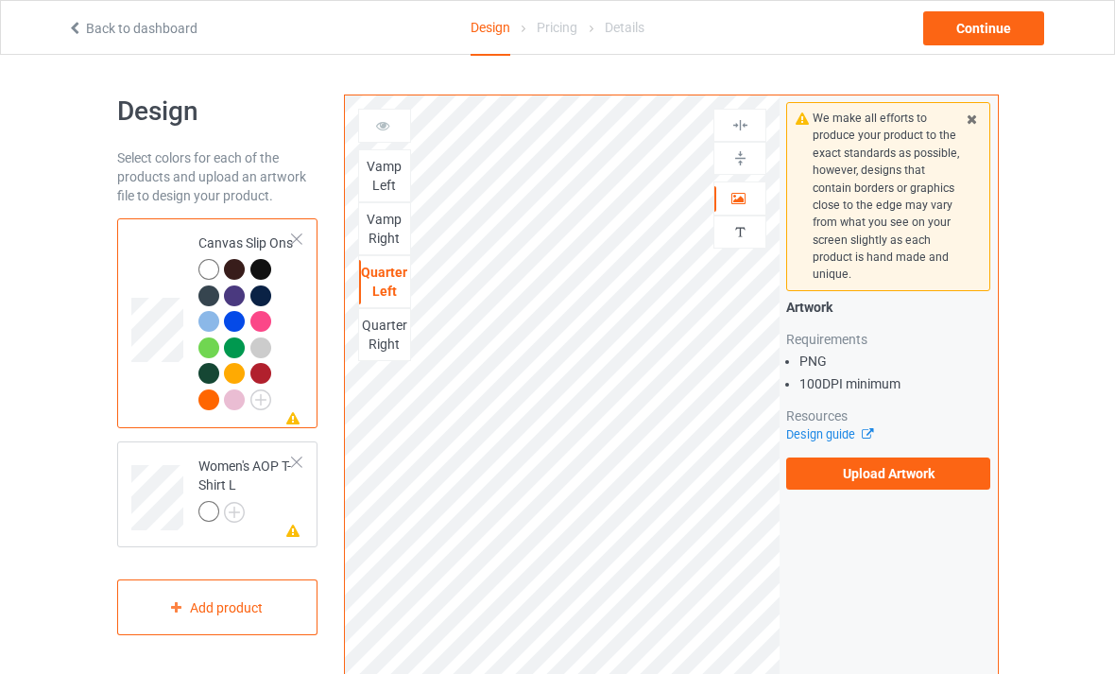
click at [829, 474] on label "Upload Artwork" at bounding box center [888, 473] width 204 height 32
click at [0, 0] on input "Upload Artwork" at bounding box center [0, 0] width 0 height 0
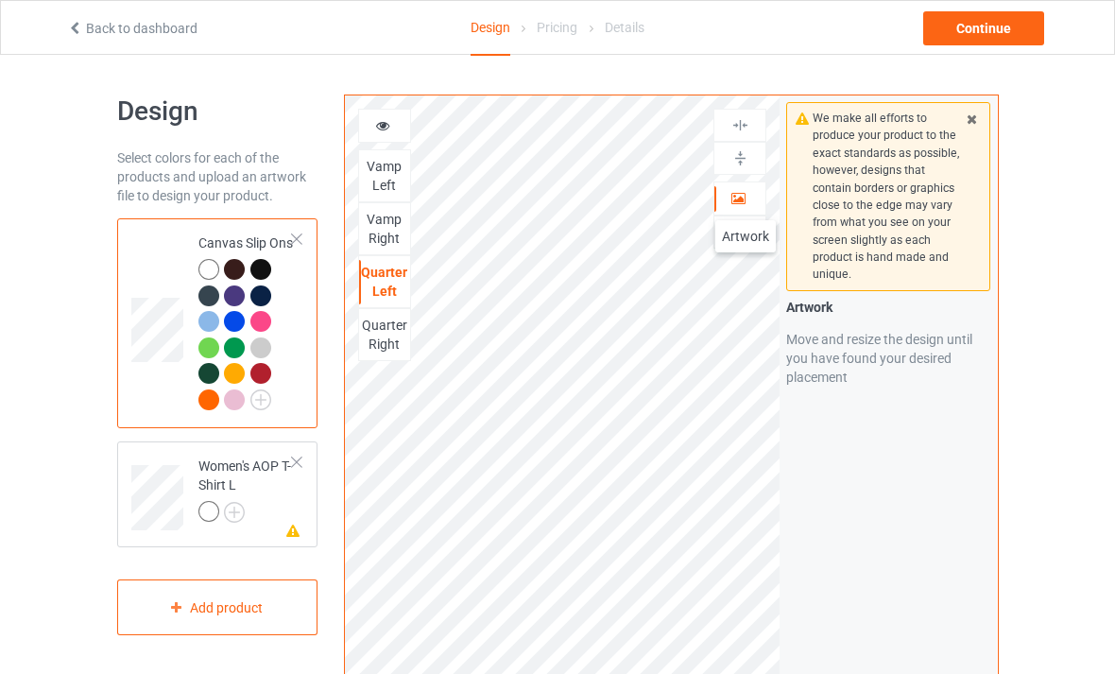
click at [746, 201] on icon at bounding box center [739, 195] width 16 height 13
click at [388, 336] on div "Quarter Right" at bounding box center [384, 335] width 51 height 38
click at [384, 127] on icon at bounding box center [383, 122] width 16 height 13
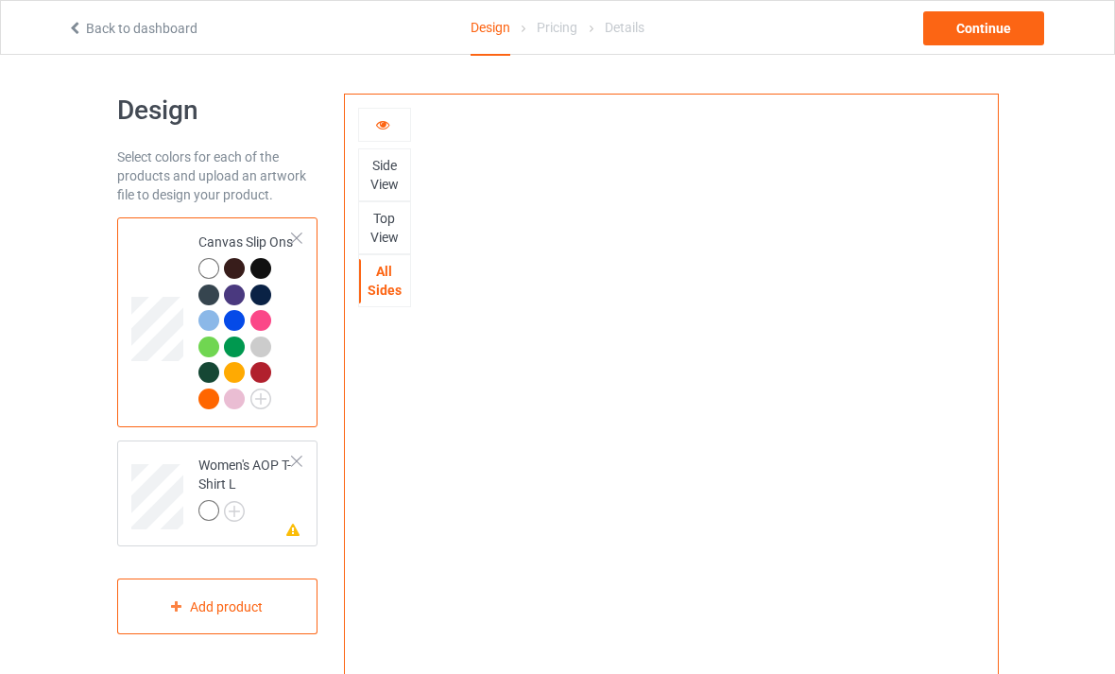
scroll to position [9, 0]
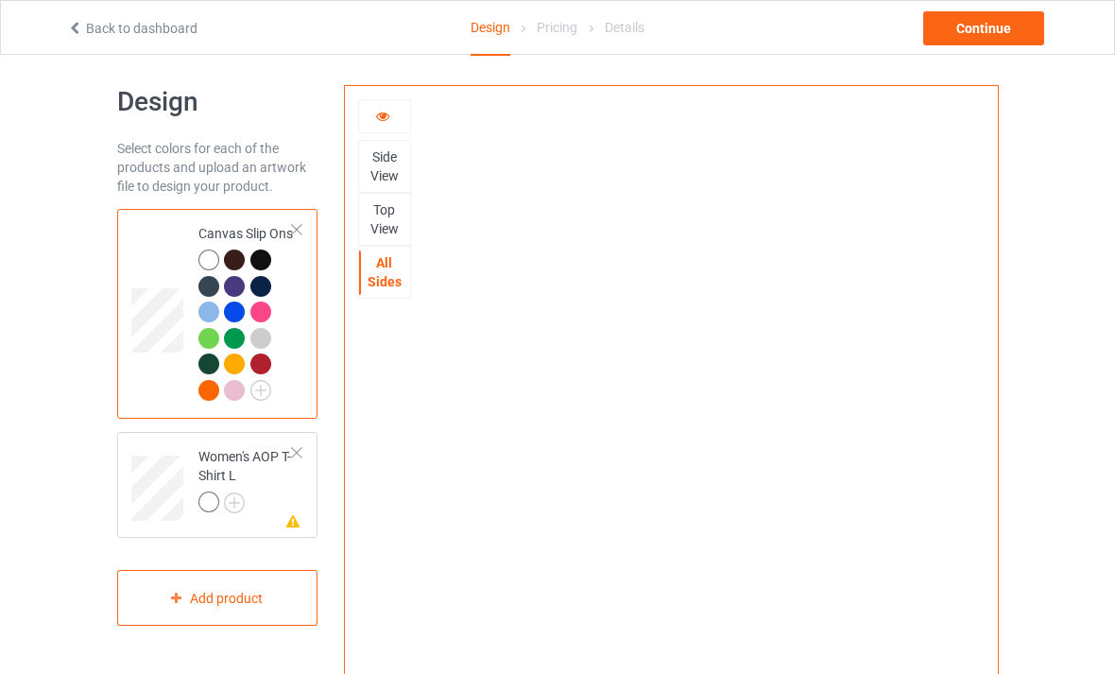
click at [0, 0] on img at bounding box center [0, 0] width 0 height 0
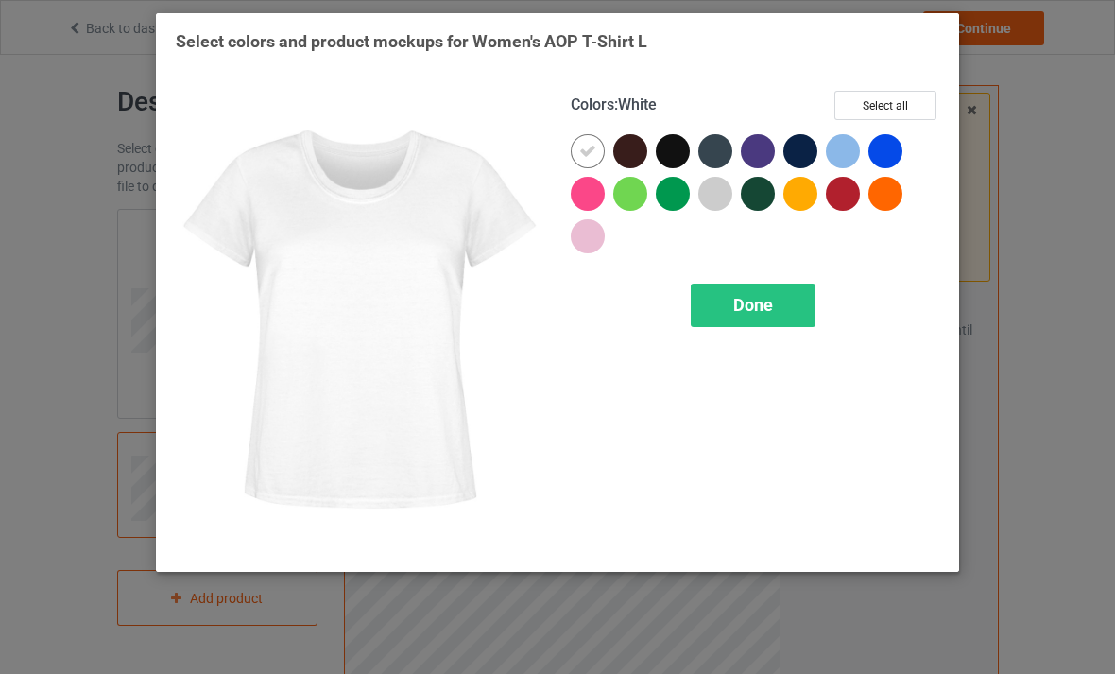
click at [897, 101] on button "Select all" at bounding box center [886, 105] width 102 height 29
click at [750, 310] on span "Done" at bounding box center [753, 305] width 40 height 20
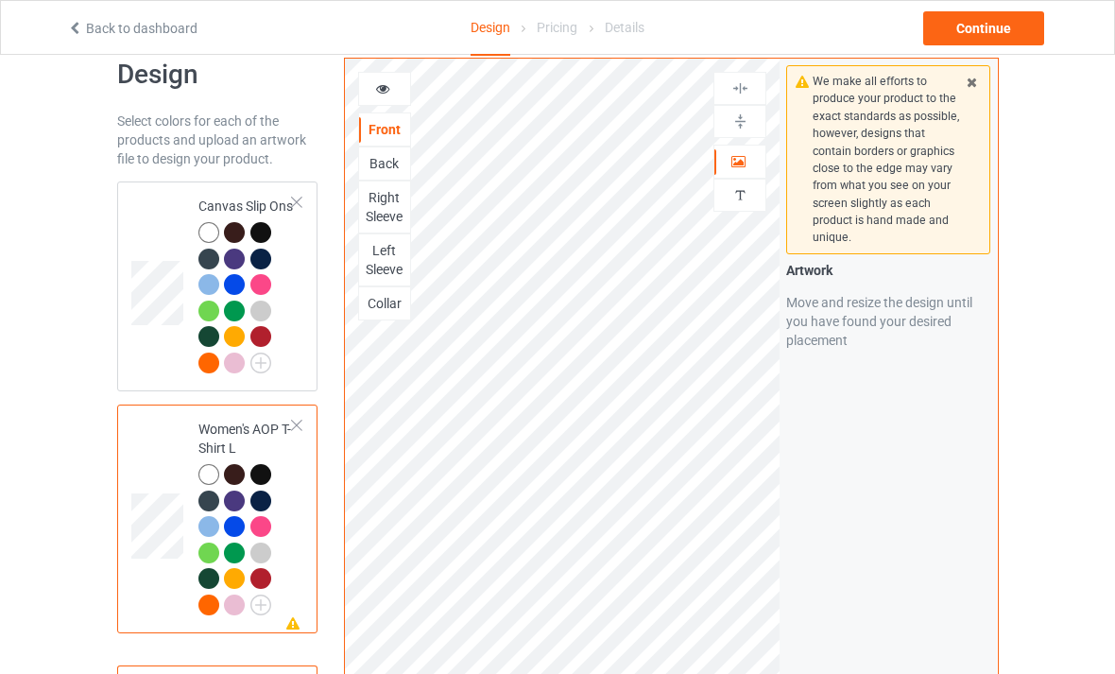
scroll to position [43, 0]
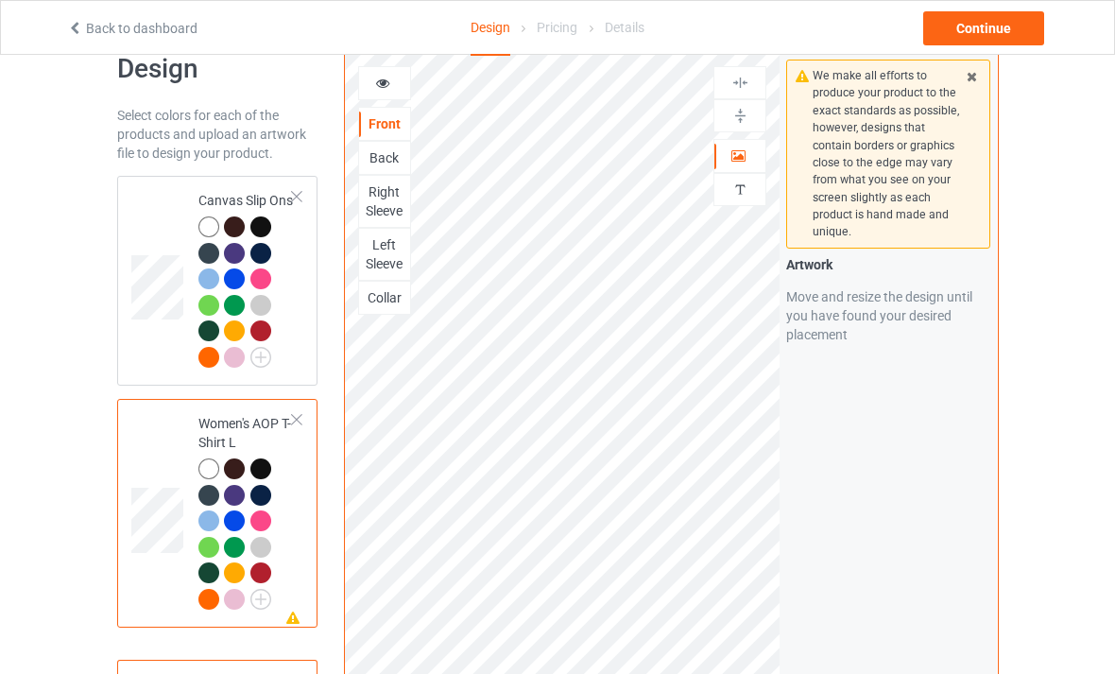
click at [749, 159] on div at bounding box center [740, 156] width 51 height 19
click at [386, 163] on div "Back" at bounding box center [384, 157] width 51 height 19
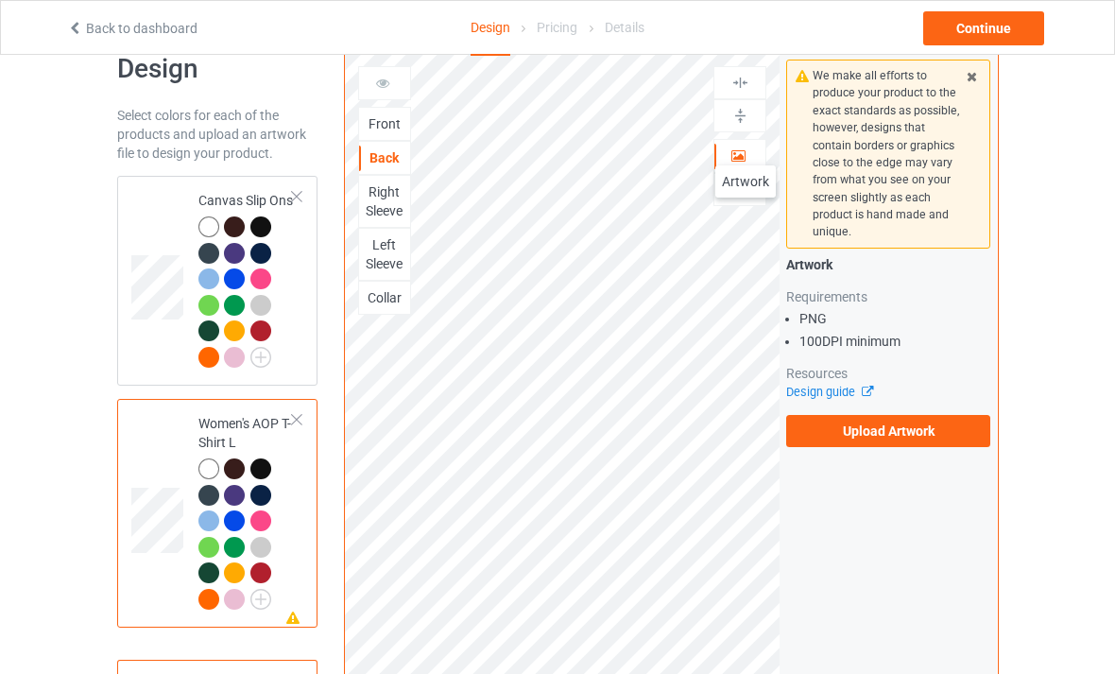
click at [746, 147] on icon at bounding box center [739, 153] width 16 height 13
click at [753, 189] on div at bounding box center [740, 190] width 51 height 18
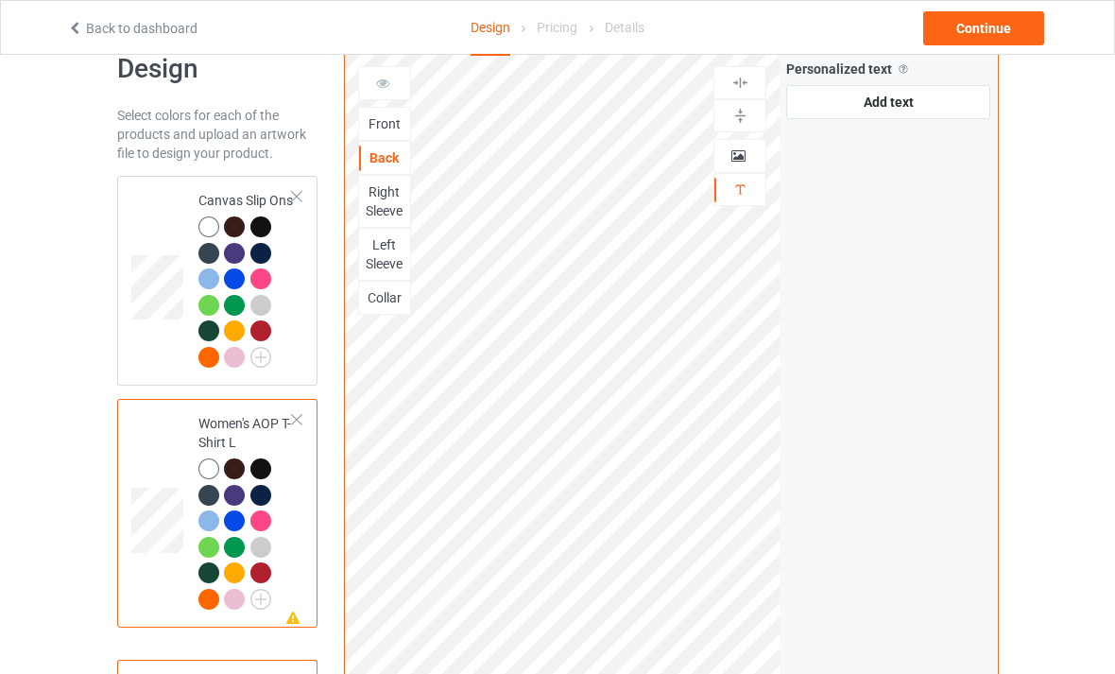
click at [752, 153] on div at bounding box center [740, 156] width 51 height 19
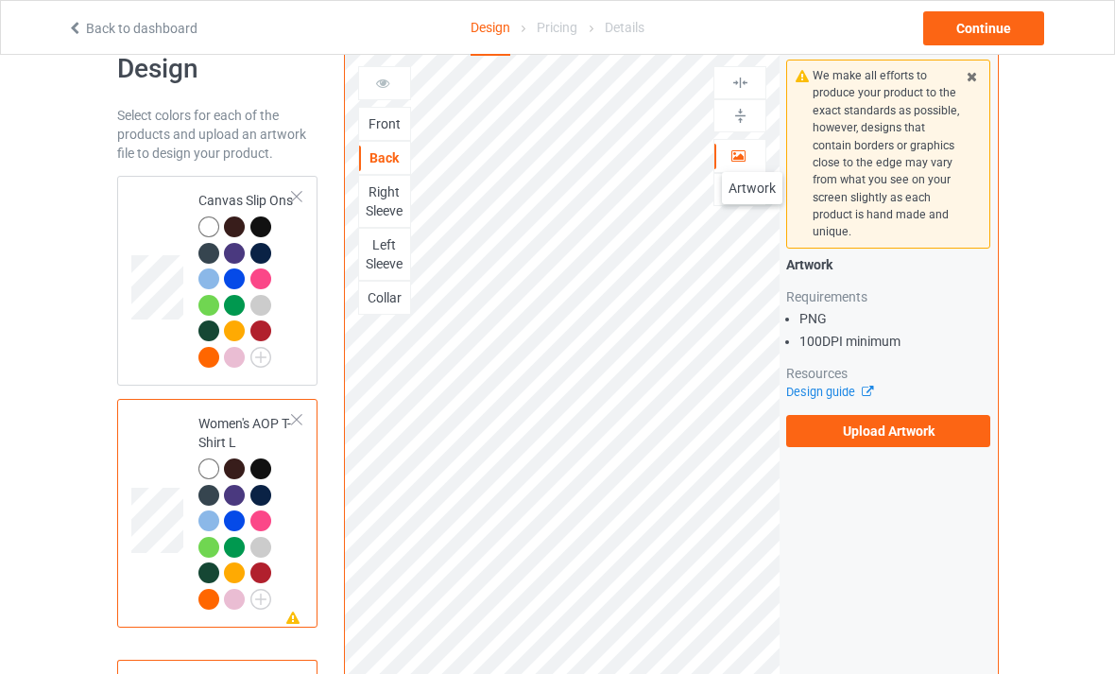
click at [377, 194] on div "Right Sleeve" at bounding box center [384, 201] width 51 height 38
click at [390, 256] on div "Left Sleeve" at bounding box center [384, 254] width 51 height 38
click at [389, 298] on div "Collar" at bounding box center [384, 297] width 51 height 19
click at [383, 90] on div at bounding box center [384, 83] width 51 height 19
click at [389, 125] on div "Front" at bounding box center [384, 123] width 51 height 19
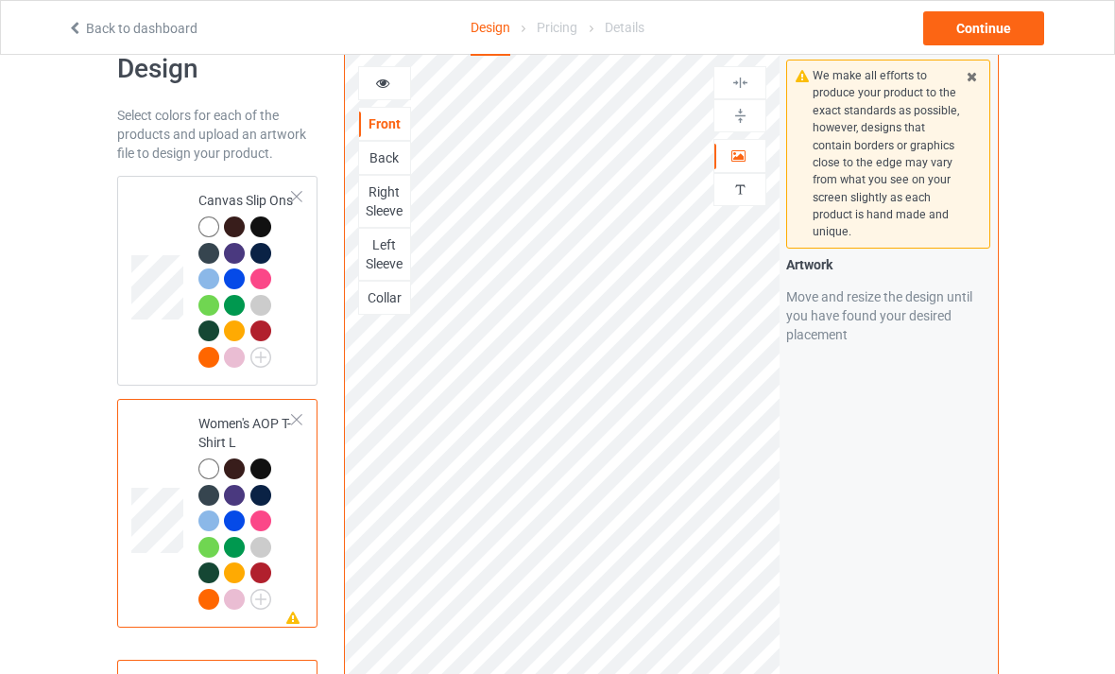
click at [371, 88] on div at bounding box center [384, 83] width 51 height 19
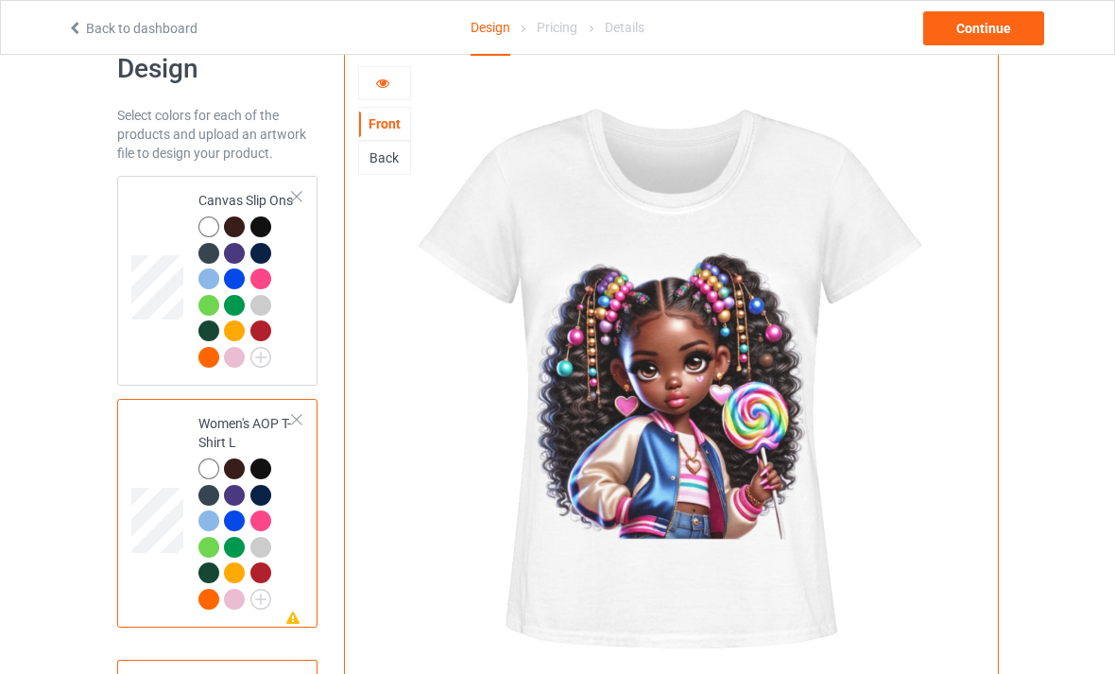
click at [398, 80] on div at bounding box center [384, 83] width 51 height 19
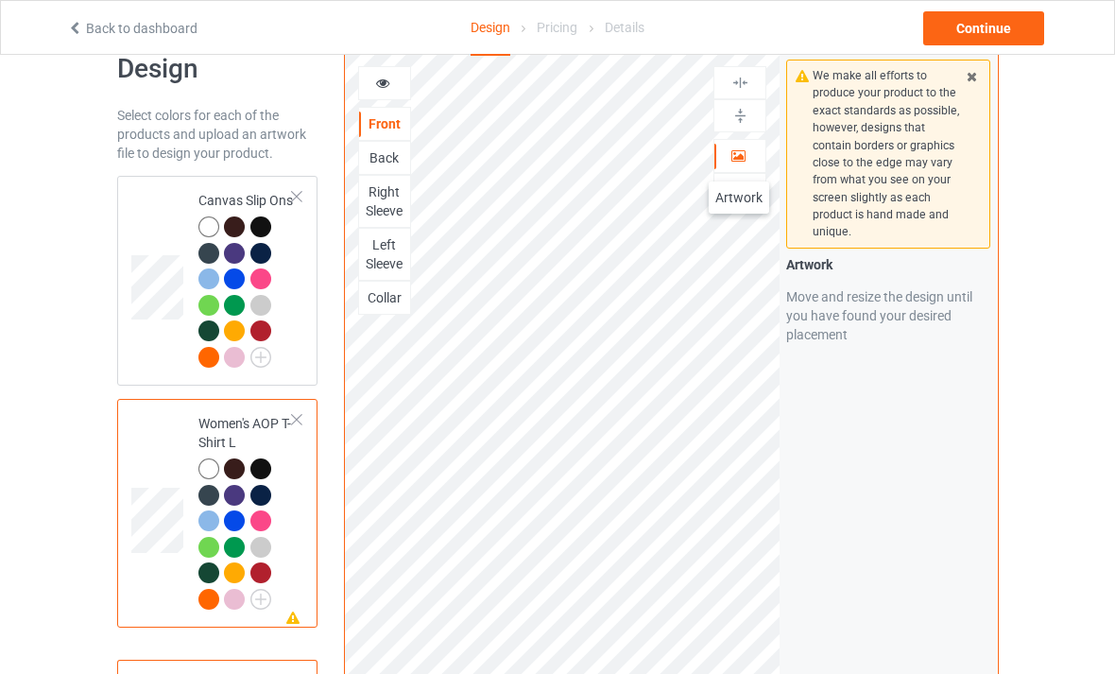
click at [739, 163] on div at bounding box center [740, 156] width 51 height 19
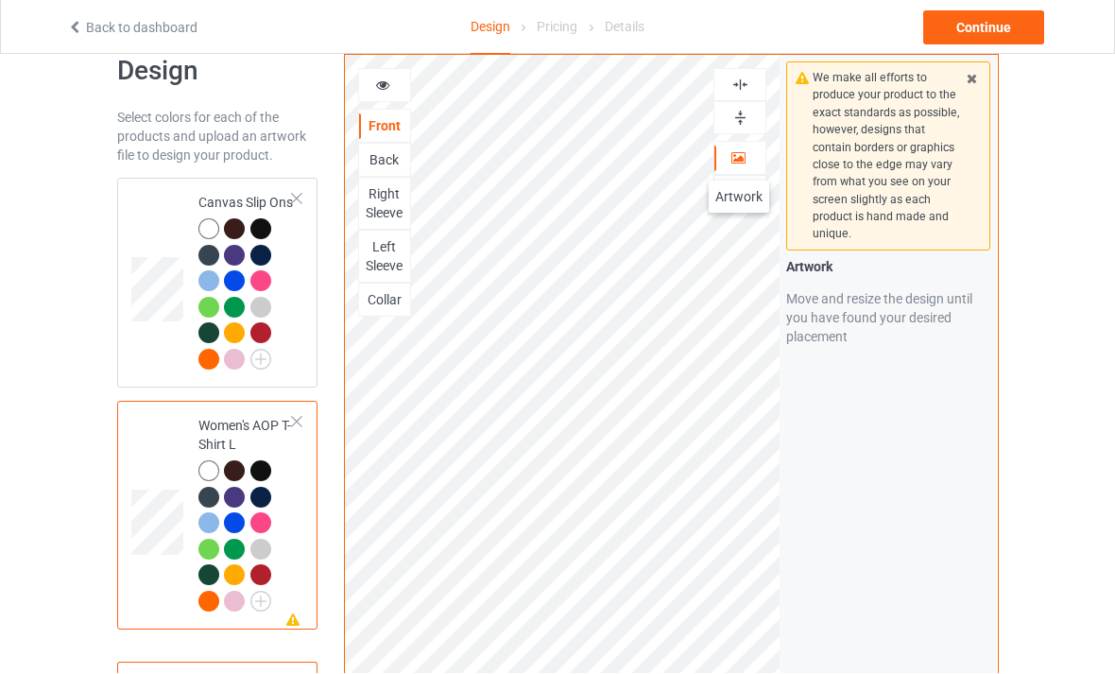
scroll to position [41, 0]
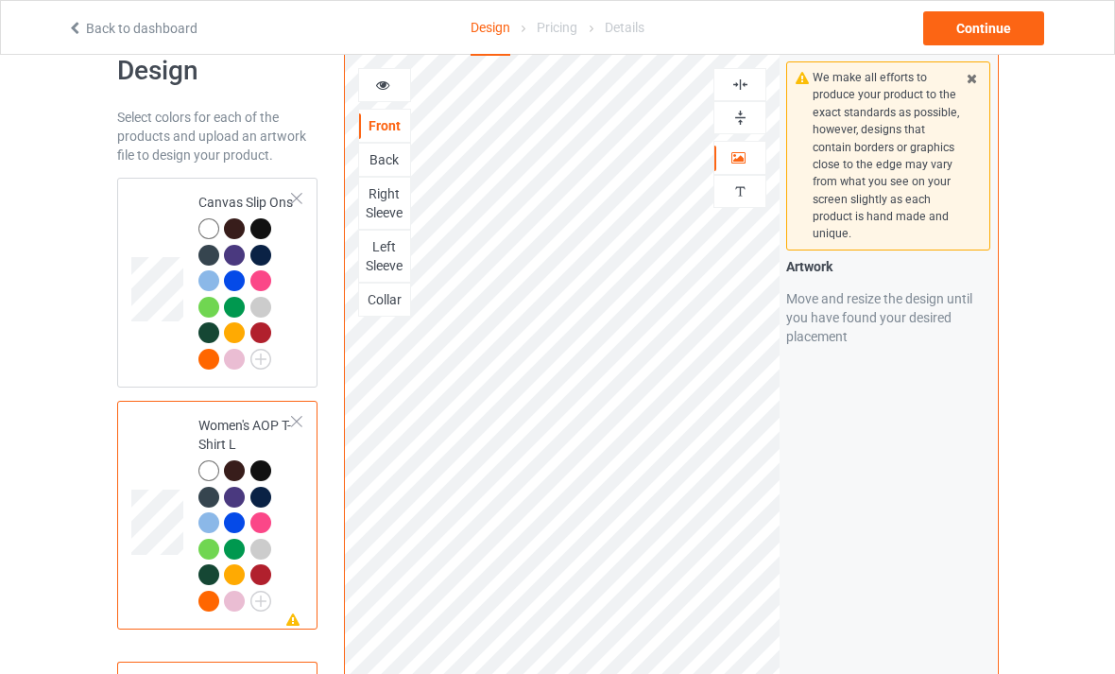
click at [395, 78] on div at bounding box center [384, 85] width 51 height 19
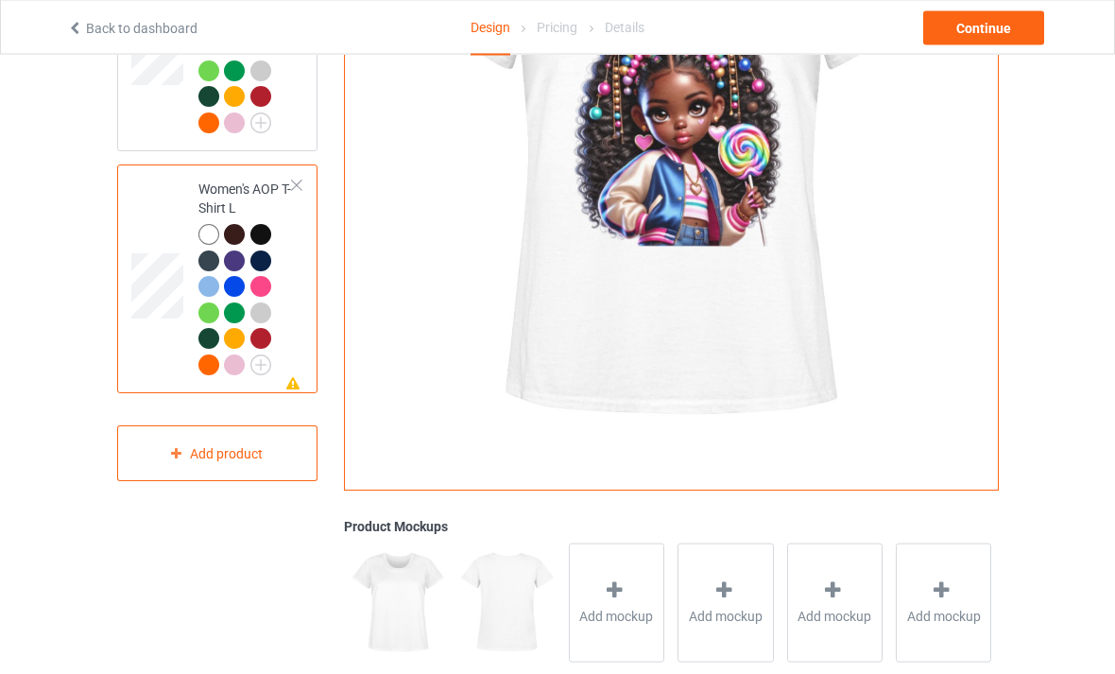
scroll to position [384, 0]
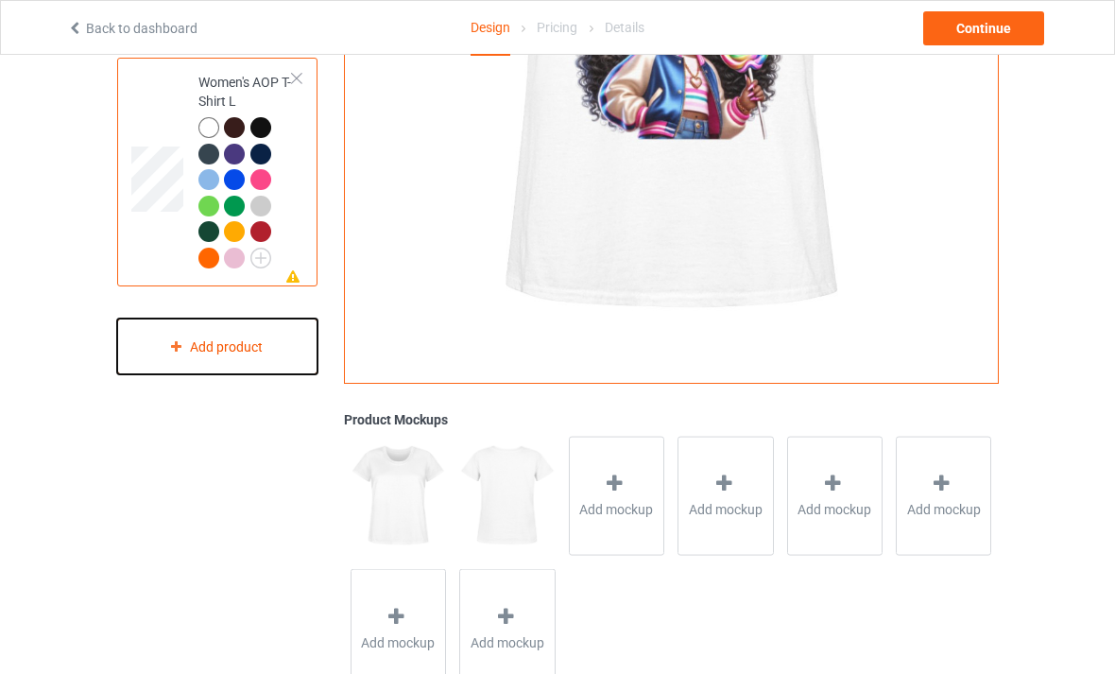
click at [277, 372] on div "Add product" at bounding box center [217, 347] width 200 height 56
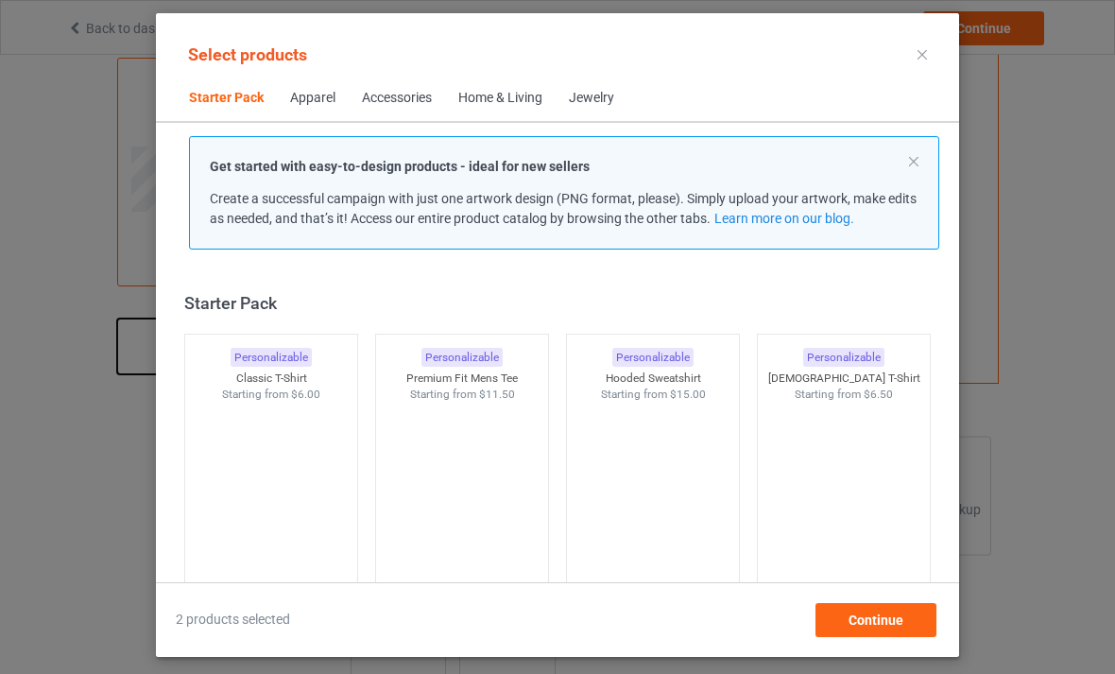
scroll to position [24, 0]
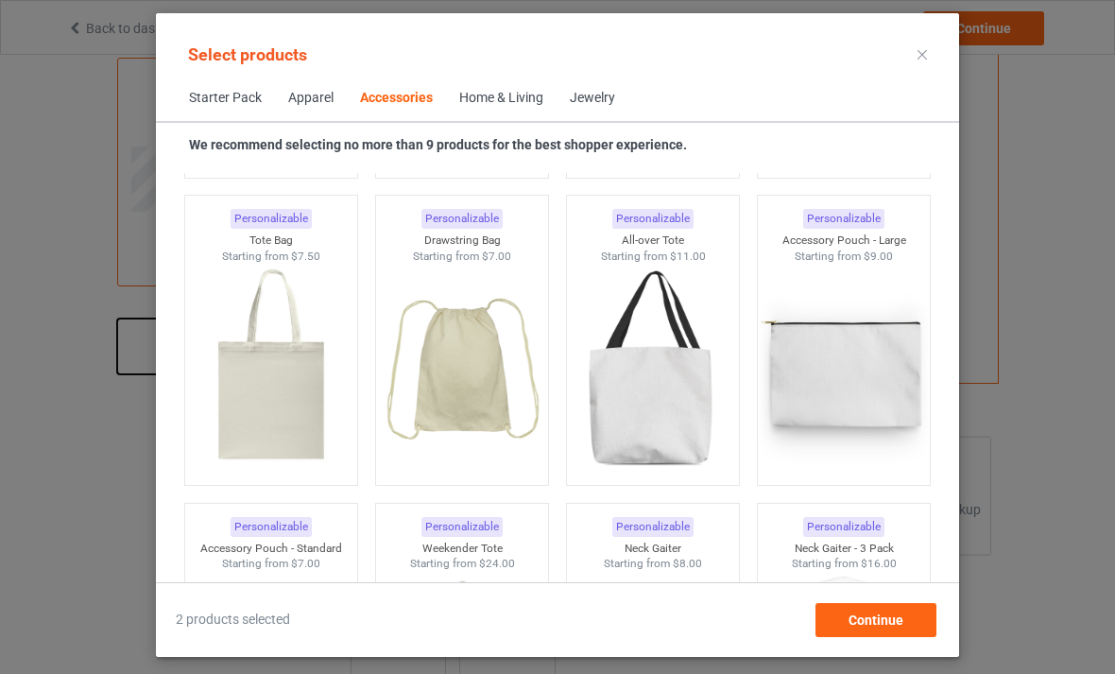
scroll to position [5712, 0]
click at [647, 411] on img at bounding box center [652, 369] width 169 height 212
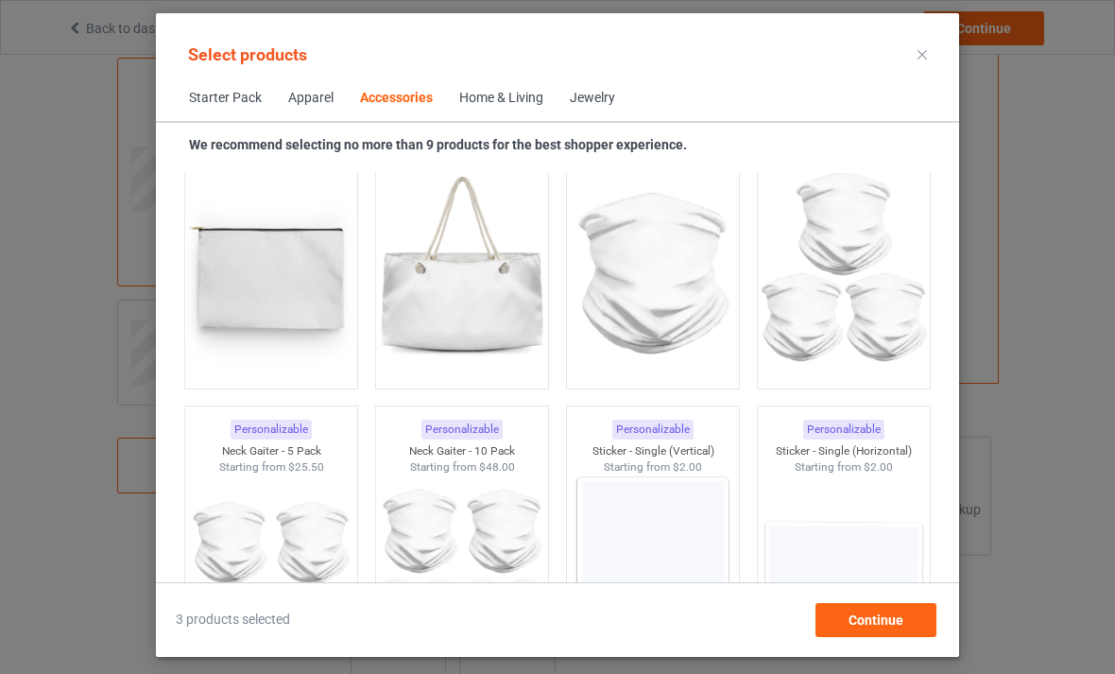
scroll to position [6116, 0]
click at [307, 326] on img at bounding box center [270, 272] width 169 height 212
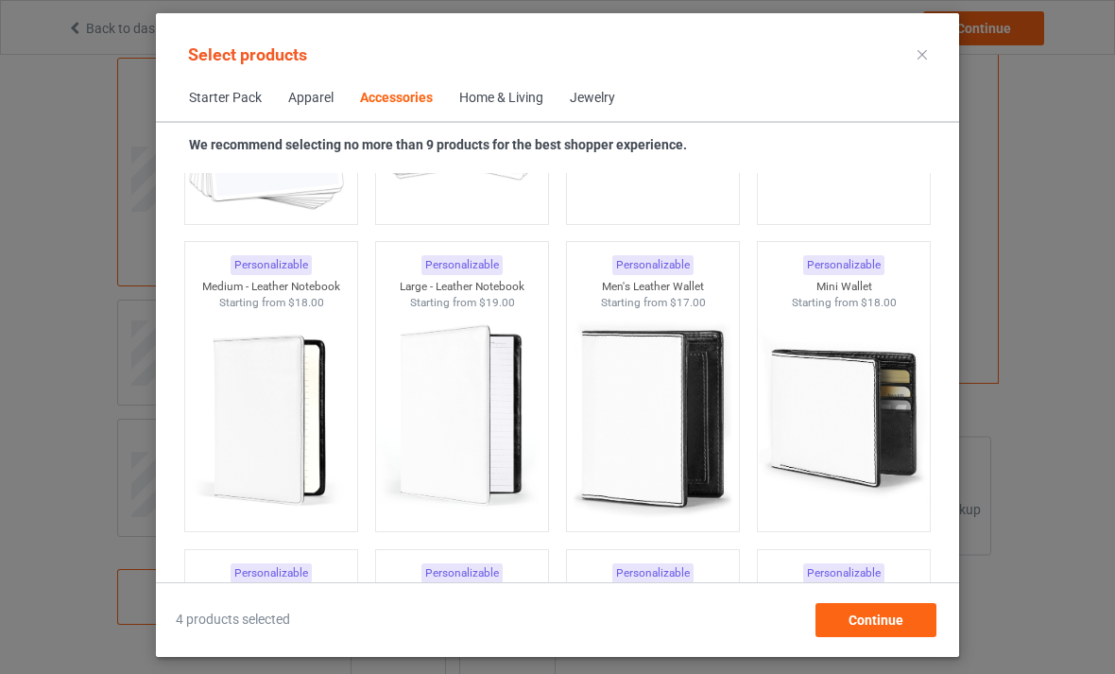
scroll to position [7568, 0]
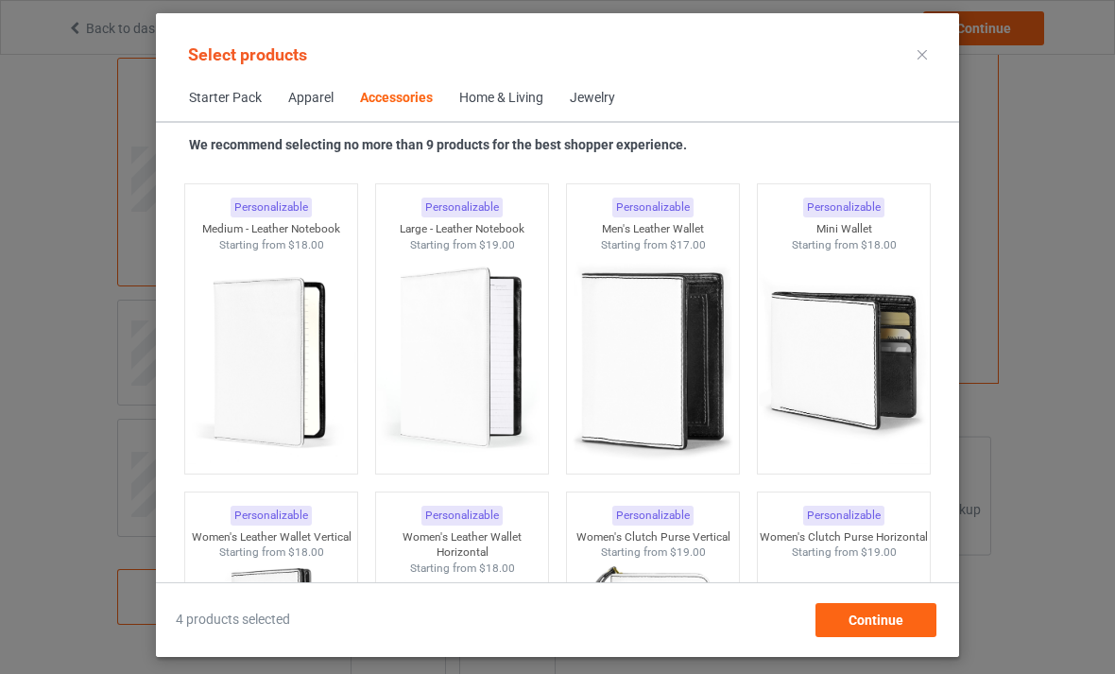
click at [631, 388] on img at bounding box center [652, 358] width 169 height 212
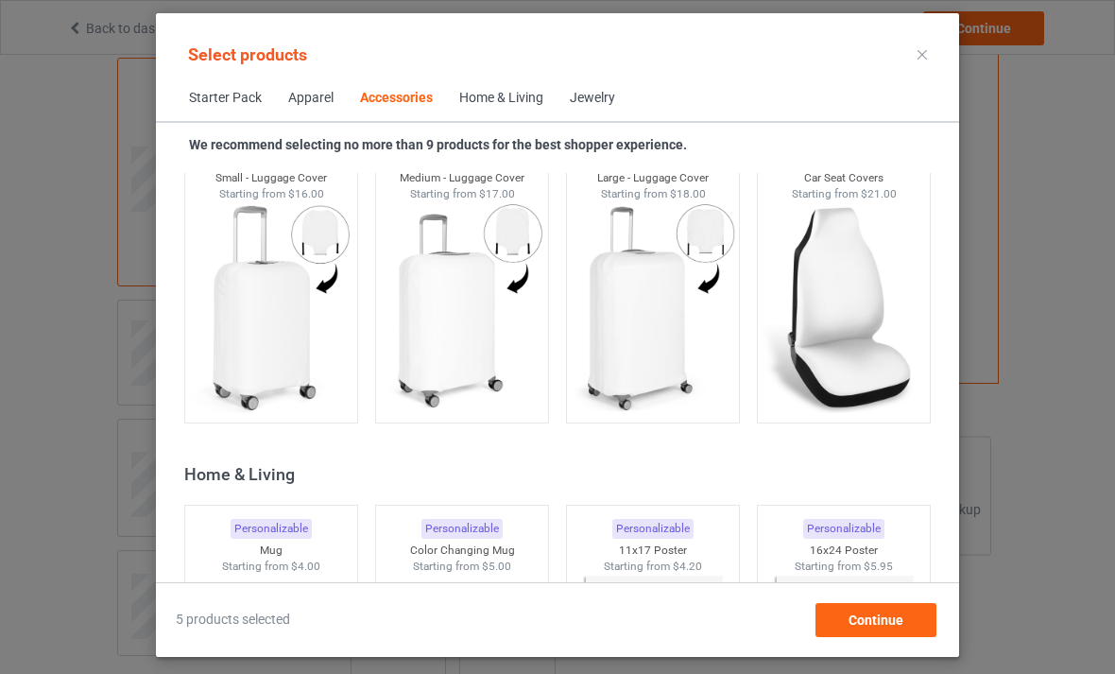
scroll to position [8233, 0]
click at [638, 359] on img at bounding box center [652, 309] width 169 height 212
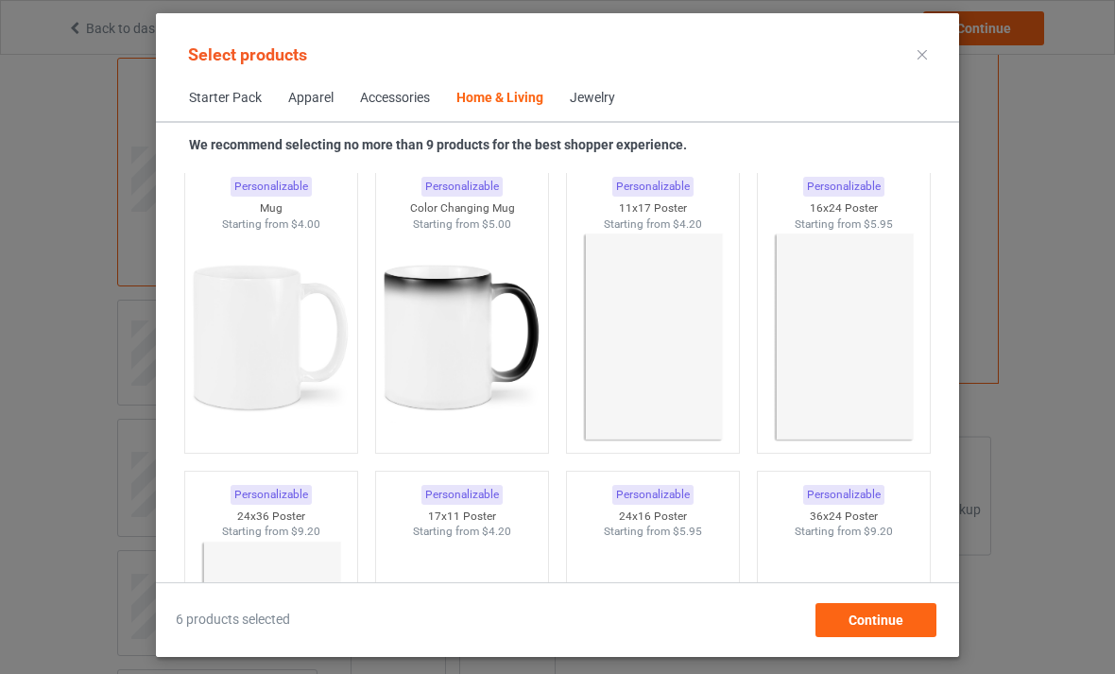
scroll to position [8579, 0]
click at [471, 360] on img at bounding box center [461, 336] width 169 height 212
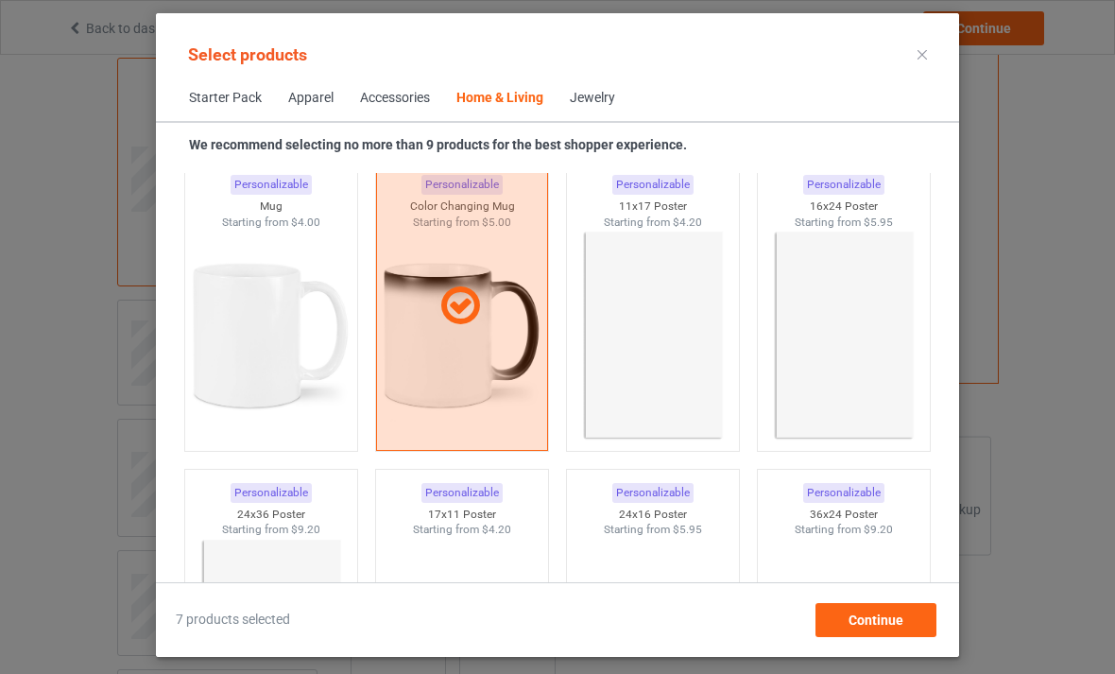
click at [299, 400] on img at bounding box center [270, 336] width 169 height 212
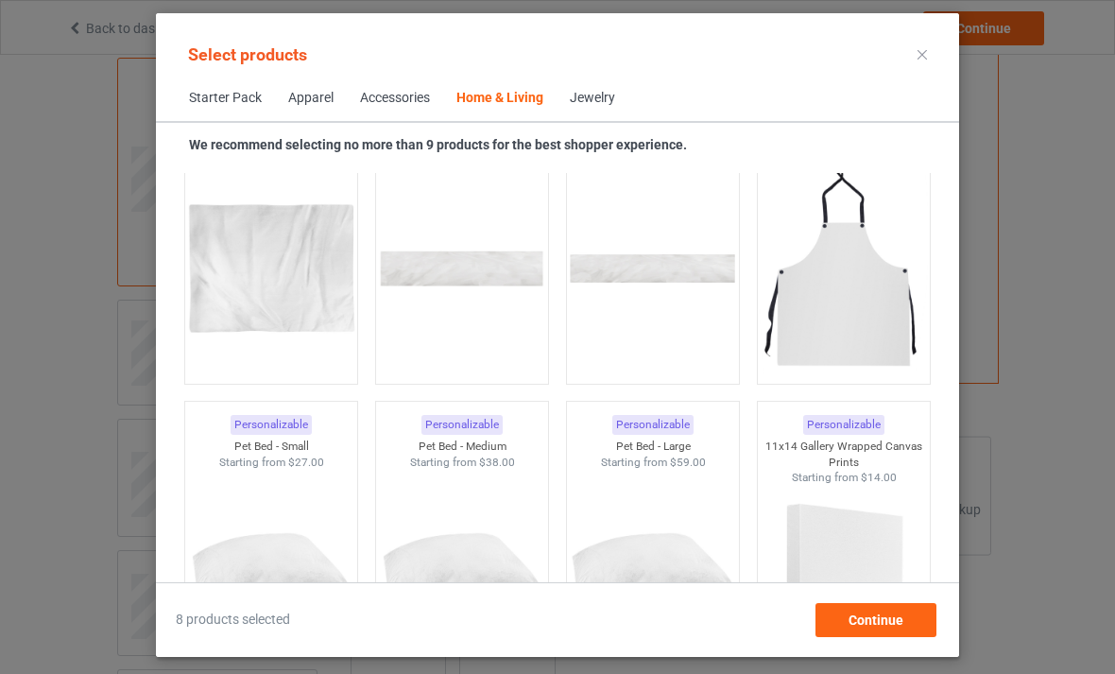
scroll to position [12021, 0]
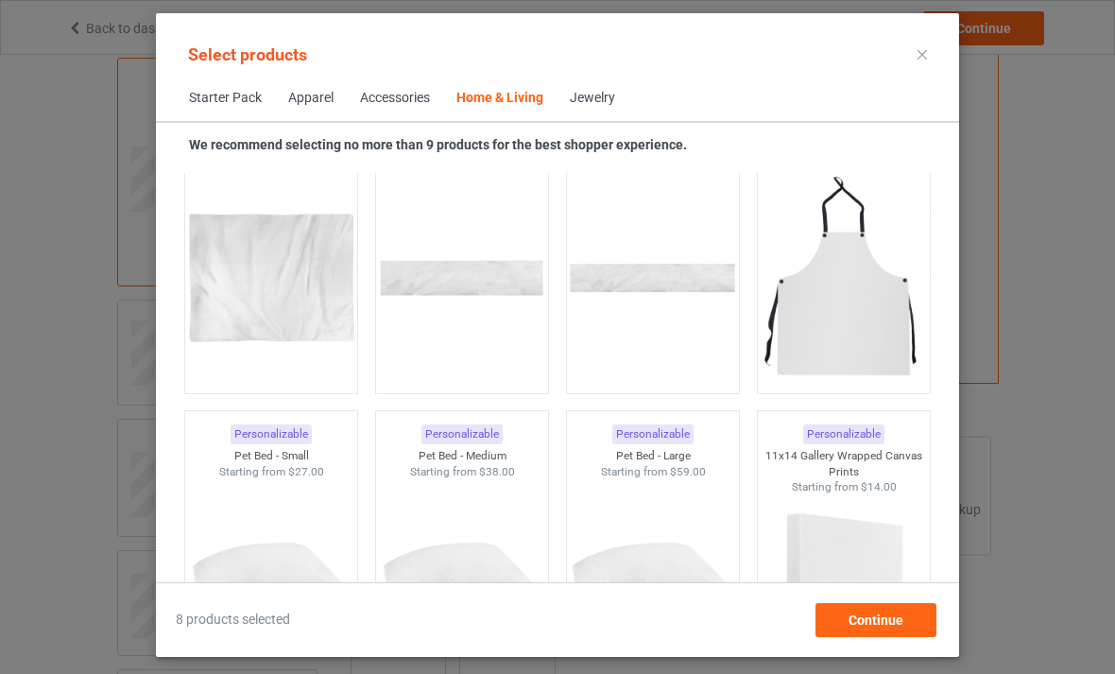
click at [831, 326] on img at bounding box center [843, 278] width 169 height 212
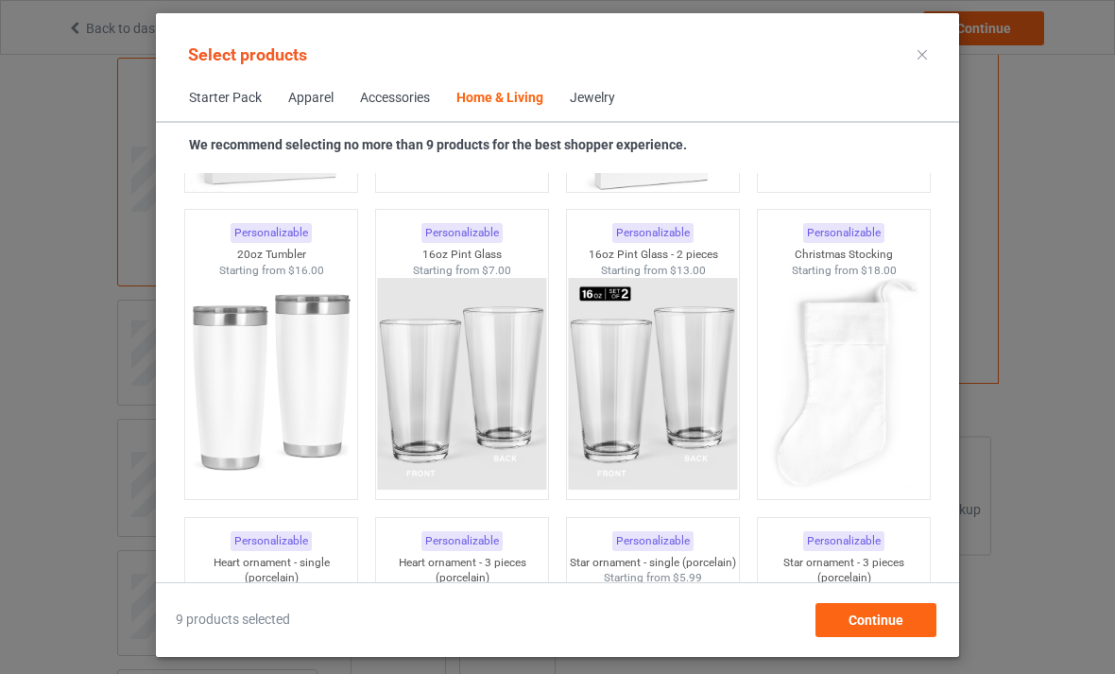
scroll to position [14091, 0]
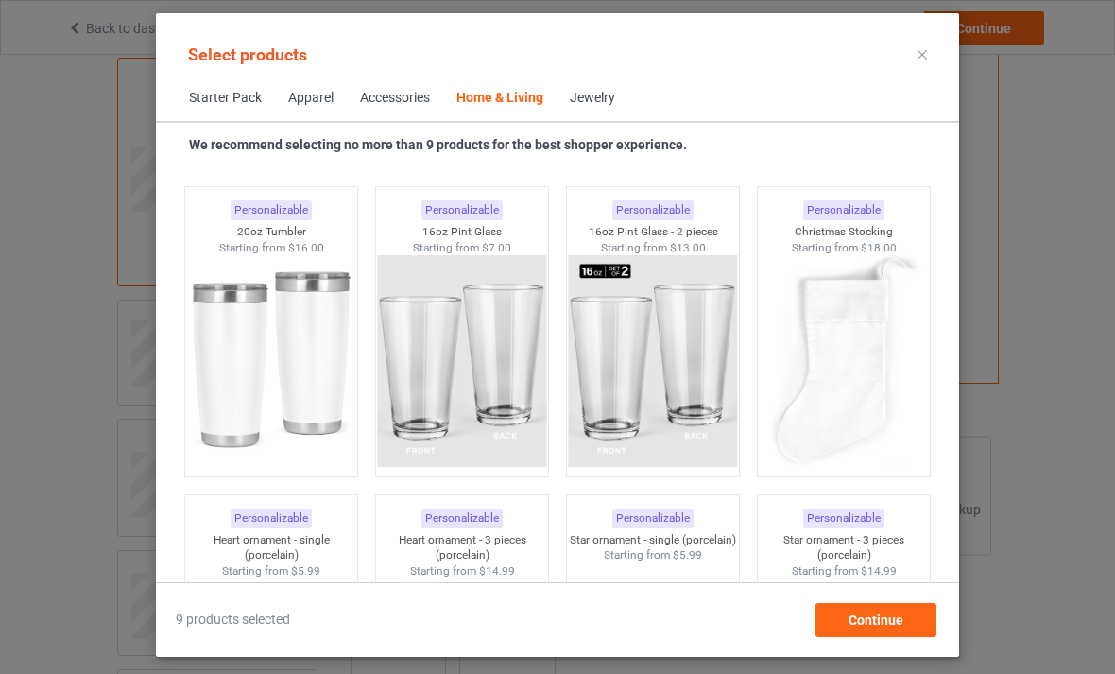
click at [319, 406] on img at bounding box center [270, 361] width 169 height 212
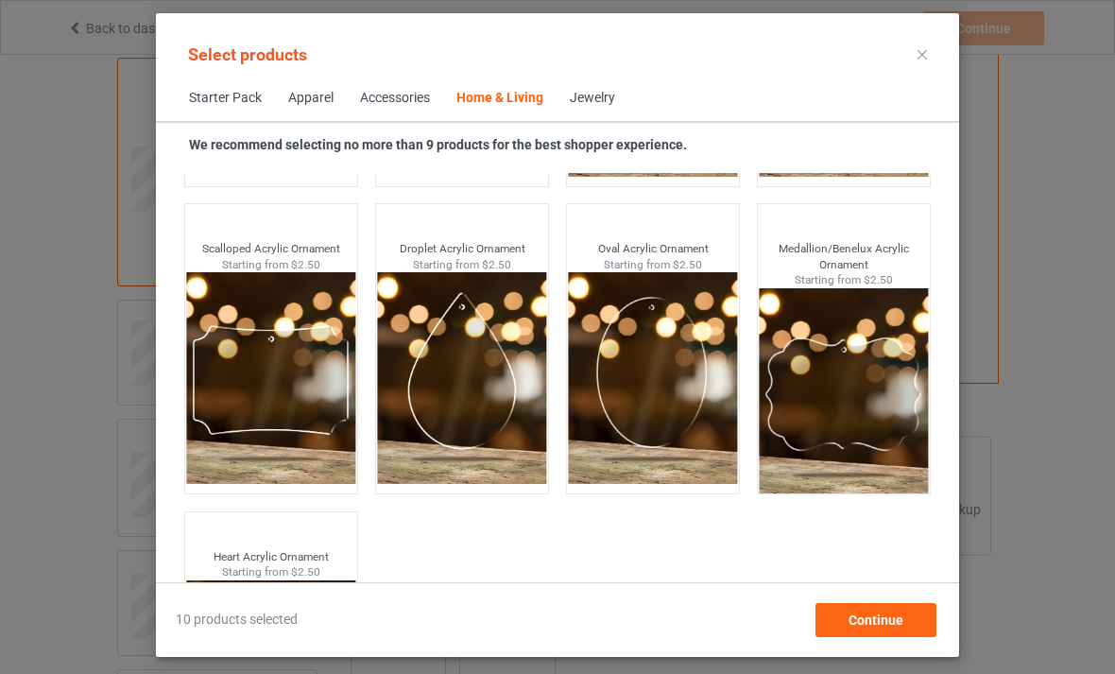
scroll to position [20228, 0]
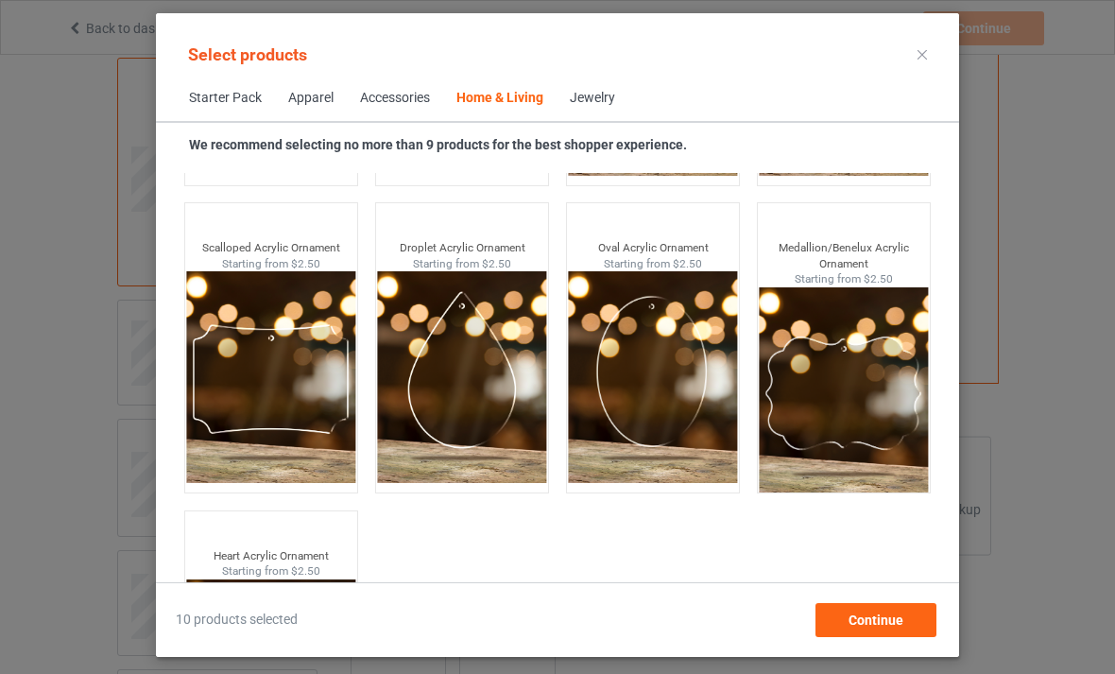
click at [326, 439] on img at bounding box center [270, 377] width 169 height 212
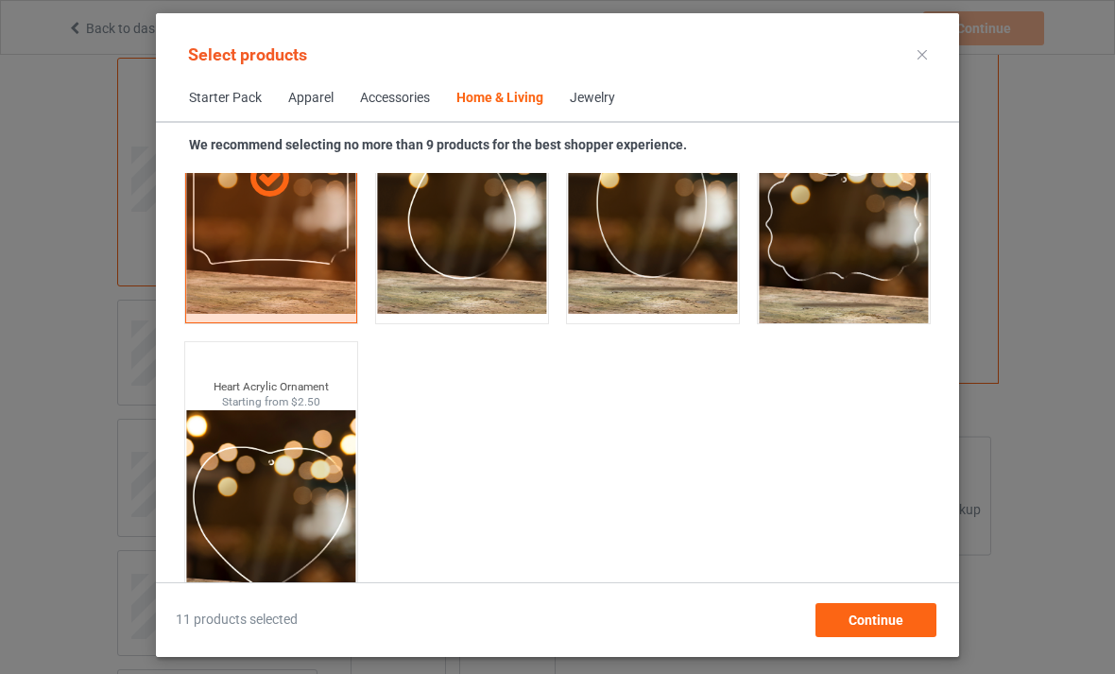
scroll to position [20396, 0]
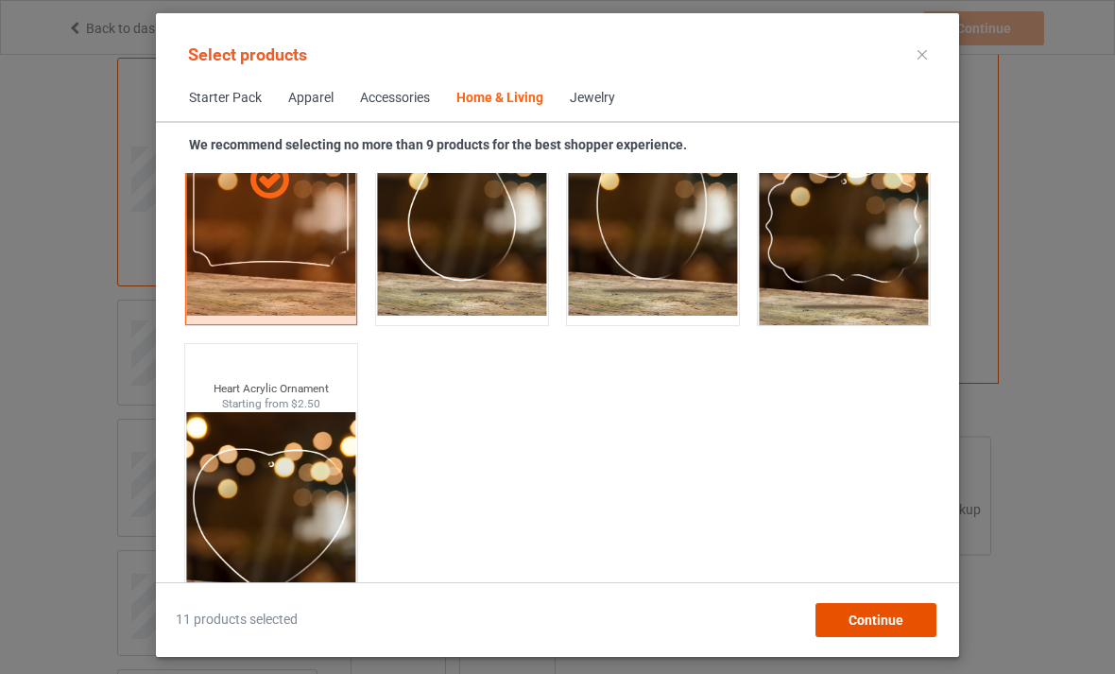
click at [867, 628] on span "Continue" at bounding box center [876, 619] width 55 height 15
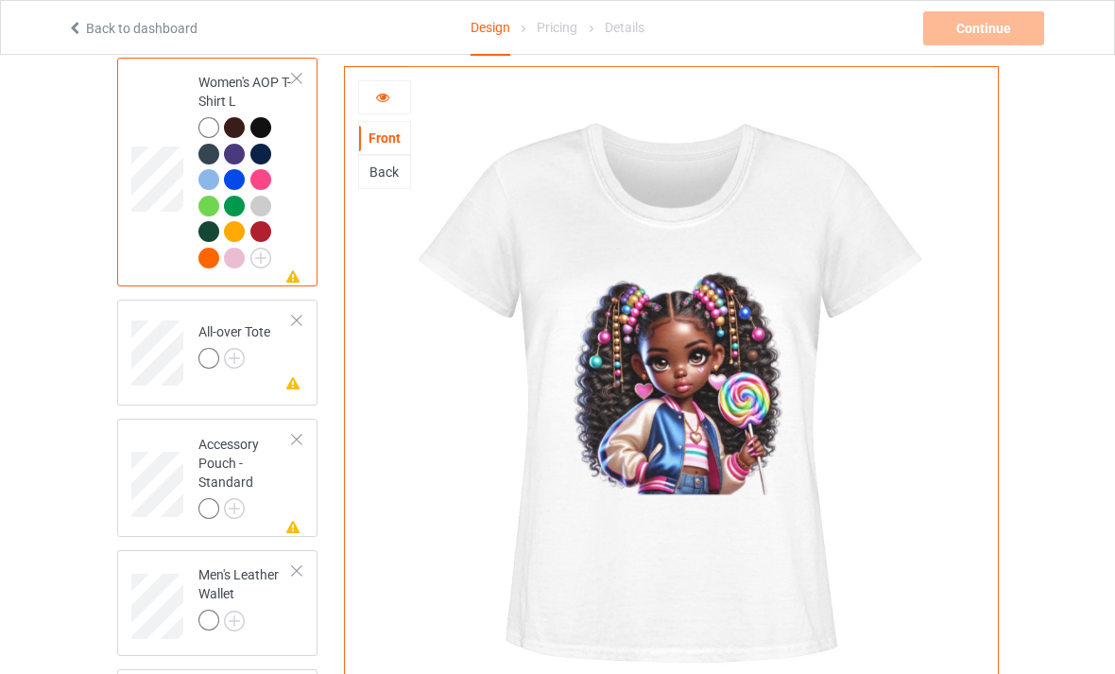
click at [0, 0] on img at bounding box center [0, 0] width 0 height 0
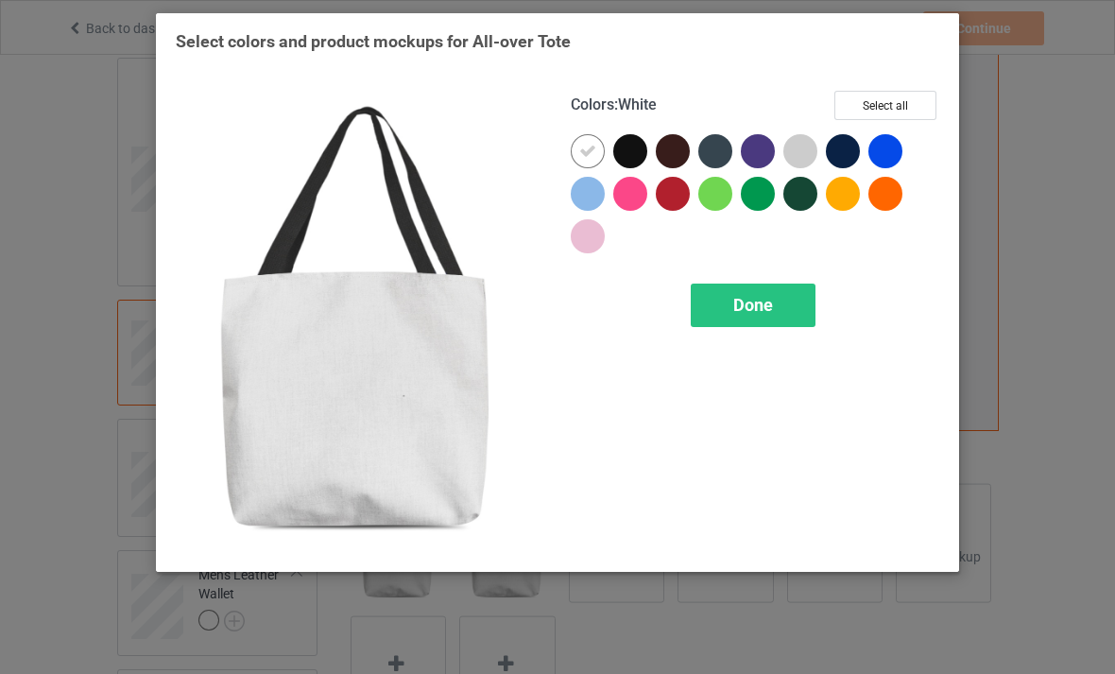
click at [745, 314] on span "Done" at bounding box center [753, 305] width 40 height 20
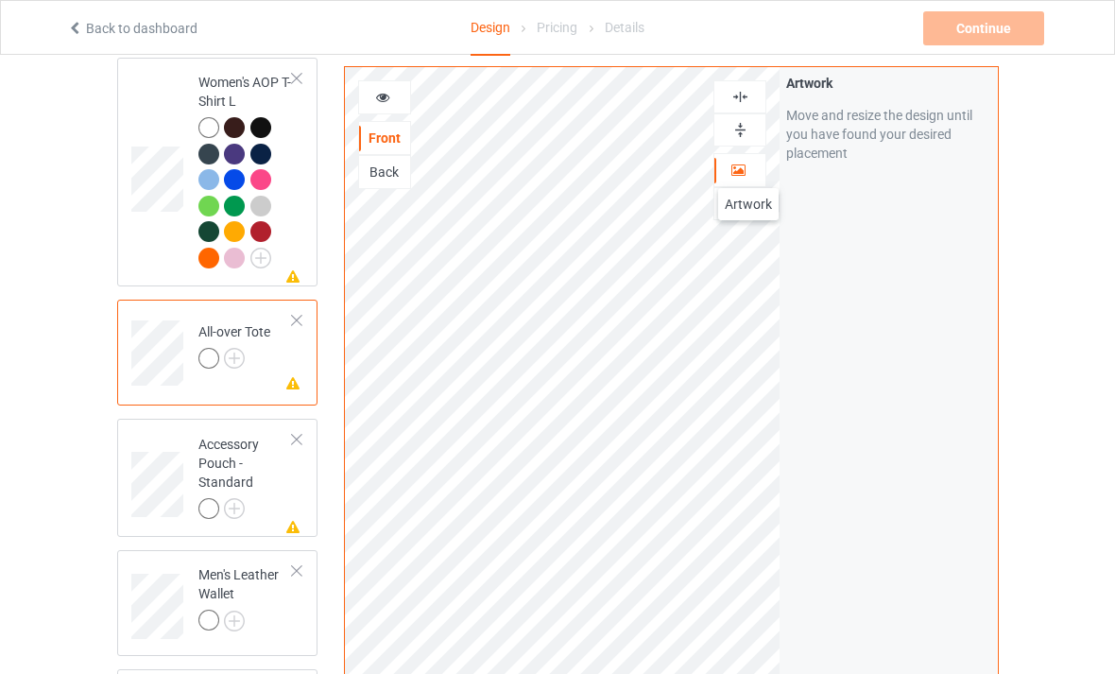
click at [749, 169] on div at bounding box center [740, 170] width 51 height 19
click at [386, 93] on icon at bounding box center [383, 94] width 16 height 13
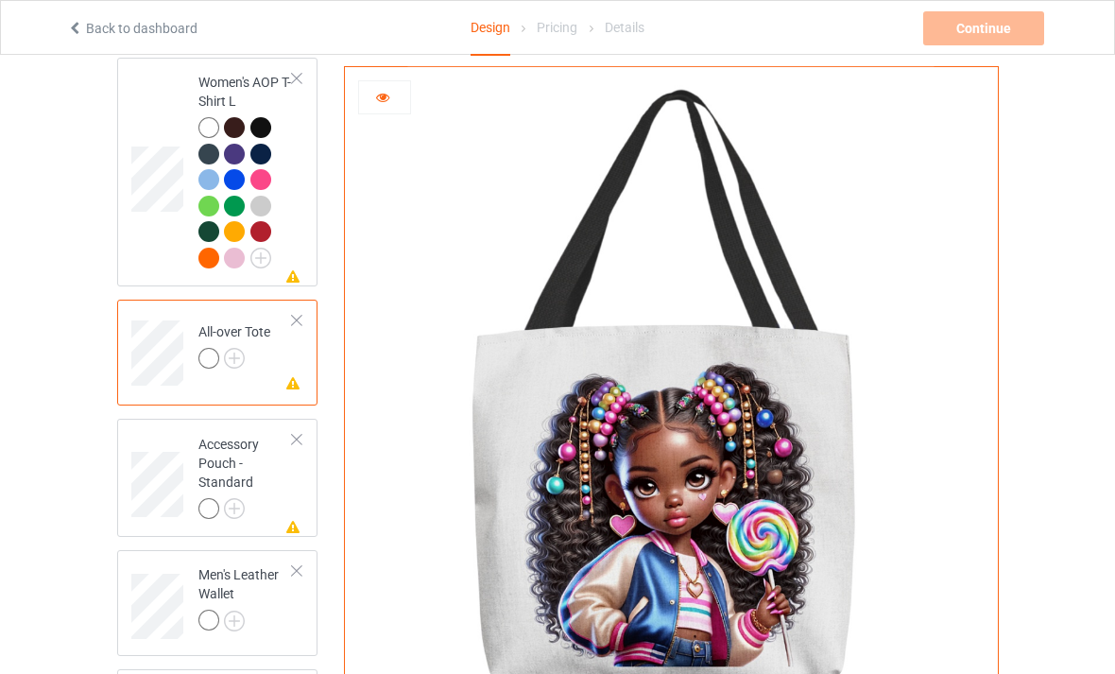
click at [0, 0] on img at bounding box center [0, 0] width 0 height 0
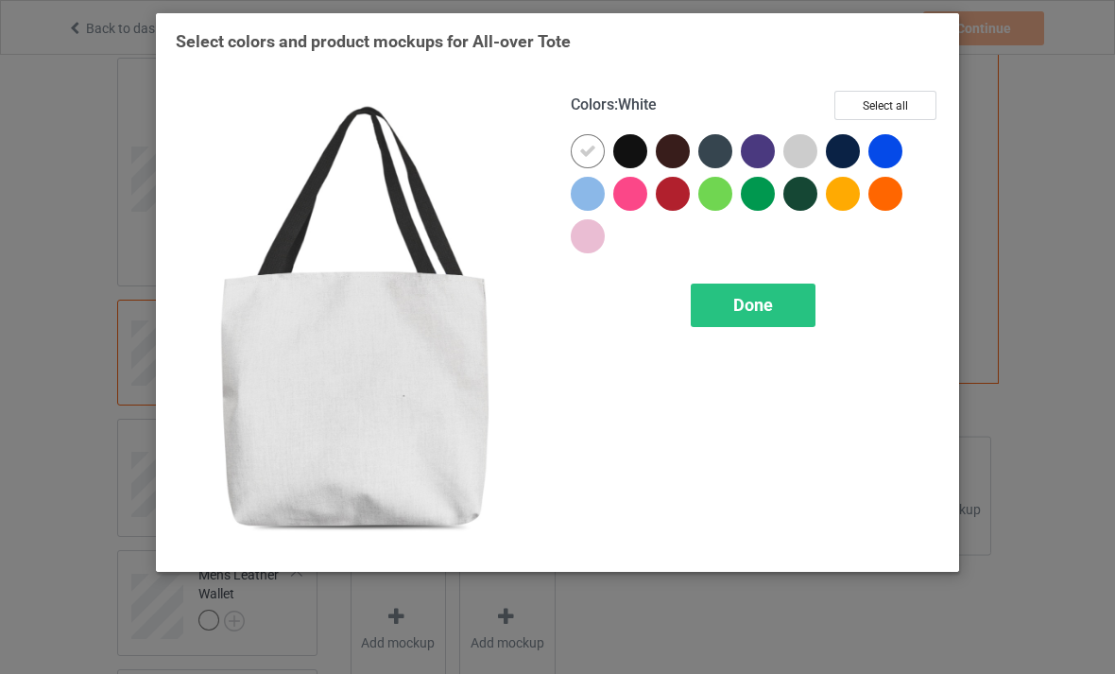
click at [884, 111] on button "Select all" at bounding box center [886, 105] width 102 height 29
click at [785, 293] on div "Done" at bounding box center [753, 305] width 125 height 43
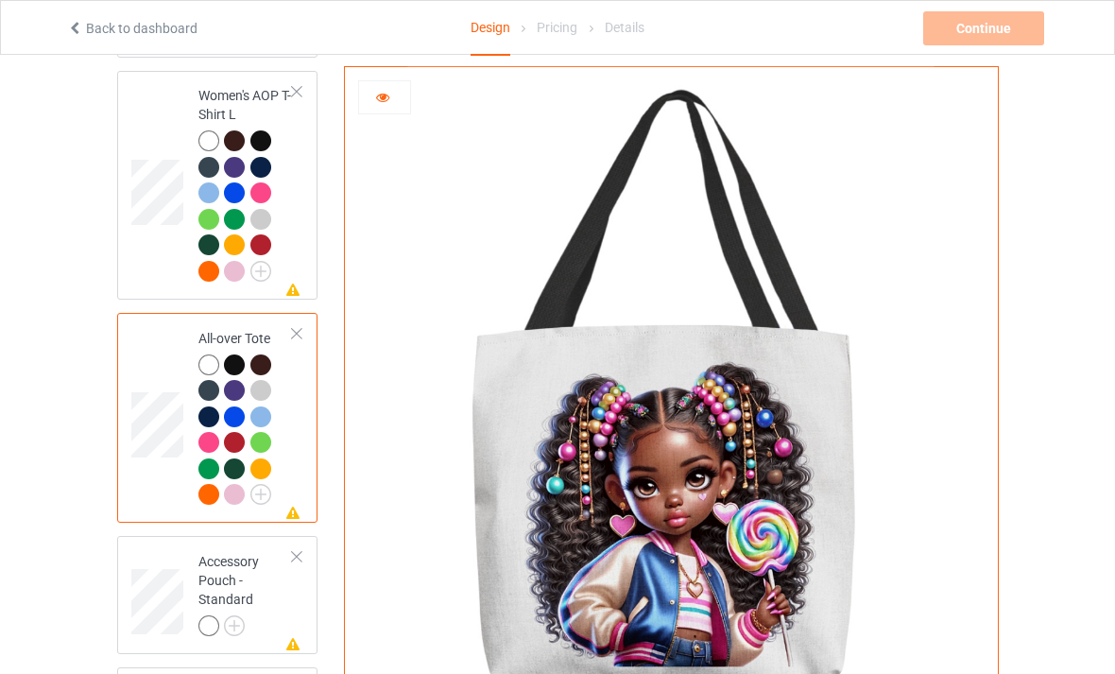
scroll to position [370, 0]
click at [249, 369] on div at bounding box center [237, 368] width 26 height 26
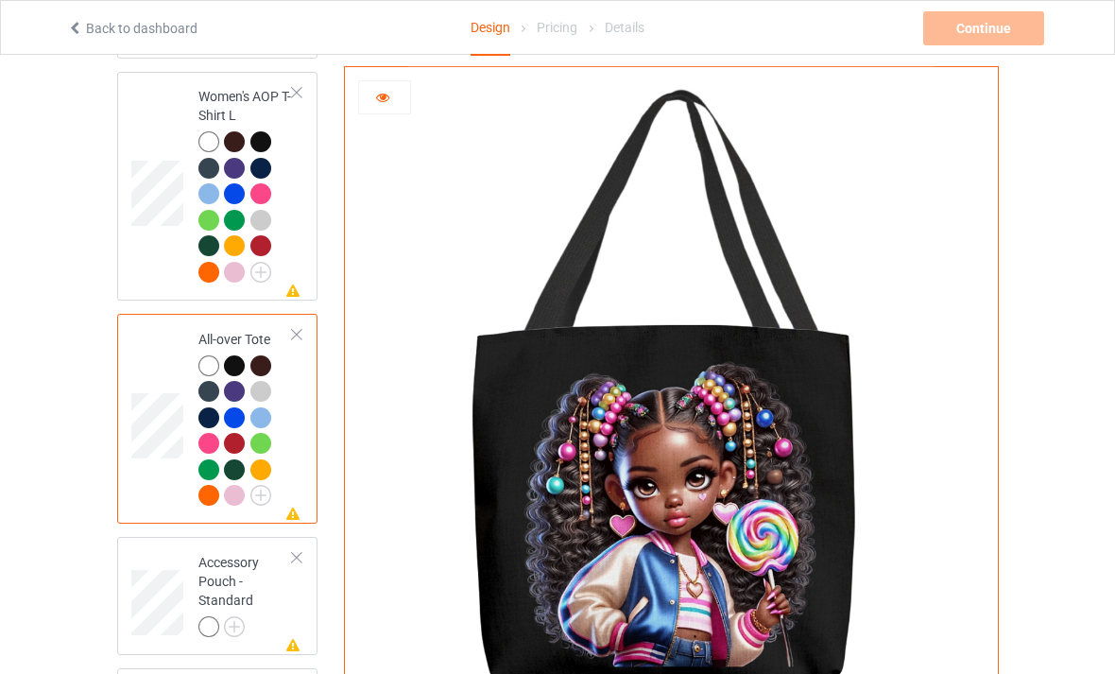
click at [233, 506] on div at bounding box center [234, 495] width 21 height 21
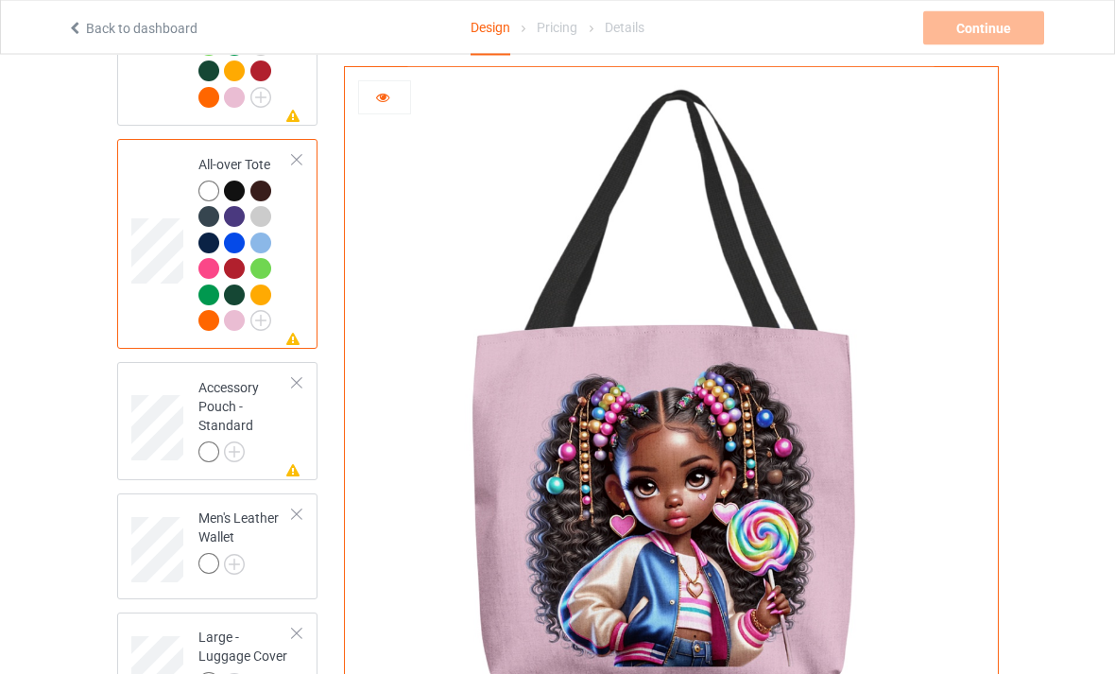
scroll to position [544, 0]
click at [0, 0] on img at bounding box center [0, 0] width 0 height 0
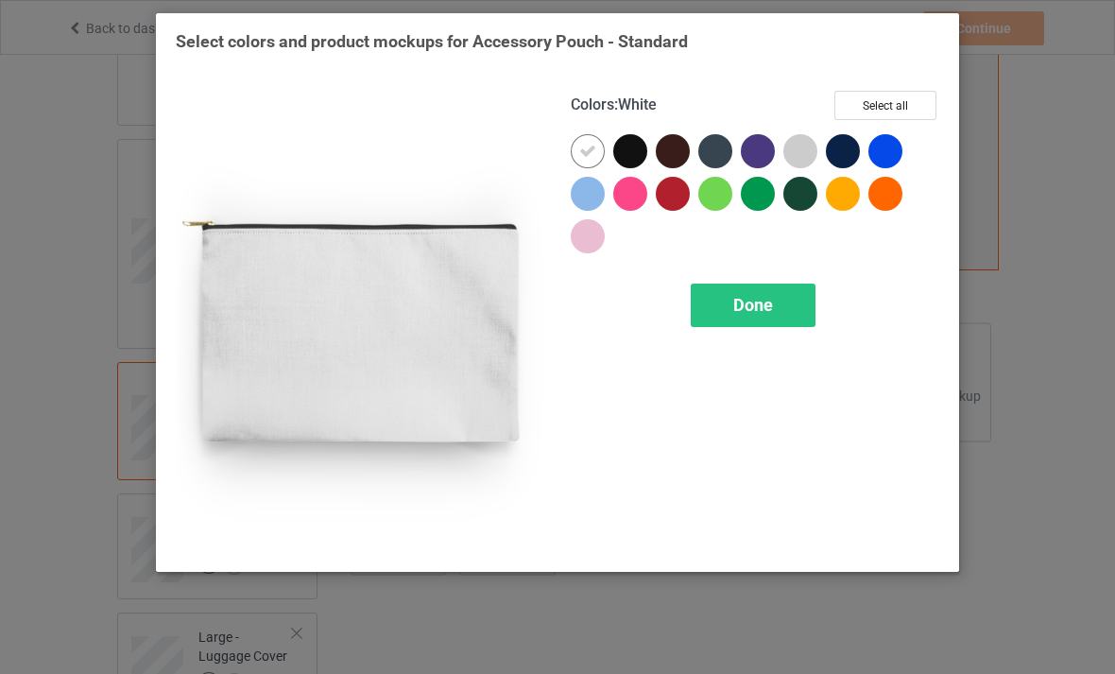
click at [888, 111] on button "Select all" at bounding box center [886, 105] width 102 height 29
click at [759, 305] on span "Done" at bounding box center [753, 305] width 40 height 20
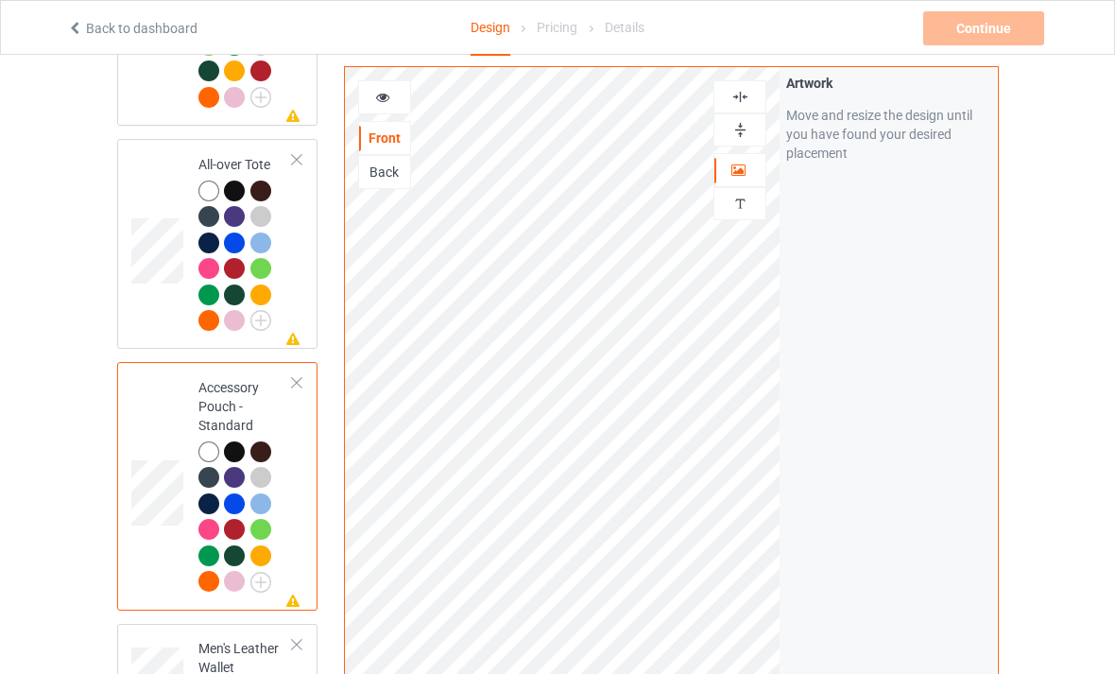
click at [289, 296] on div at bounding box center [245, 259] width 95 height 156
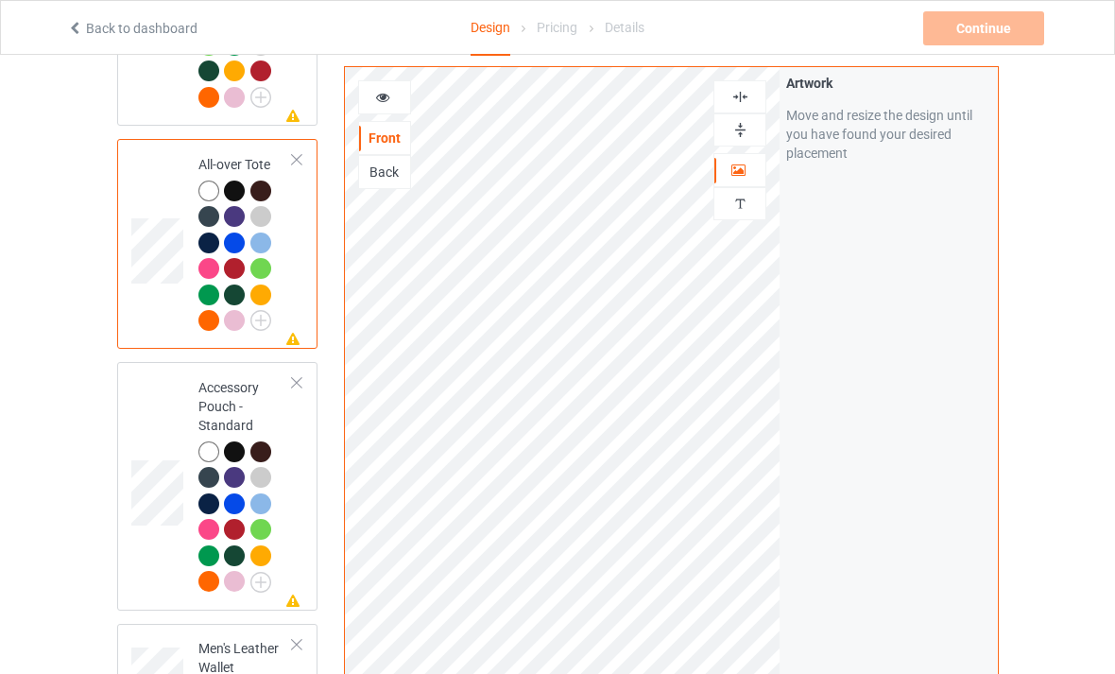
click at [394, 168] on div "Back" at bounding box center [384, 172] width 51 height 19
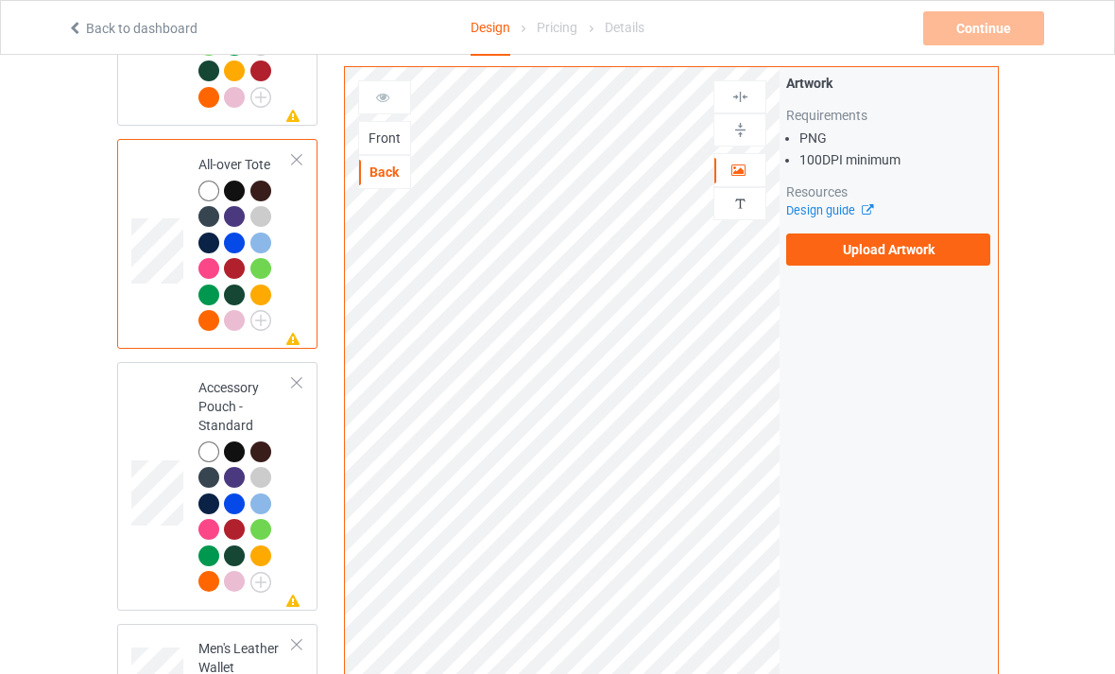
click at [913, 259] on label "Upload Artwork" at bounding box center [888, 249] width 204 height 32
click at [0, 0] on input "Upload Artwork" at bounding box center [0, 0] width 0 height 0
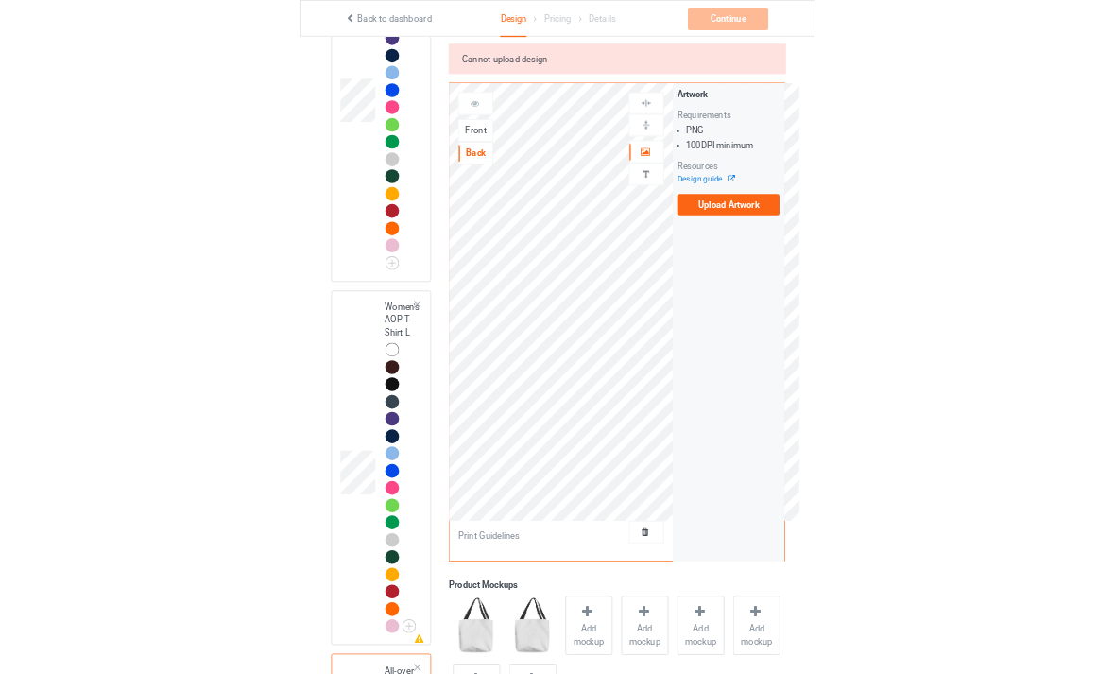
scroll to position [544, 0]
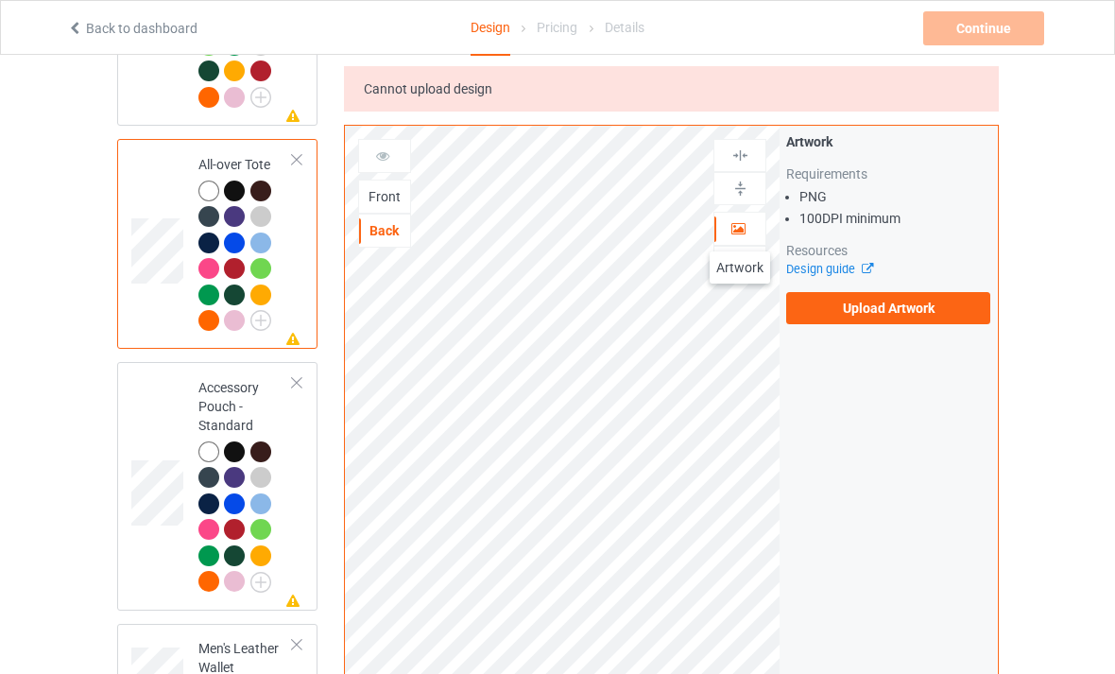
click at [740, 233] on icon at bounding box center [739, 225] width 16 height 13
click at [748, 275] on div "Personalized text" at bounding box center [740, 262] width 53 height 33
click at [741, 228] on icon at bounding box center [739, 225] width 16 height 13
click at [738, 231] on icon at bounding box center [739, 225] width 16 height 13
click at [744, 194] on img at bounding box center [741, 189] width 18 height 18
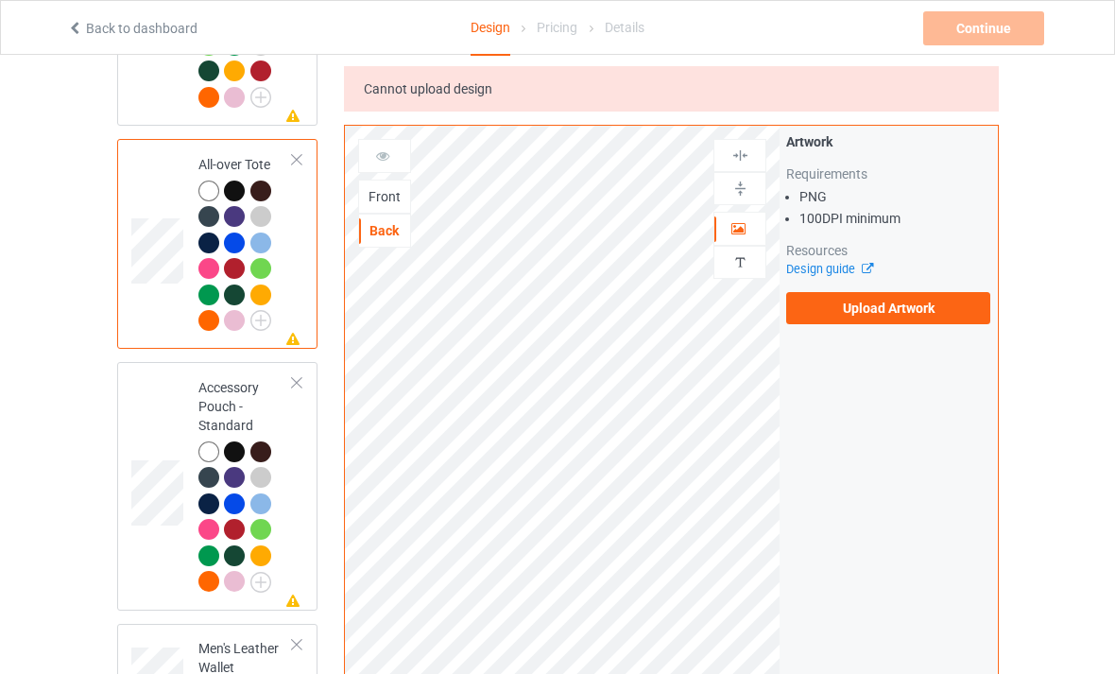
click at [743, 195] on img at bounding box center [741, 189] width 18 height 18
click at [745, 183] on img at bounding box center [741, 189] width 18 height 18
click at [748, 181] on img at bounding box center [741, 189] width 18 height 18
click at [741, 194] on img at bounding box center [741, 189] width 18 height 18
click at [744, 224] on icon at bounding box center [739, 225] width 16 height 13
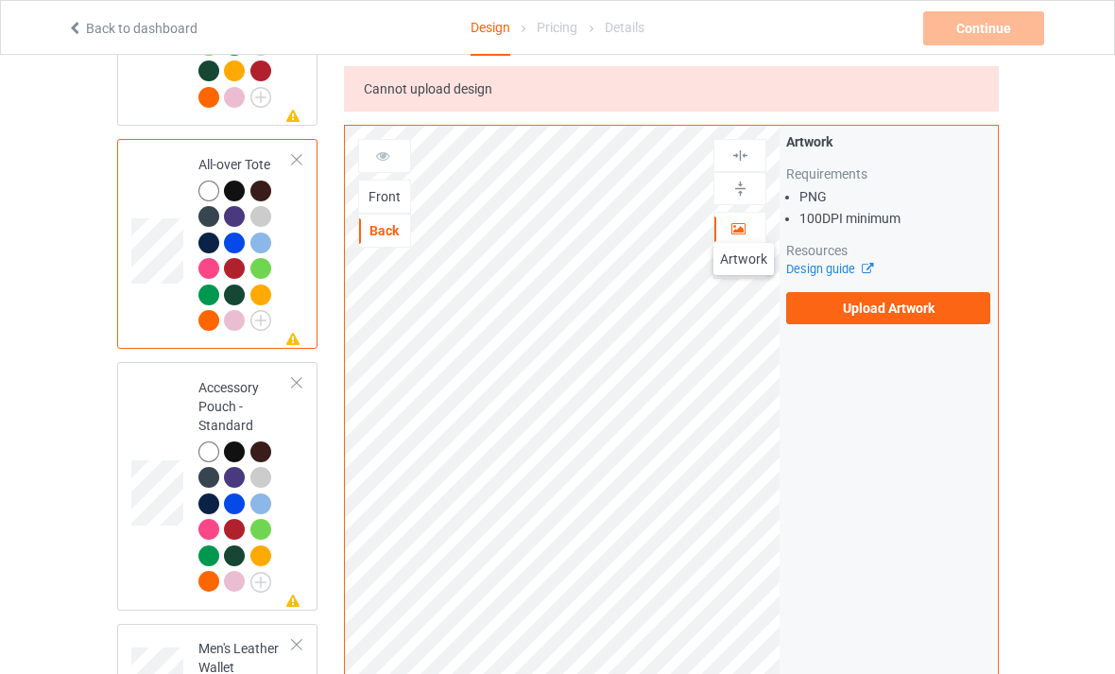
click at [748, 223] on div at bounding box center [740, 228] width 51 height 19
click at [743, 259] on img at bounding box center [741, 262] width 18 height 18
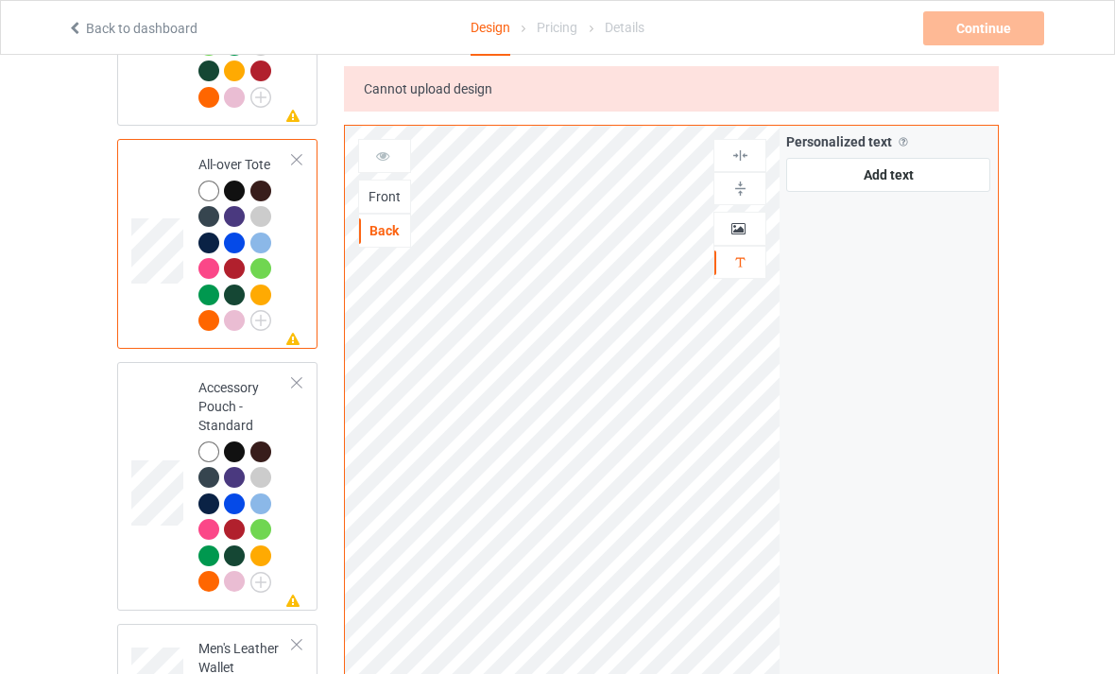
click at [749, 162] on img at bounding box center [741, 156] width 18 height 18
click at [741, 152] on img at bounding box center [741, 156] width 18 height 18
click at [744, 183] on img at bounding box center [741, 189] width 18 height 18
click at [738, 226] on icon at bounding box center [739, 225] width 16 height 13
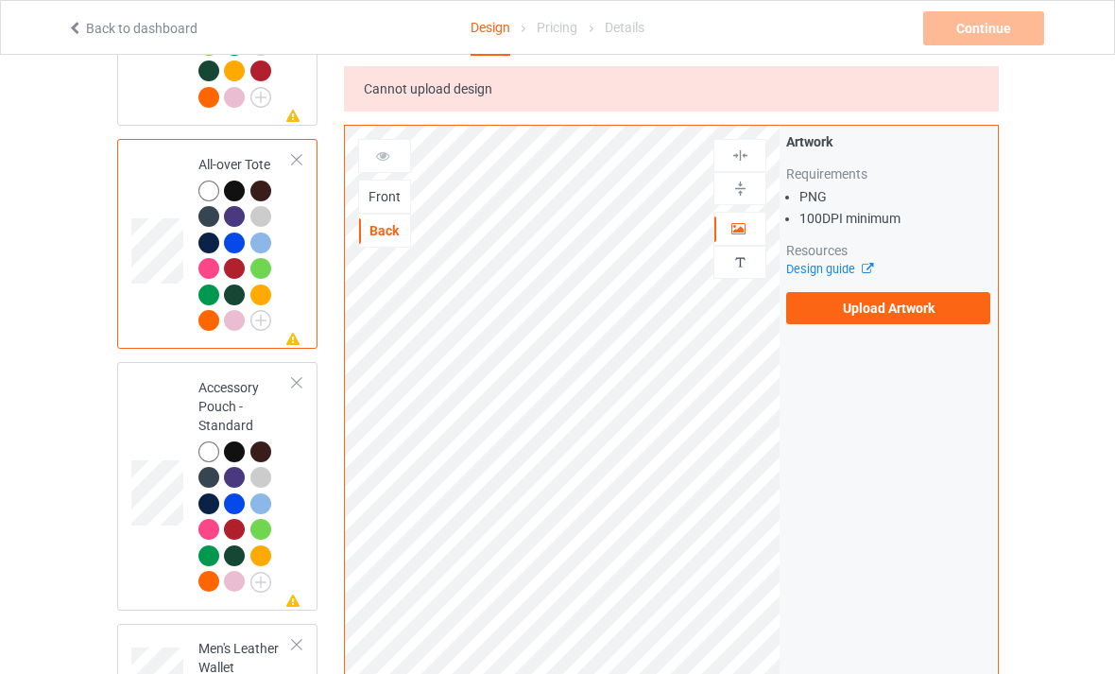
click at [393, 191] on div "Front" at bounding box center [384, 196] width 51 height 19
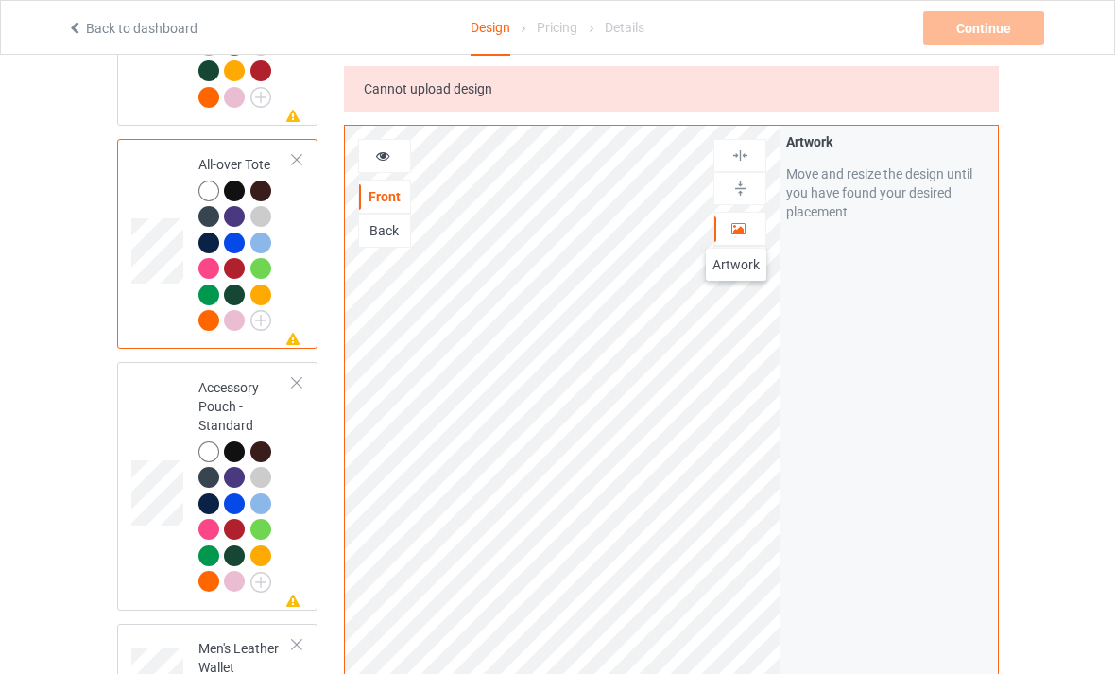
click at [736, 230] on icon at bounding box center [739, 225] width 16 height 13
click at [741, 232] on icon at bounding box center [739, 225] width 16 height 13
click at [745, 196] on img at bounding box center [741, 189] width 18 height 18
click at [745, 159] on img at bounding box center [741, 156] width 18 height 18
click at [743, 196] on img at bounding box center [741, 189] width 18 height 18
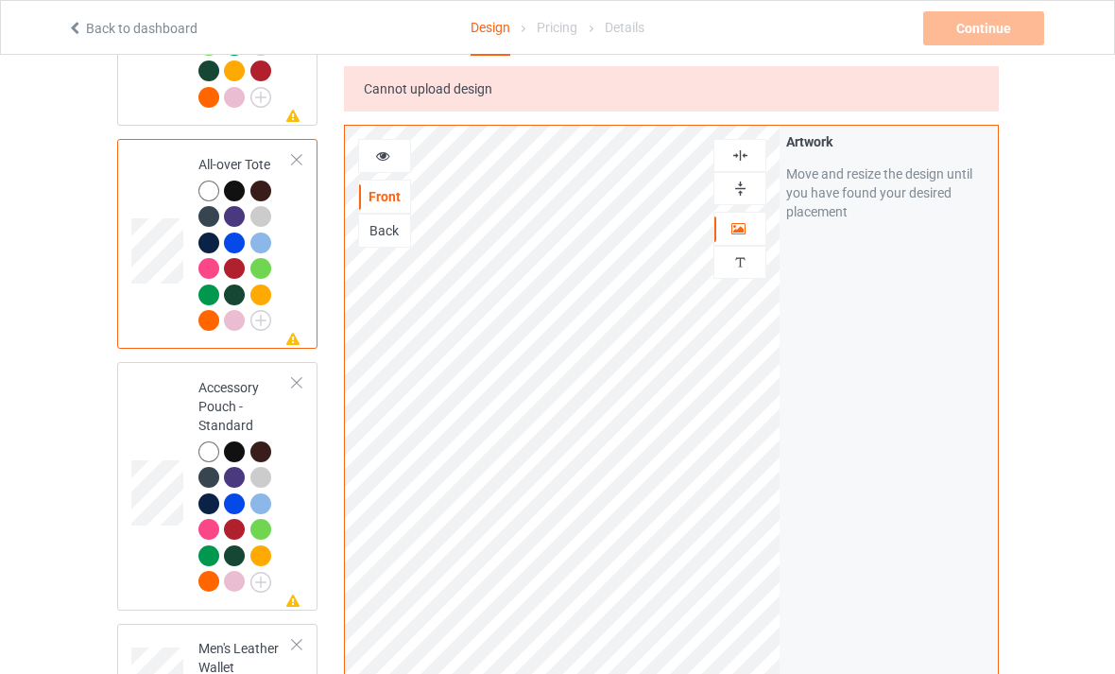
click at [382, 226] on div "Back" at bounding box center [384, 230] width 51 height 19
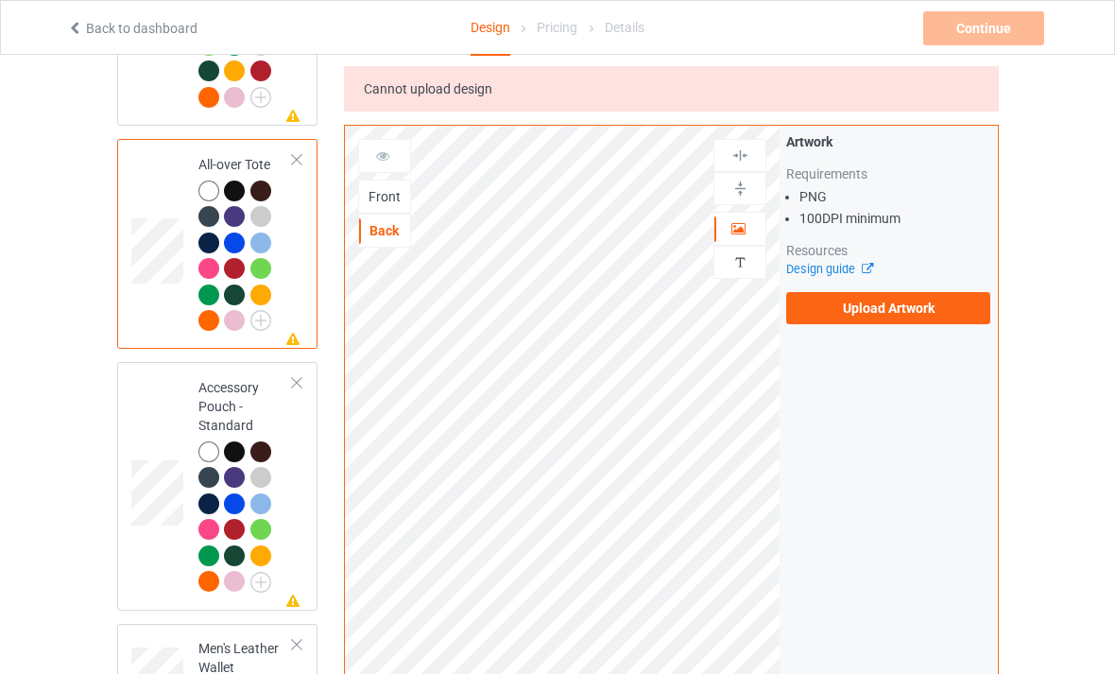
click at [883, 306] on label "Upload Artwork" at bounding box center [888, 308] width 204 height 32
click at [0, 0] on input "Upload Artwork" at bounding box center [0, 0] width 0 height 0
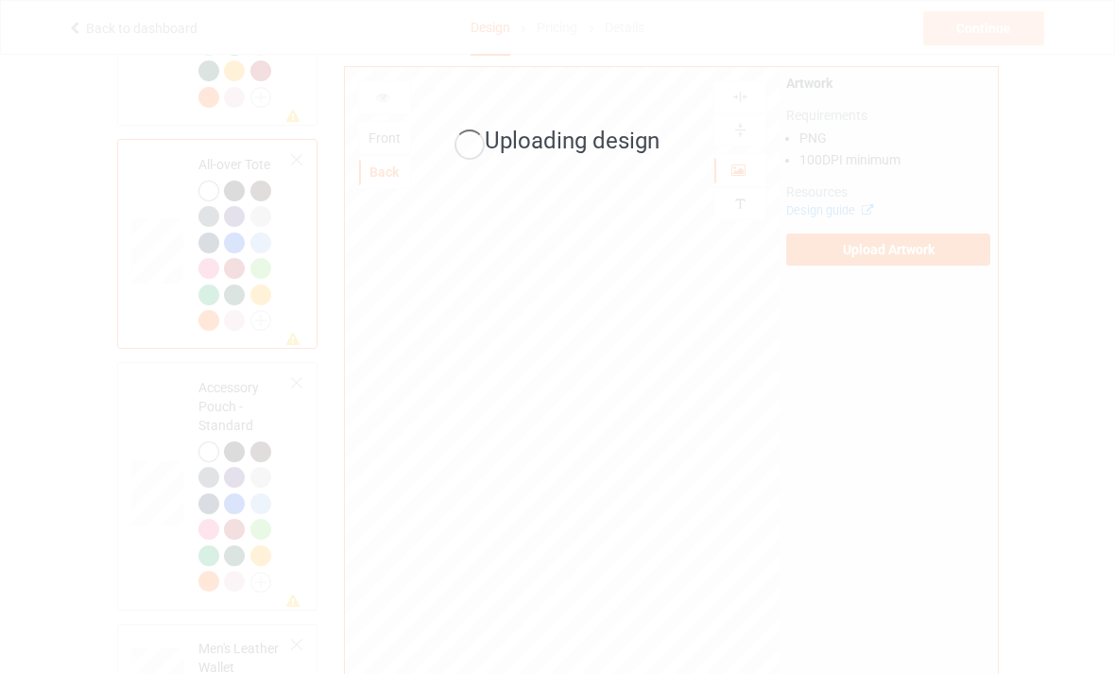
click at [752, 566] on div "Uploading design" at bounding box center [557, 337] width 1115 height 674
click at [750, 572] on div "Uploading design" at bounding box center [557, 337] width 1115 height 674
click at [750, 567] on div "Uploading design" at bounding box center [557, 337] width 1115 height 674
click at [622, 654] on div "Uploading design" at bounding box center [557, 337] width 1115 height 674
click at [641, 618] on div "Uploading design" at bounding box center [557, 337] width 1115 height 674
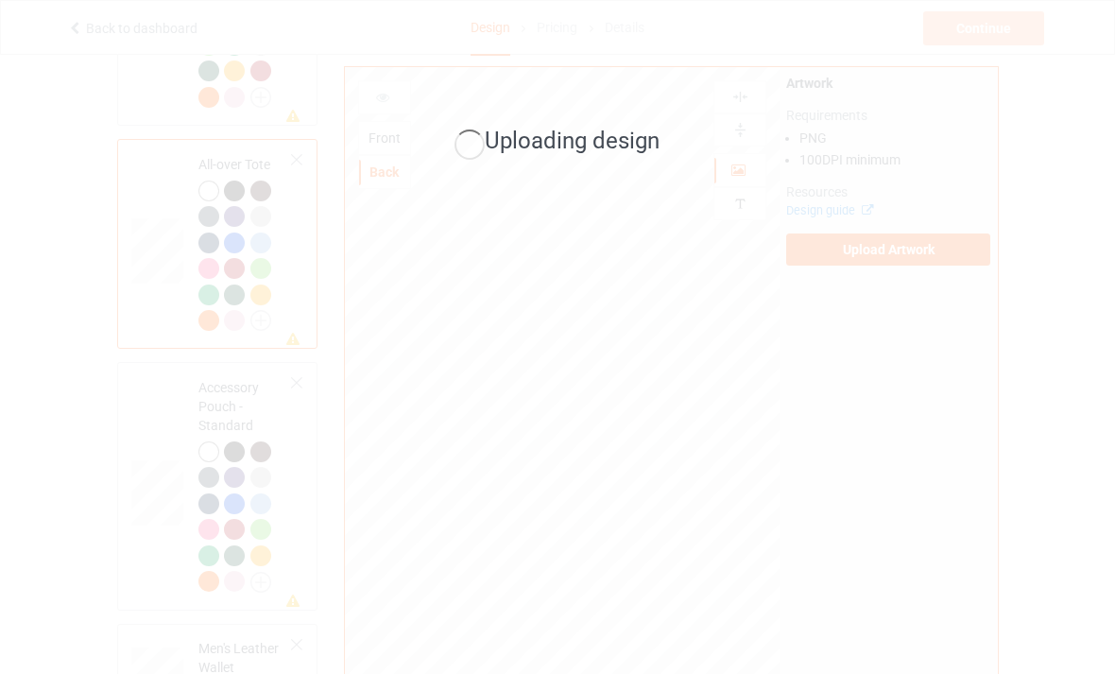
click at [641, 626] on div "Uploading design" at bounding box center [557, 337] width 1115 height 674
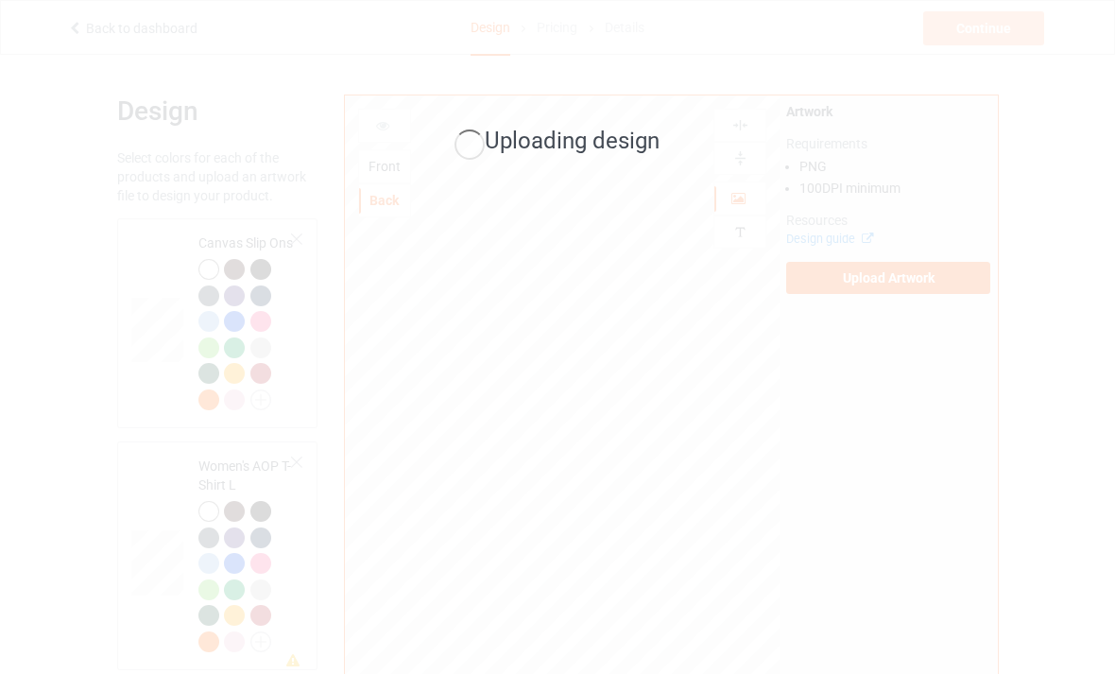
click at [986, 198] on div "Uploading design" at bounding box center [557, 337] width 1115 height 674
click at [996, 195] on div "Uploading design" at bounding box center [557, 337] width 1115 height 674
